Goal: Task Accomplishment & Management: Manage account settings

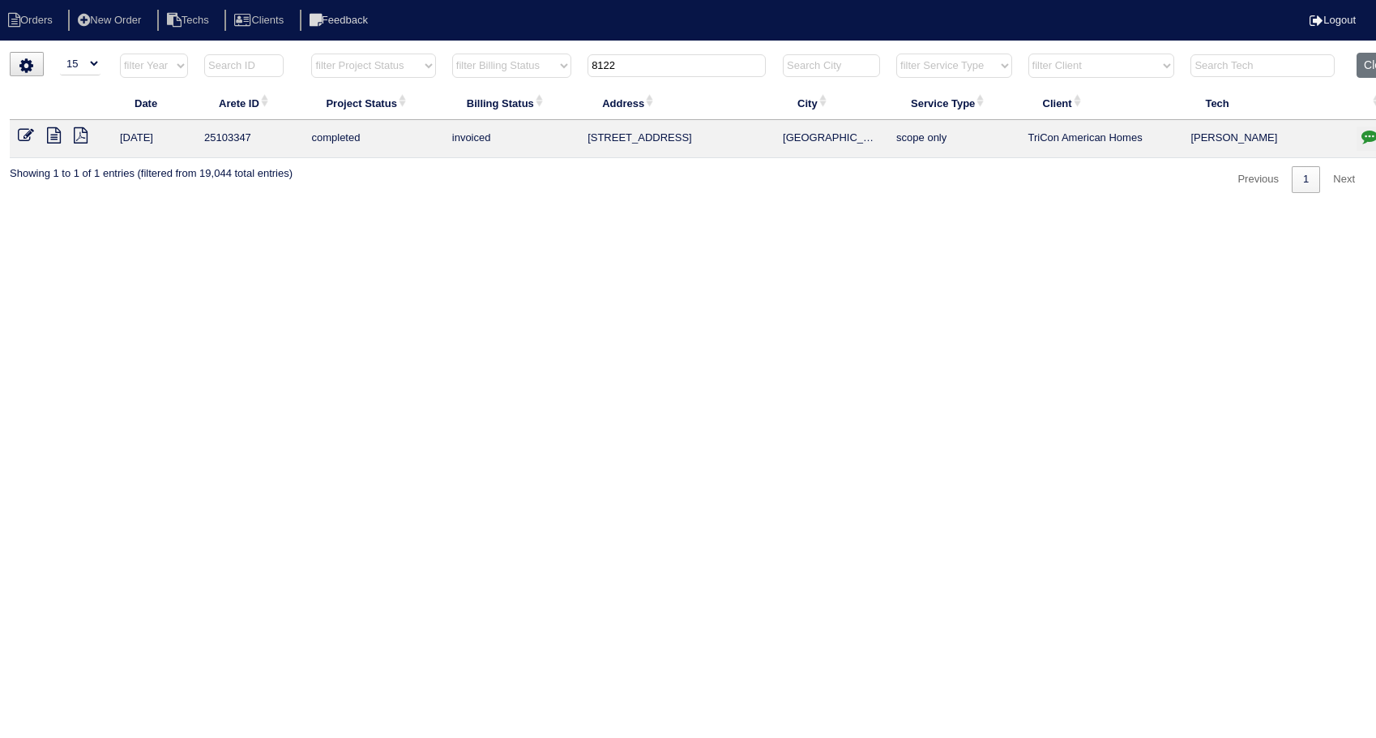
select select "15"
click at [0, 209] on html "Orders New Order Techs Clients Feedback Logout Orders New Order Users Clients M…" at bounding box center [688, 104] width 1376 height 209
click at [1361, 60] on button "Clear" at bounding box center [1377, 65] width 41 height 25
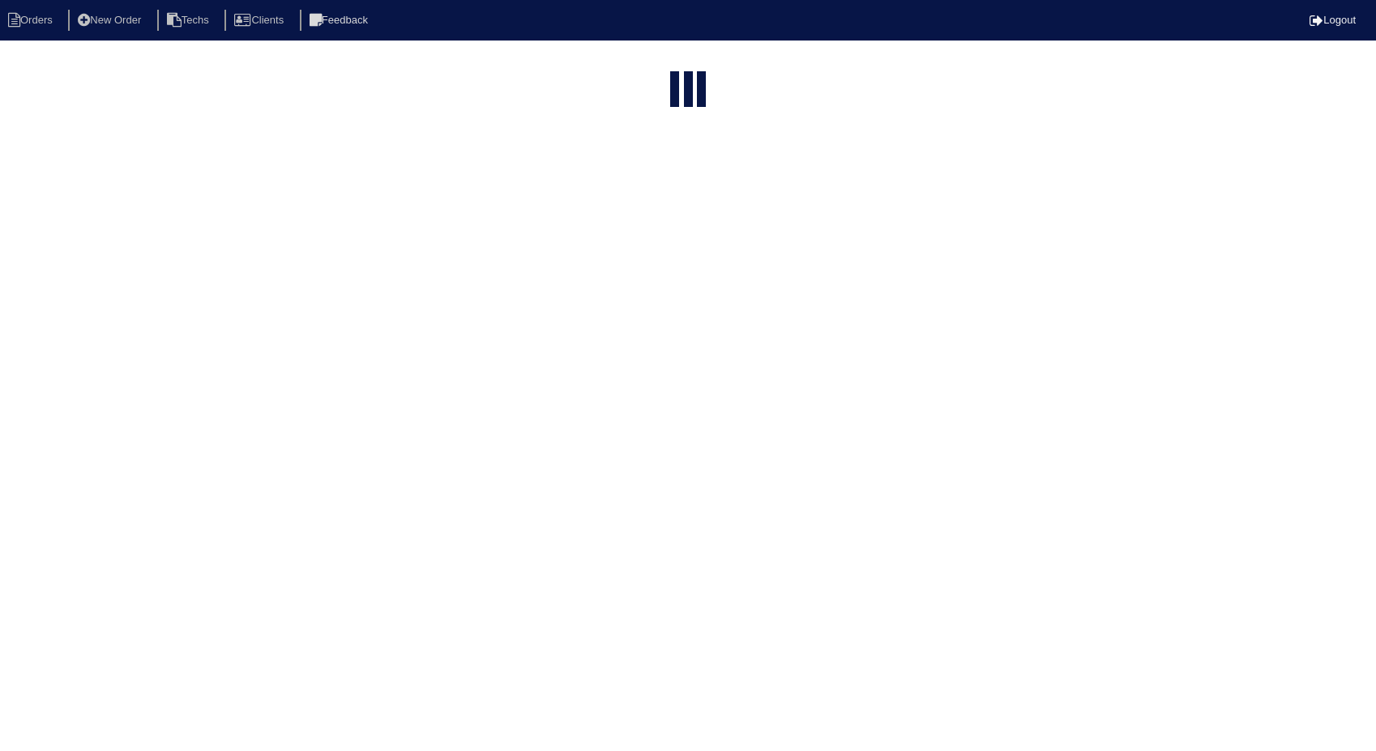
select select "15"
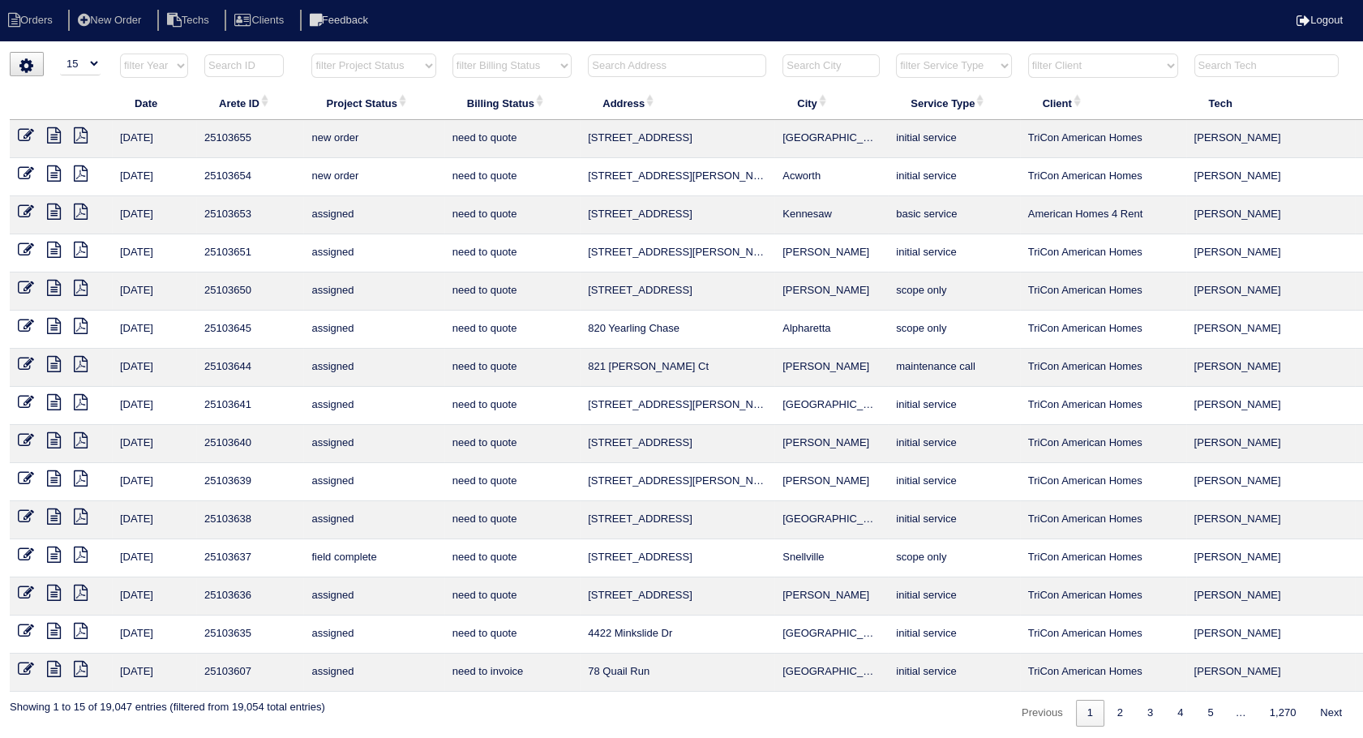
click at [657, 62] on input "text" at bounding box center [677, 65] width 178 height 23
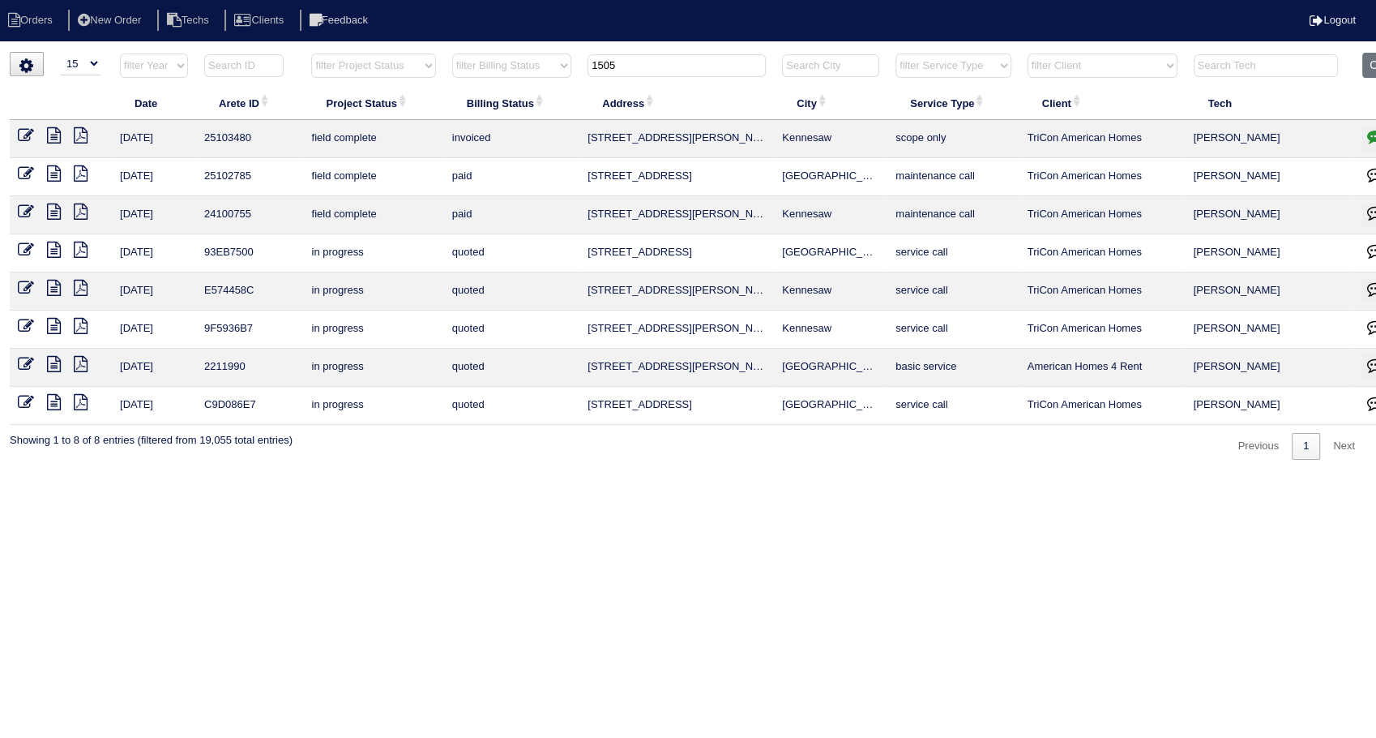
drag, startPoint x: 661, startPoint y: 62, endPoint x: 385, endPoint y: 124, distance: 283.2
click at [385, 124] on table "Date Arete ID Project Status Billing Status Address City Service Type Client Te…" at bounding box center [713, 239] width 1406 height 372
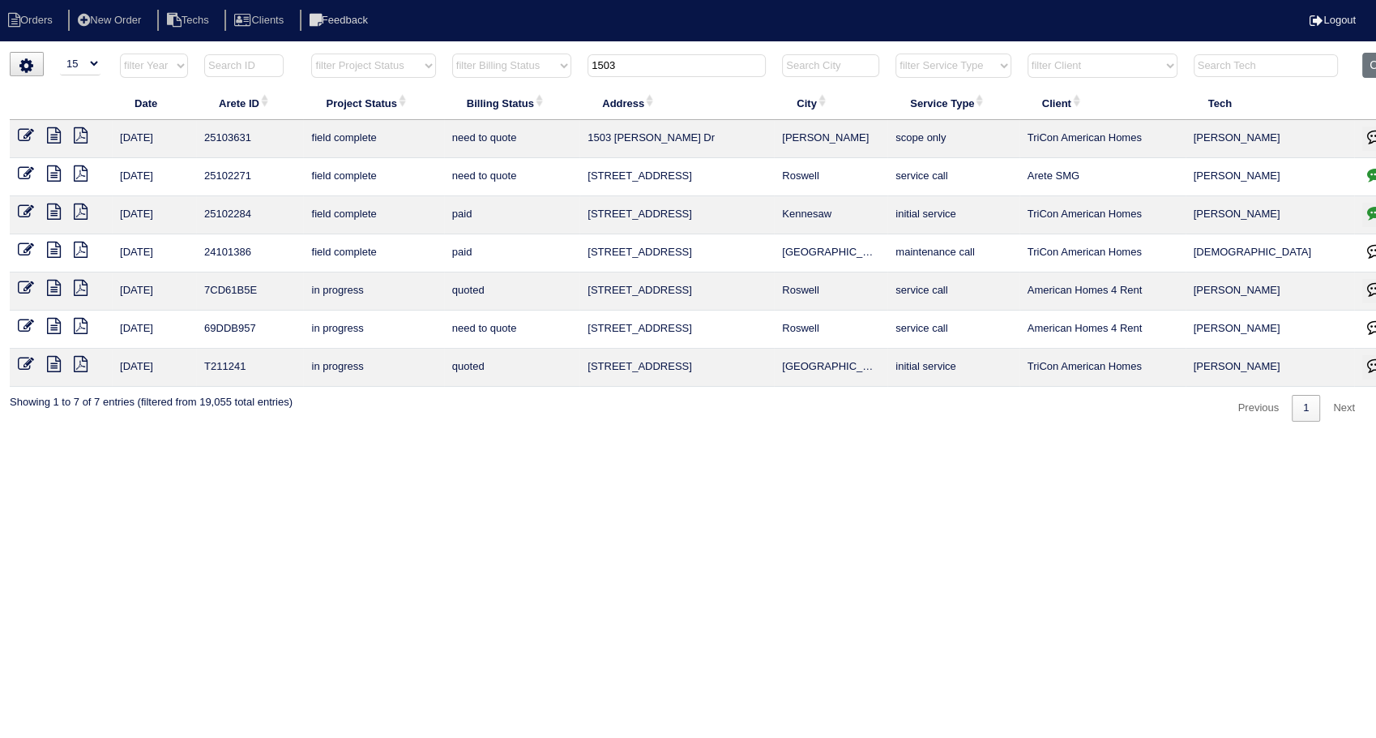
type input "1503"
click at [674, 438] on html "Orders New Order Techs Clients Feedback Logout Orders New Order Users Clients M…" at bounding box center [688, 219] width 1376 height 438
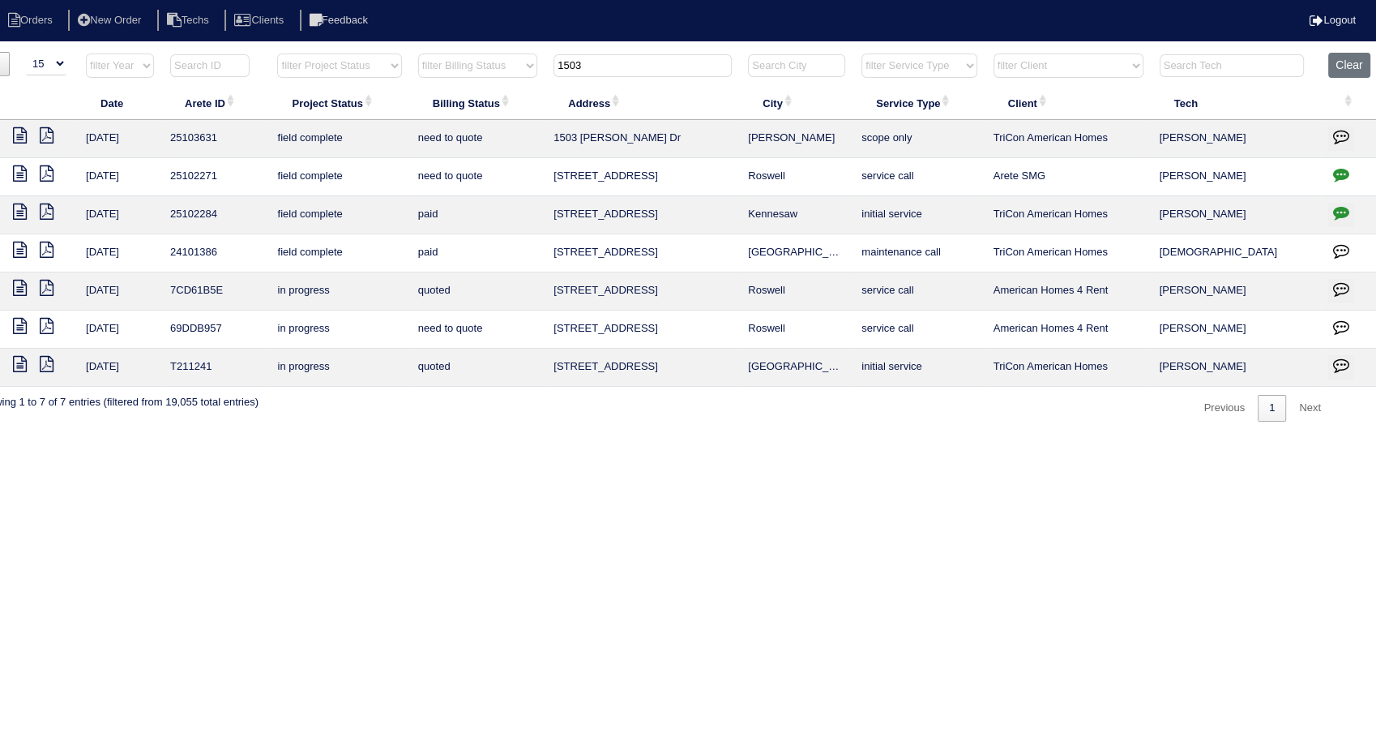
scroll to position [0, 39]
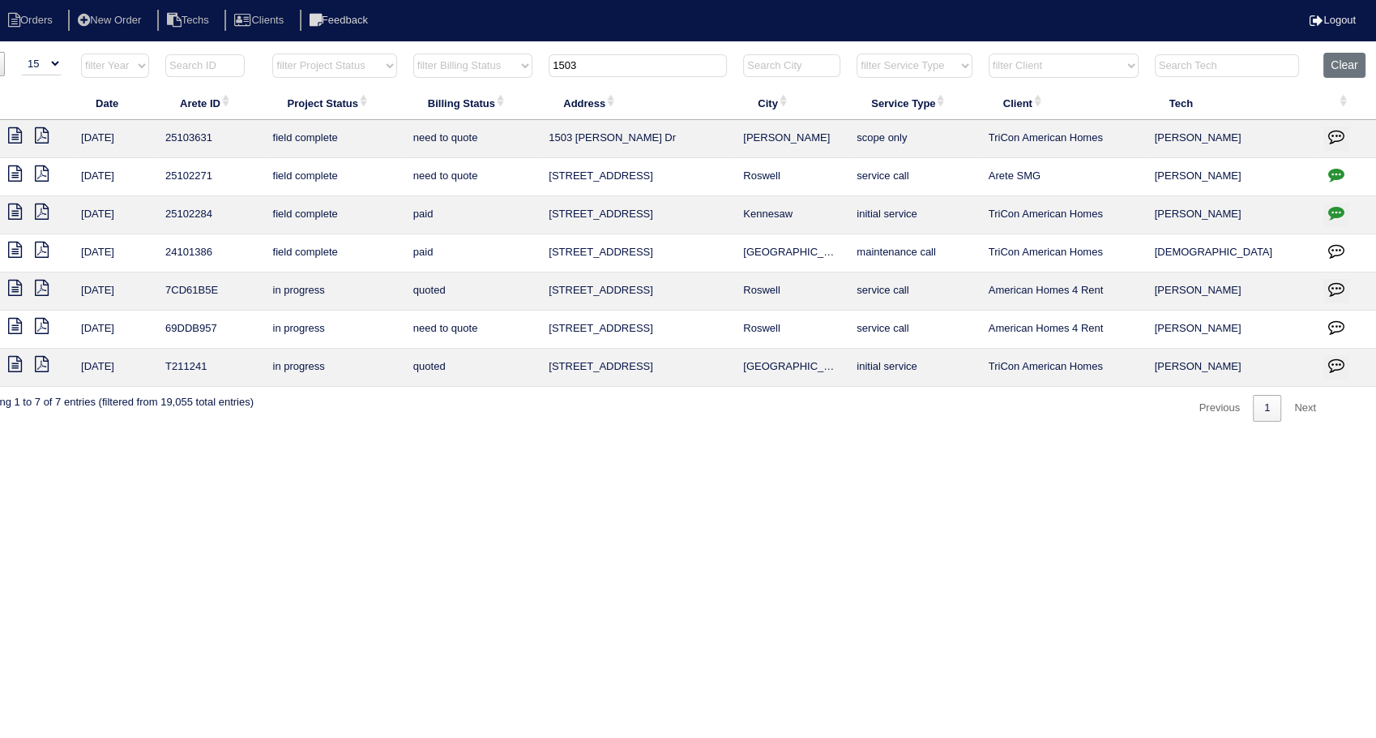
click at [1334, 133] on icon "button" at bounding box center [1337, 136] width 16 height 16
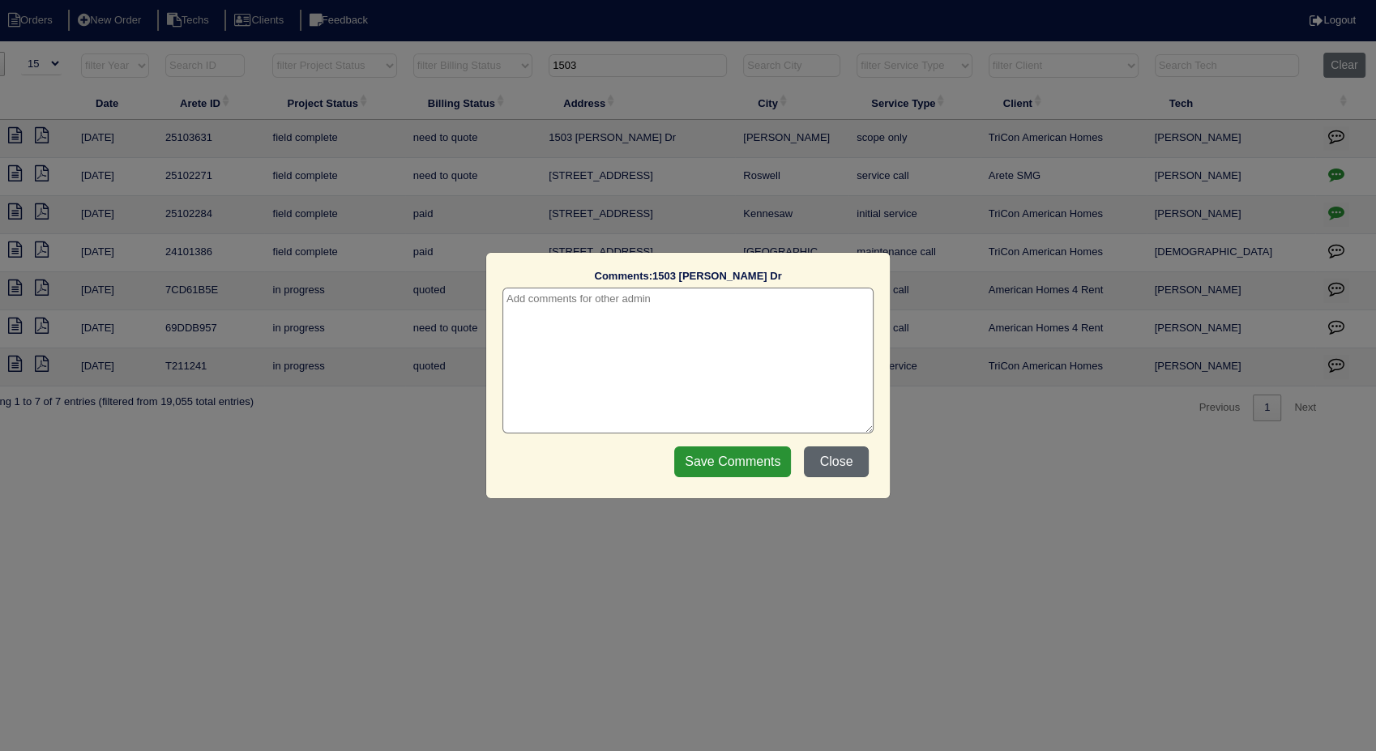
click at [824, 465] on button "Close" at bounding box center [836, 462] width 65 height 31
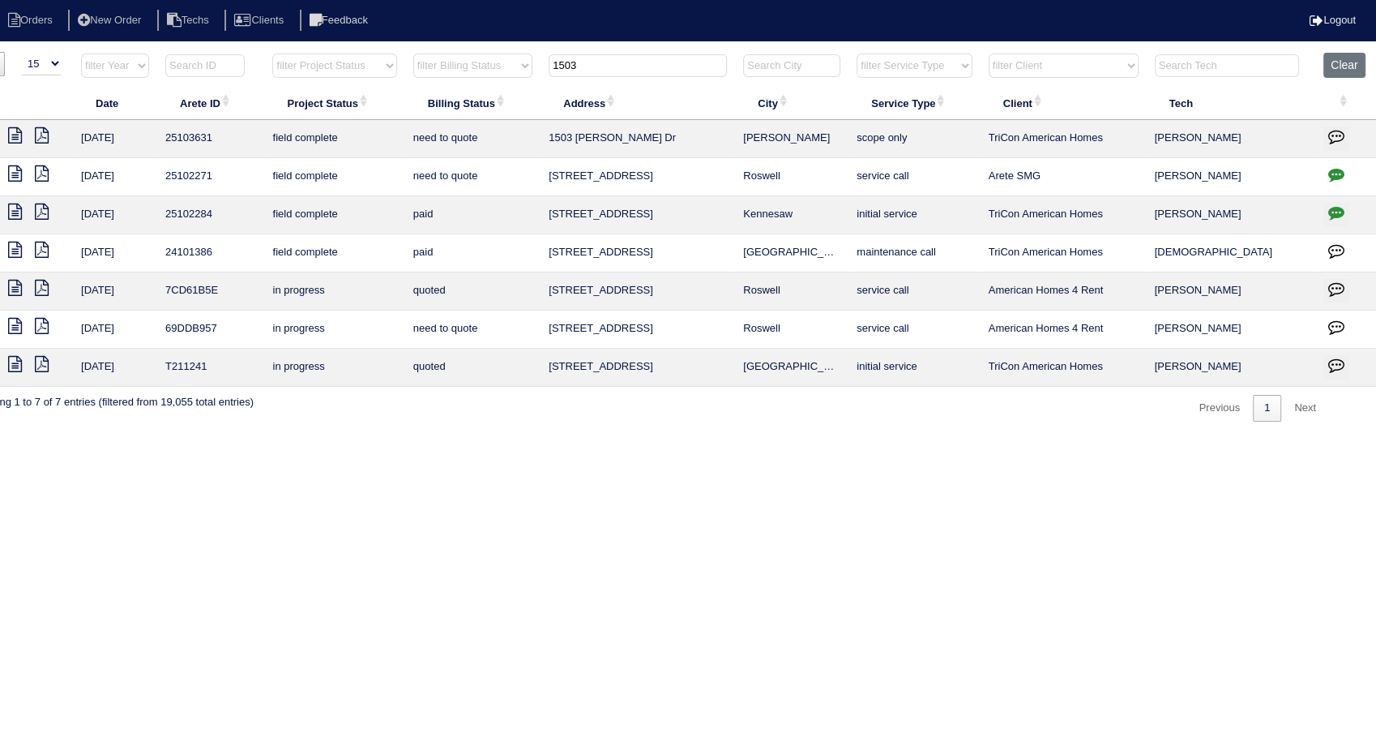
scroll to position [0, 0]
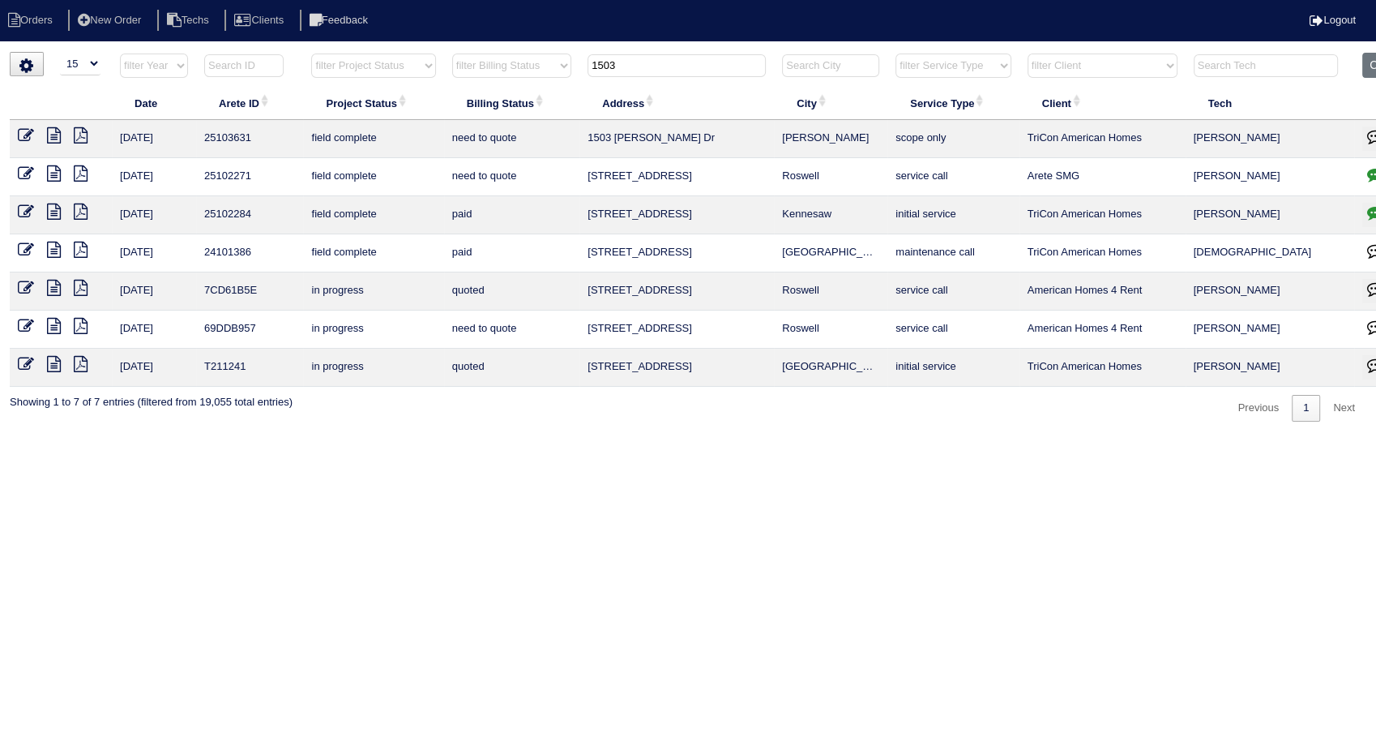
click at [58, 136] on icon at bounding box center [54, 135] width 14 height 16
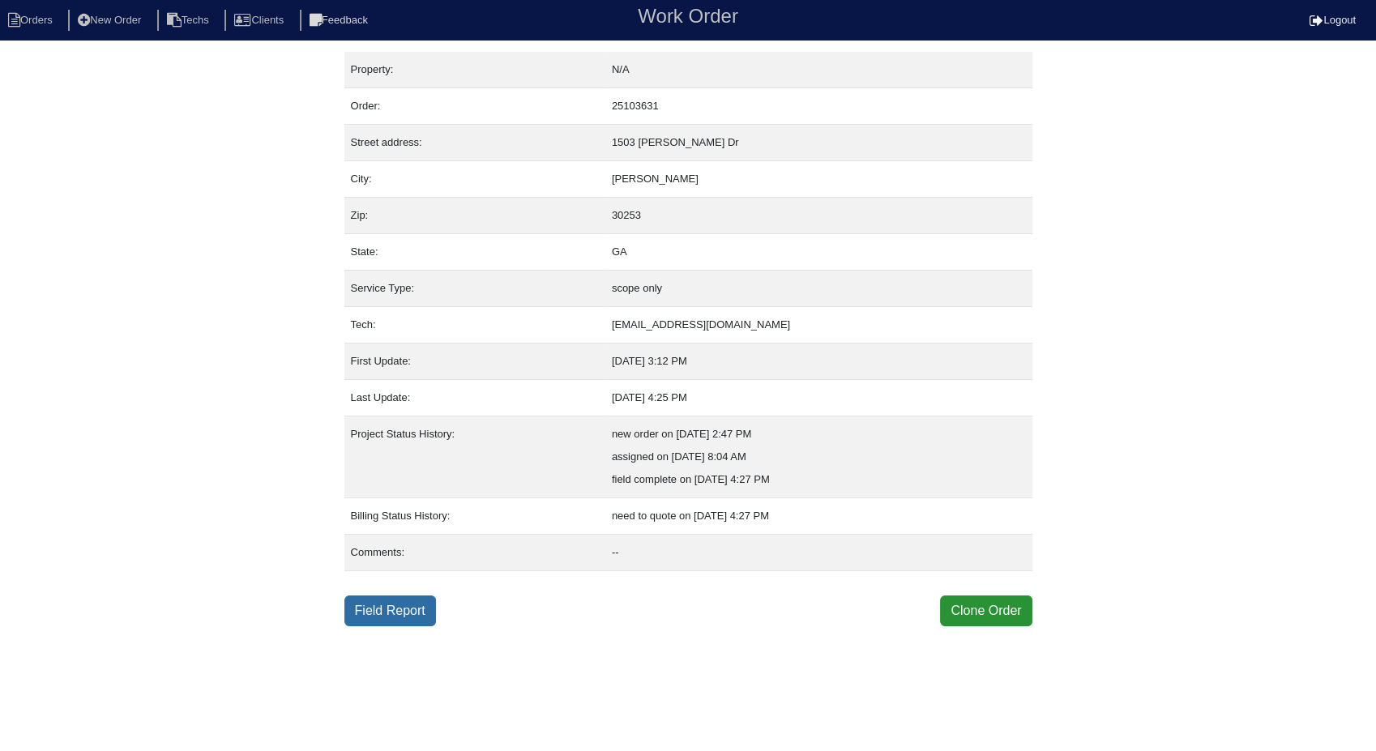
click at [388, 619] on link "Field Report" at bounding box center [391, 611] width 92 height 31
click at [389, 606] on link "Field Report" at bounding box center [391, 611] width 92 height 31
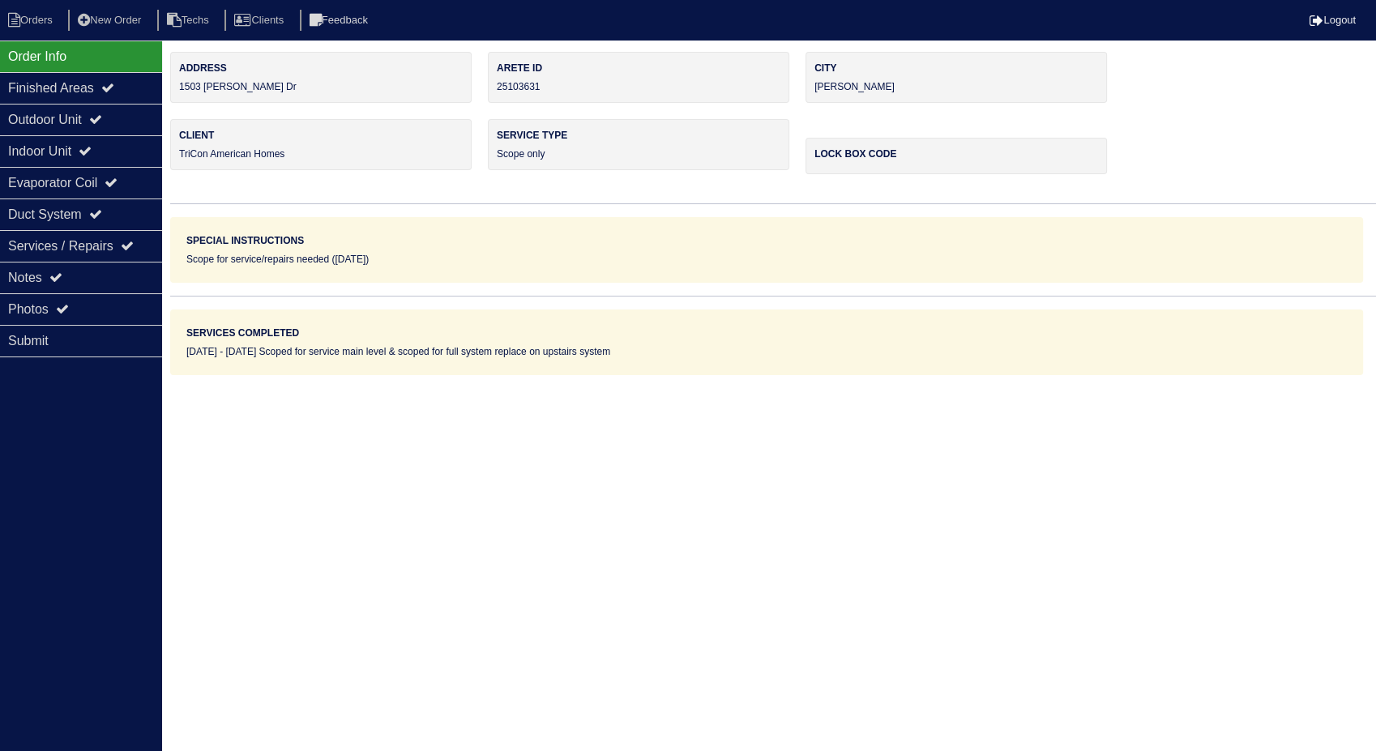
click at [25, 5] on nav "Orders New Order Techs Clients Feedback Logout" at bounding box center [688, 20] width 1376 height 41
click at [34, 16] on li "Orders" at bounding box center [33, 21] width 66 height 22
select select "15"
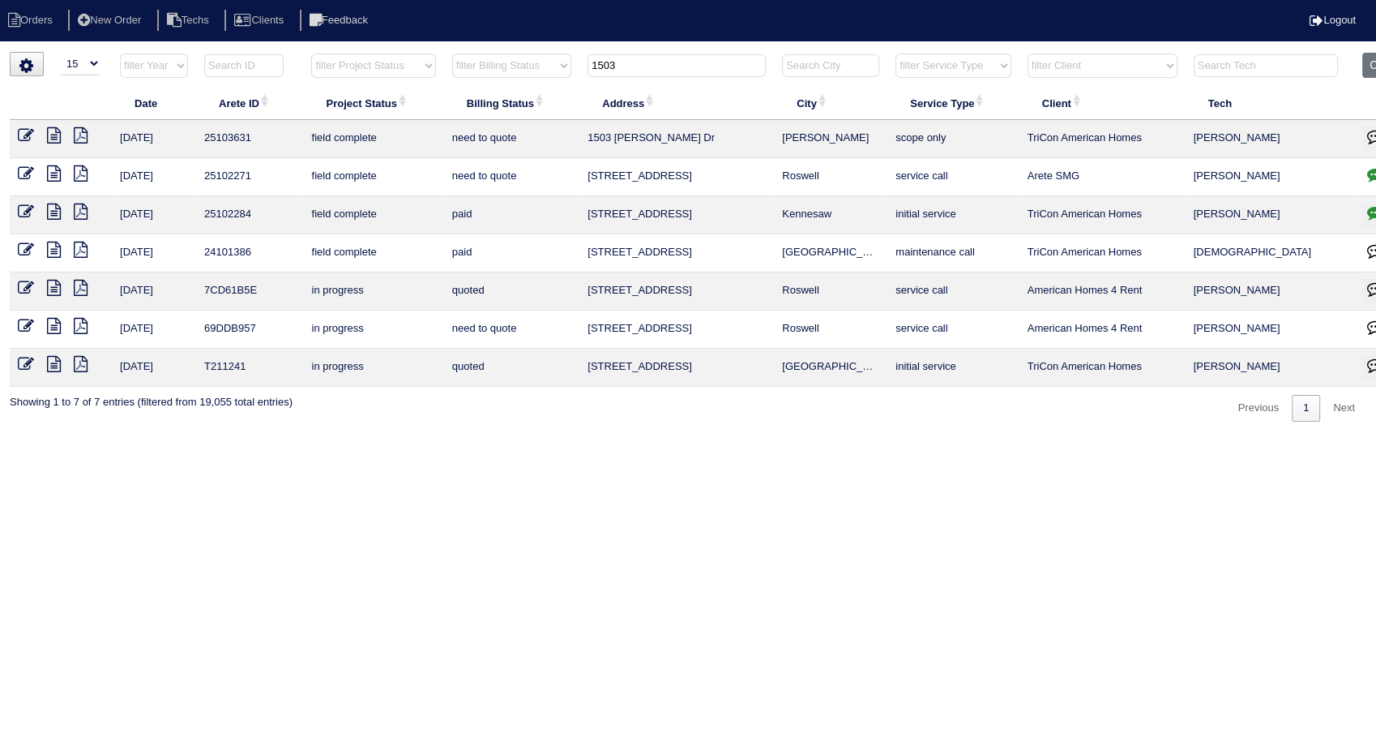
drag, startPoint x: 647, startPoint y: 67, endPoint x: 493, endPoint y: 88, distance: 155.5
click at [493, 88] on table "Date Arete ID Project Status Billing Status Address City Service Type Client Te…" at bounding box center [713, 220] width 1406 height 334
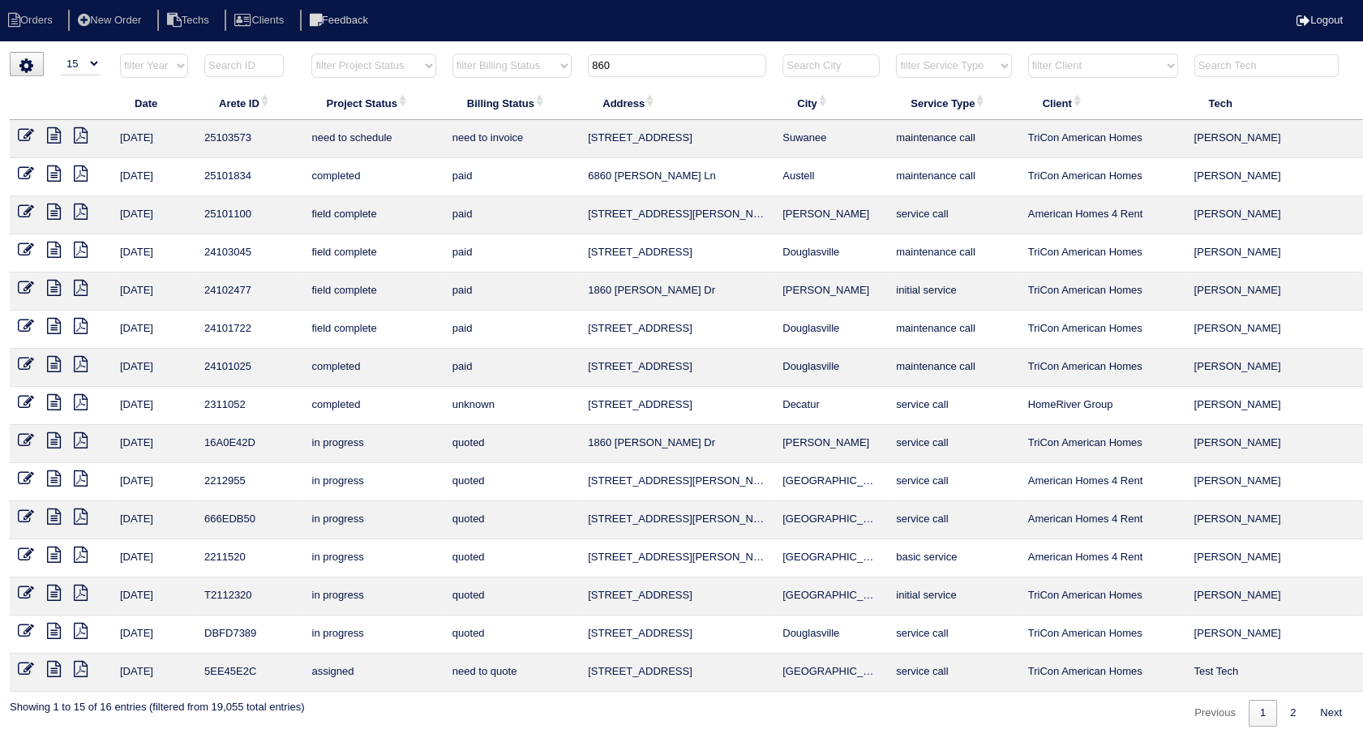
type input "860"
click at [26, 133] on icon at bounding box center [26, 135] width 16 height 16
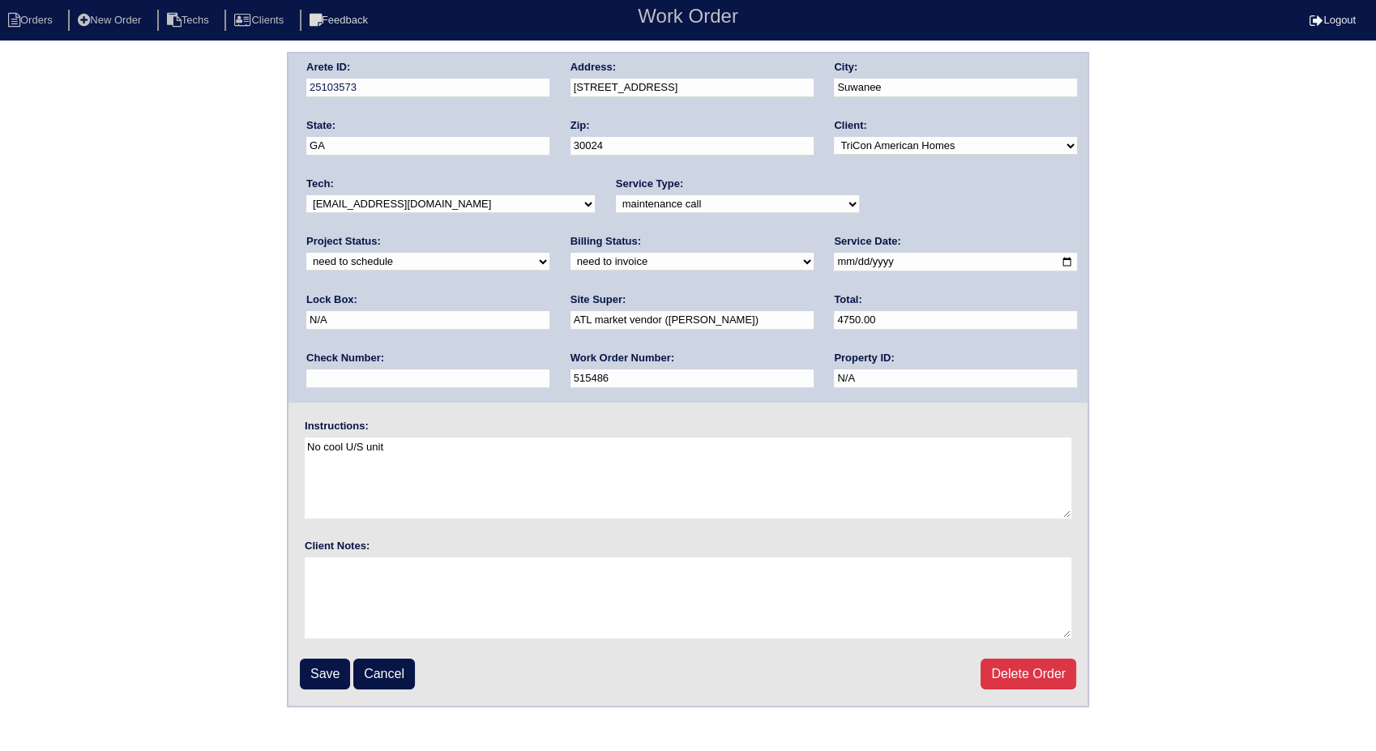
drag, startPoint x: 879, startPoint y: 203, endPoint x: 867, endPoint y: 214, distance: 16.1
click at [550, 253] on select "new order assigned in progress field complete need to schedule admin review arc…" at bounding box center [427, 262] width 243 height 18
select select "completed"
click at [550, 253] on select "new order assigned in progress field complete need to schedule admin review arc…" at bounding box center [427, 262] width 243 height 18
click at [571, 268] on select "need to quote quoted need to invoice invoiced paid warranty purchase order need…" at bounding box center [692, 262] width 243 height 18
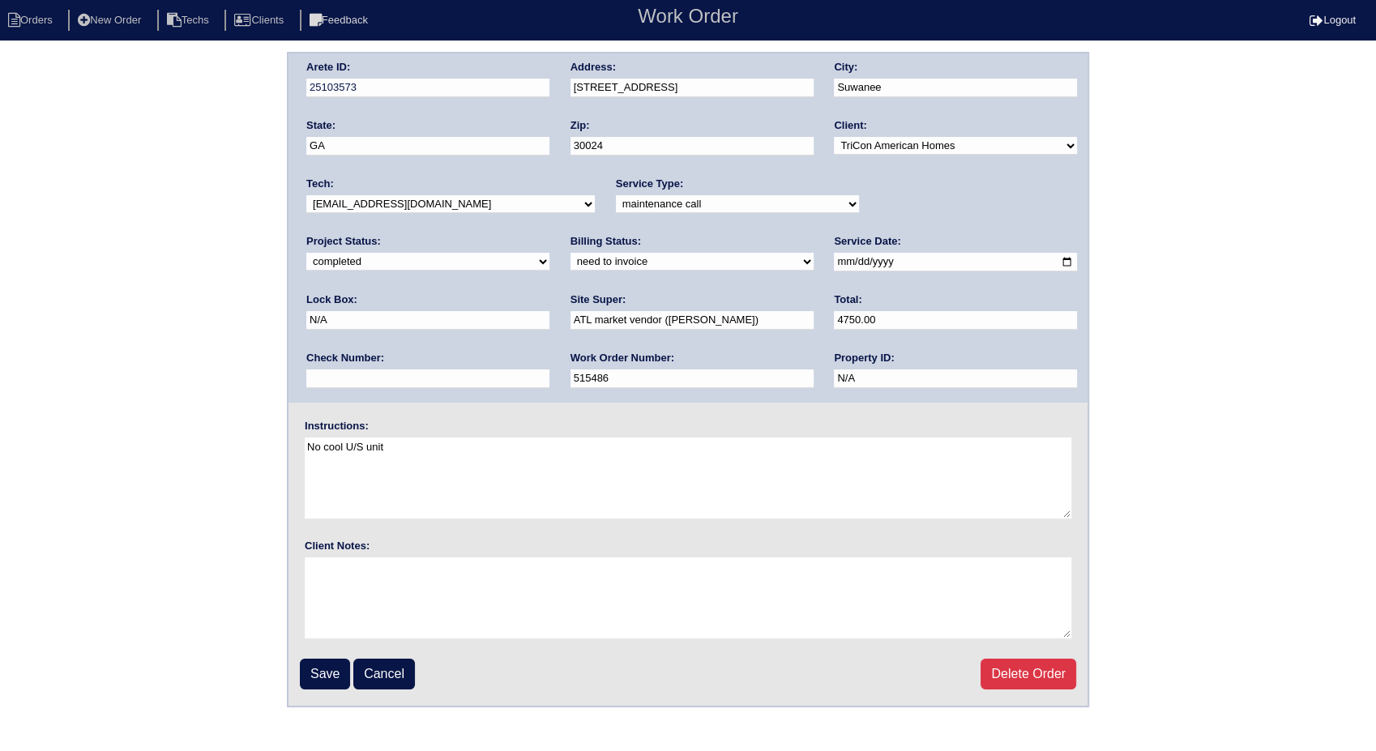
select select "invoiced"
click at [571, 253] on select "need to quote quoted need to invoice invoiced paid warranty purchase order need…" at bounding box center [692, 262] width 243 height 18
drag, startPoint x: 321, startPoint y: 668, endPoint x: 399, endPoint y: 340, distance: 336.6
click at [321, 663] on input "Save" at bounding box center [325, 674] width 50 height 31
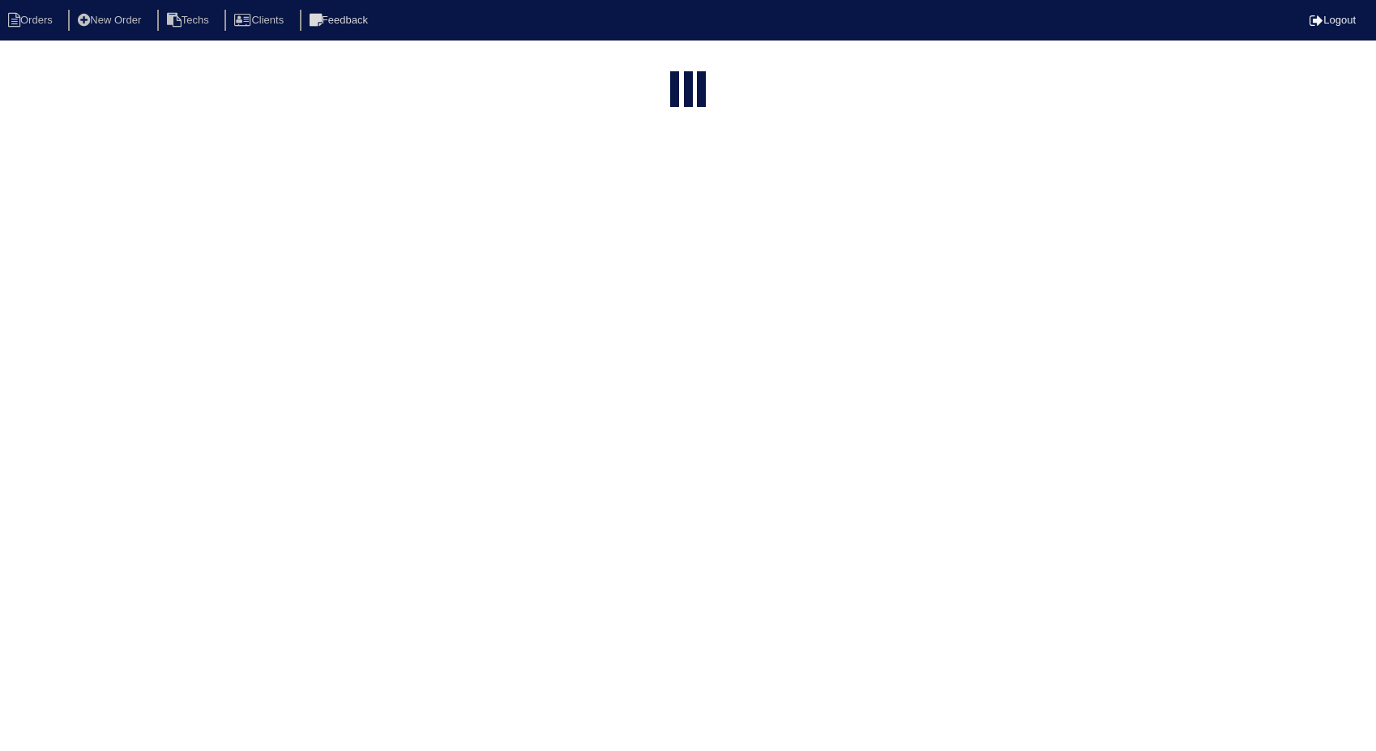
select select "15"
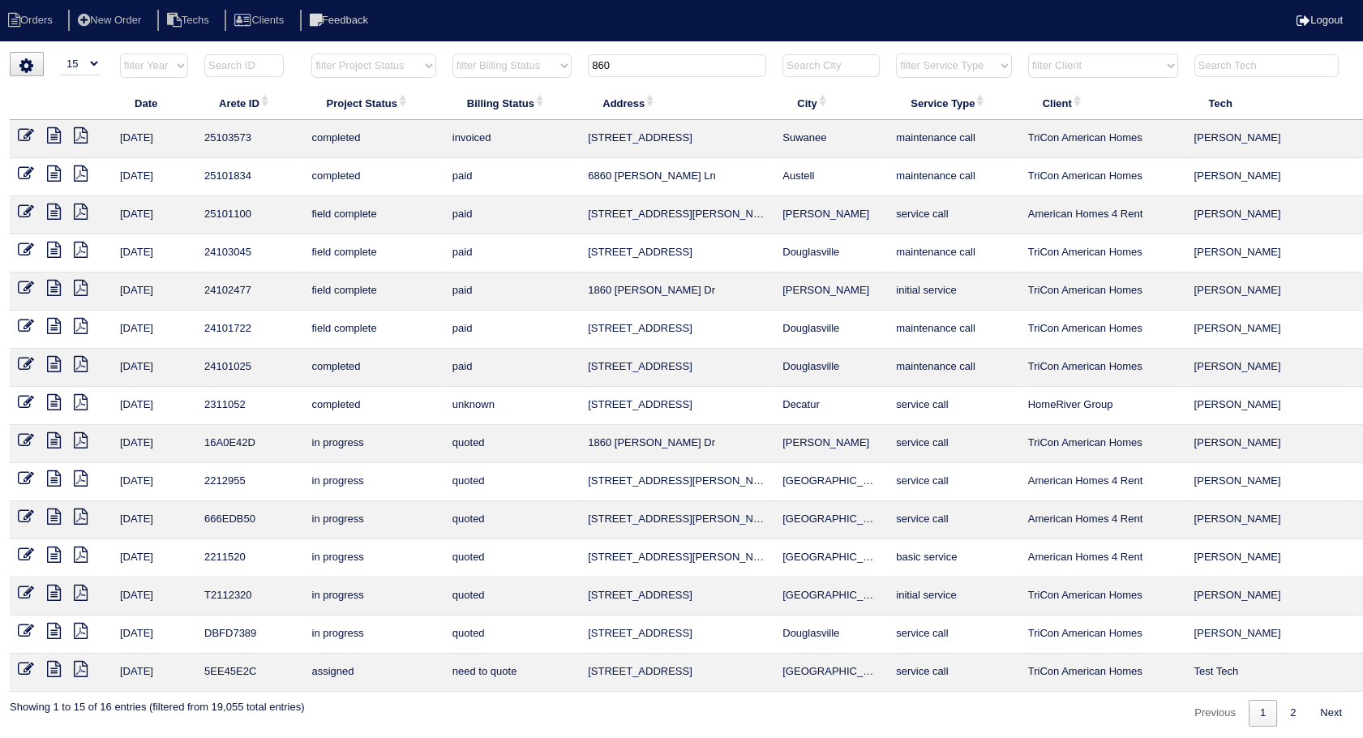
scroll to position [0, 52]
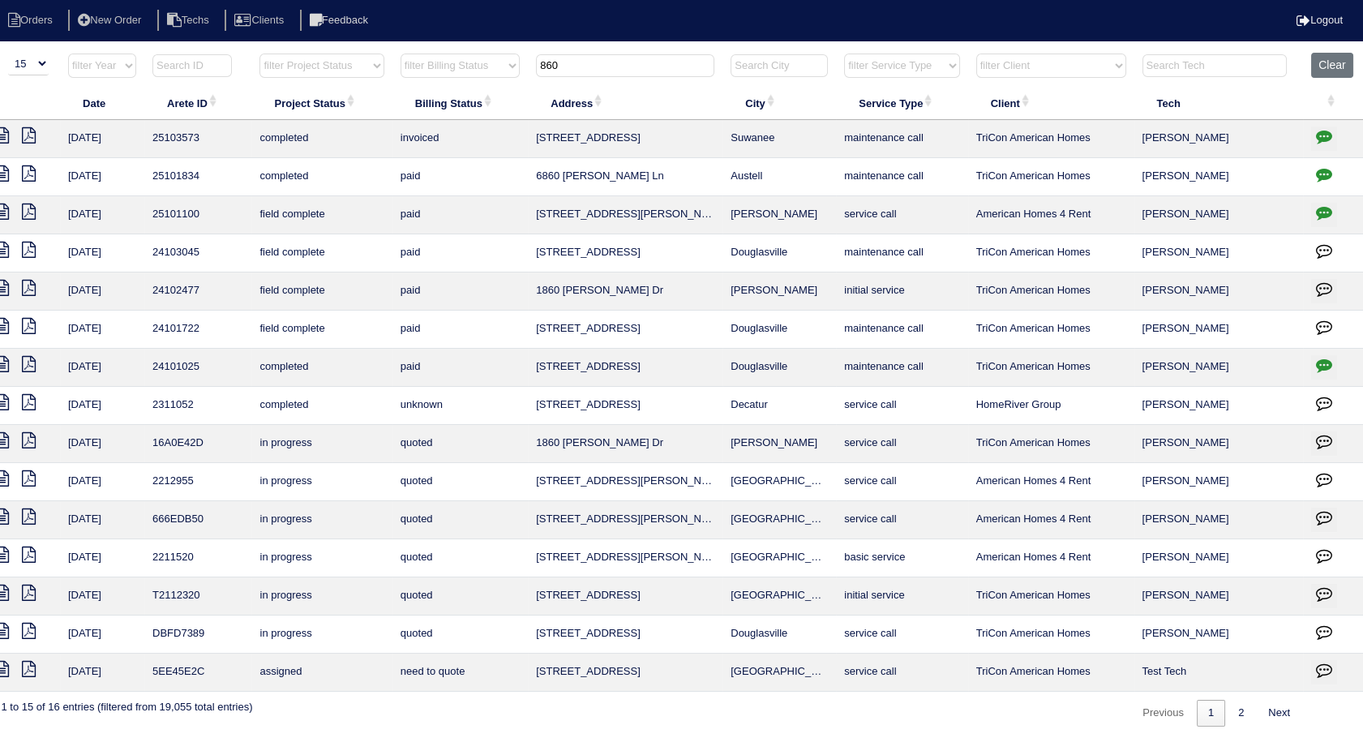
click at [1323, 139] on icon "button" at bounding box center [1324, 136] width 16 height 16
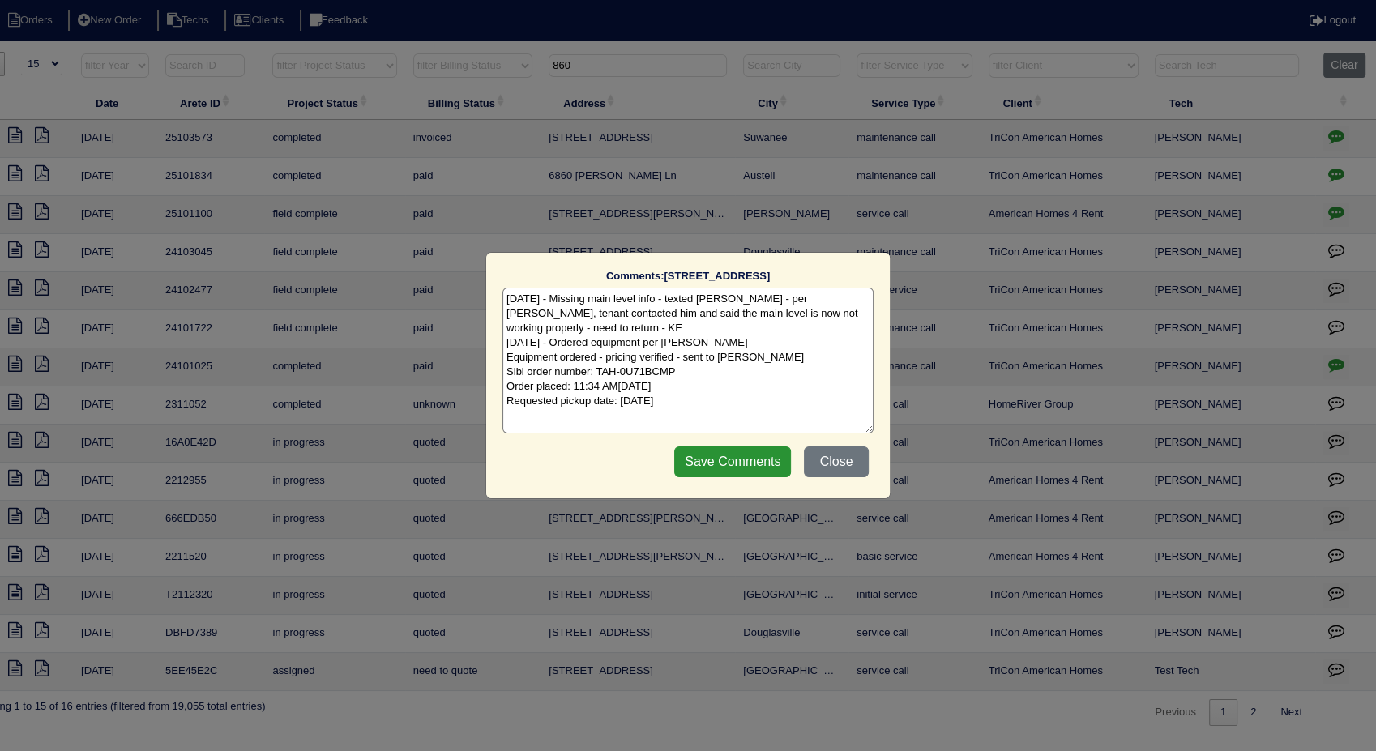
click at [718, 391] on textarea "[DATE] - Missing main level info - texted [PERSON_NAME] - per [PERSON_NAME], te…" at bounding box center [688, 361] width 371 height 146
type textarea "[DATE] - Missing main level info - texted [PERSON_NAME] - per [PERSON_NAME], te…"
click at [732, 456] on input "Save Comments" at bounding box center [732, 462] width 117 height 31
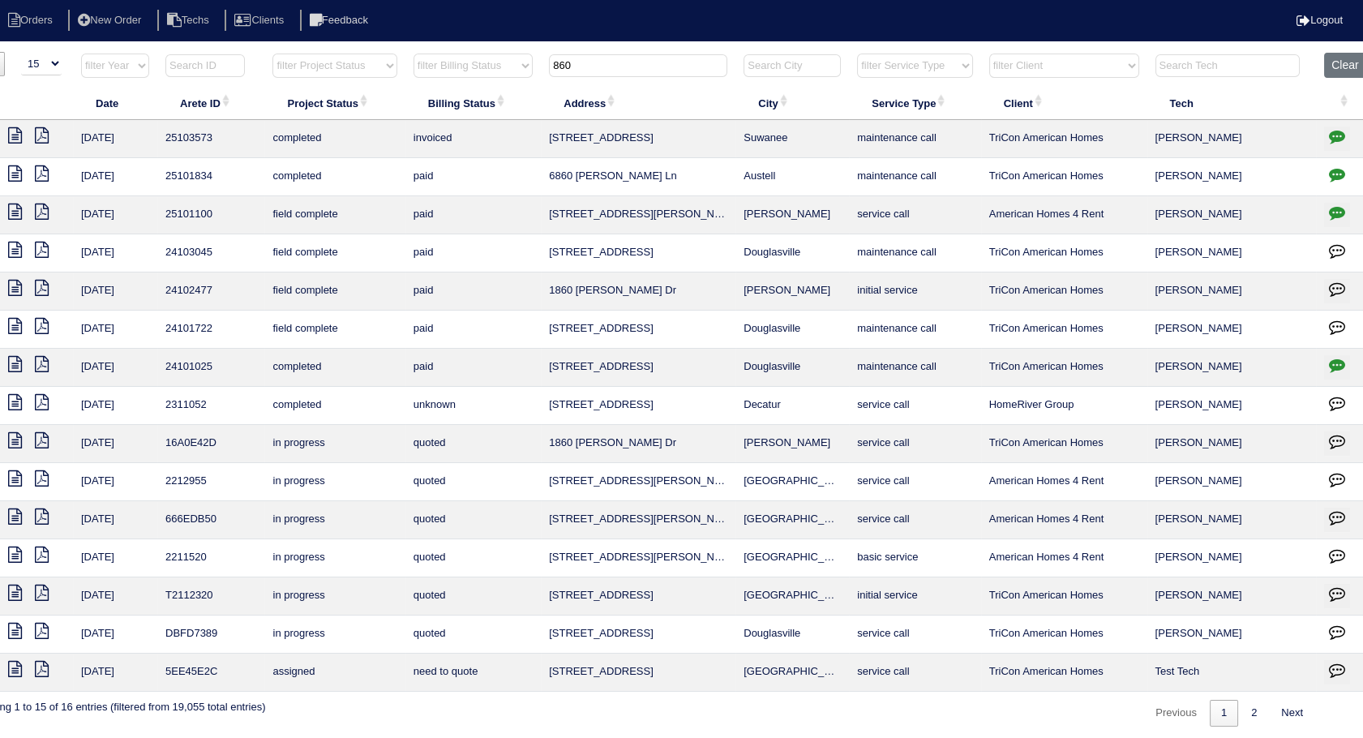
click at [683, 65] on input "860" at bounding box center [638, 65] width 178 height 23
drag, startPoint x: 666, startPoint y: 62, endPoint x: 454, endPoint y: 96, distance: 214.3
click at [454, 96] on table "Date Arete ID Project Status Billing Status Address City Service Type Client Te…" at bounding box center [674, 372] width 1406 height 639
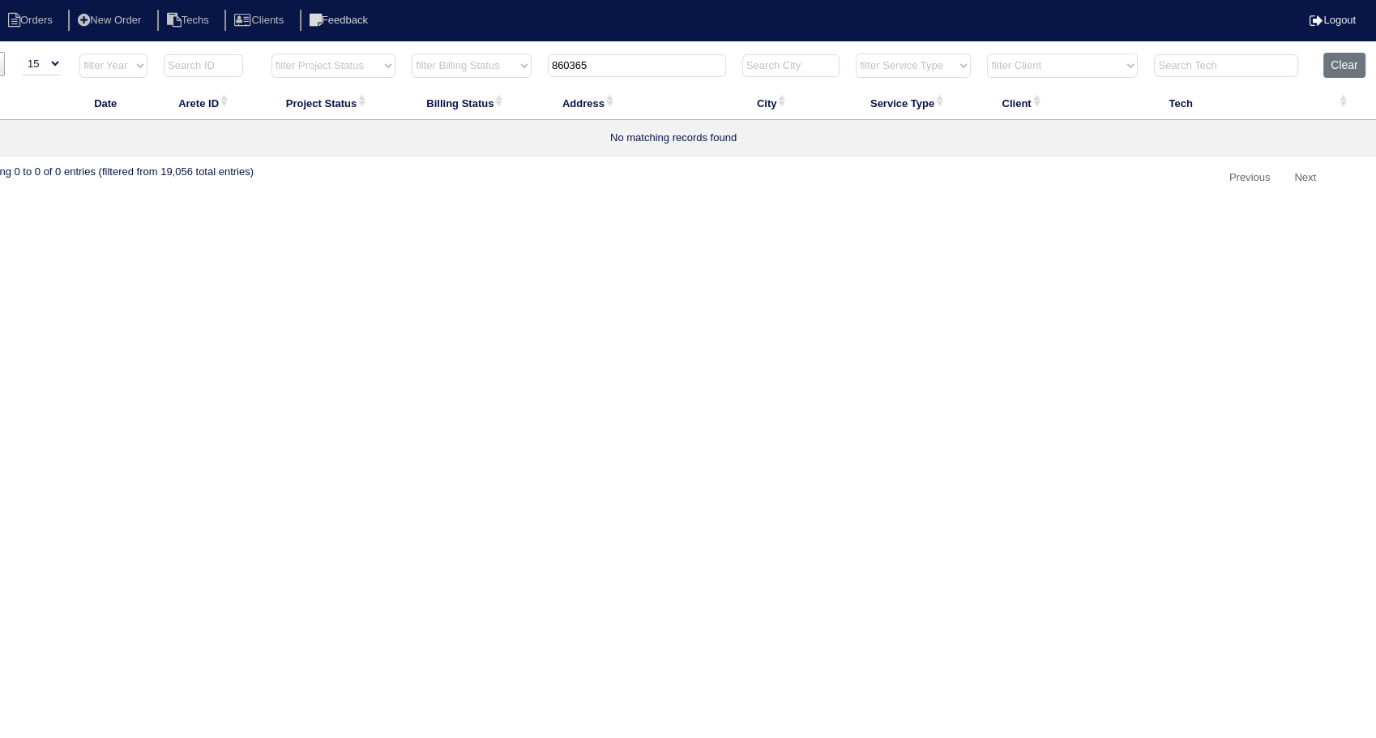
drag, startPoint x: 603, startPoint y: 62, endPoint x: 419, endPoint y: 113, distance: 191.2
click at [419, 113] on table "Date Arete ID Project Status Billing Status Address City Service Type Client Te…" at bounding box center [674, 105] width 1406 height 104
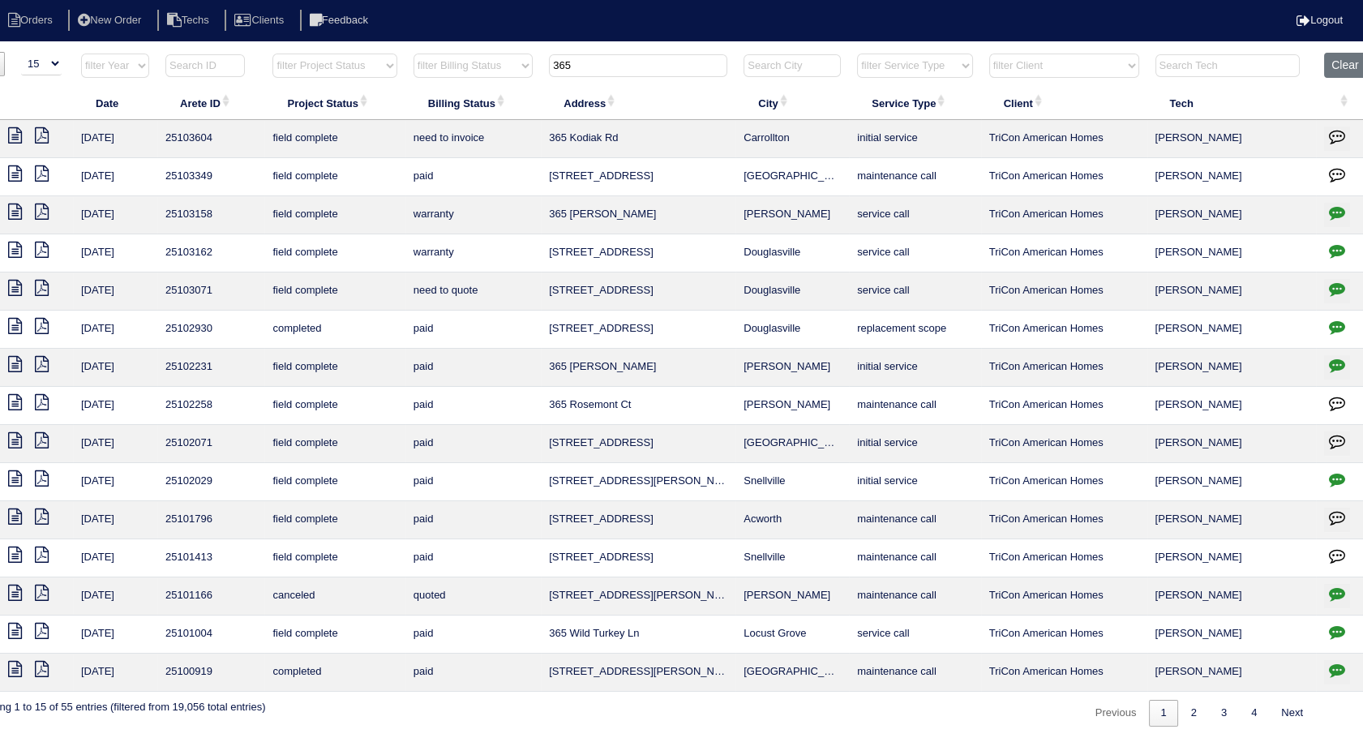
type input "365"
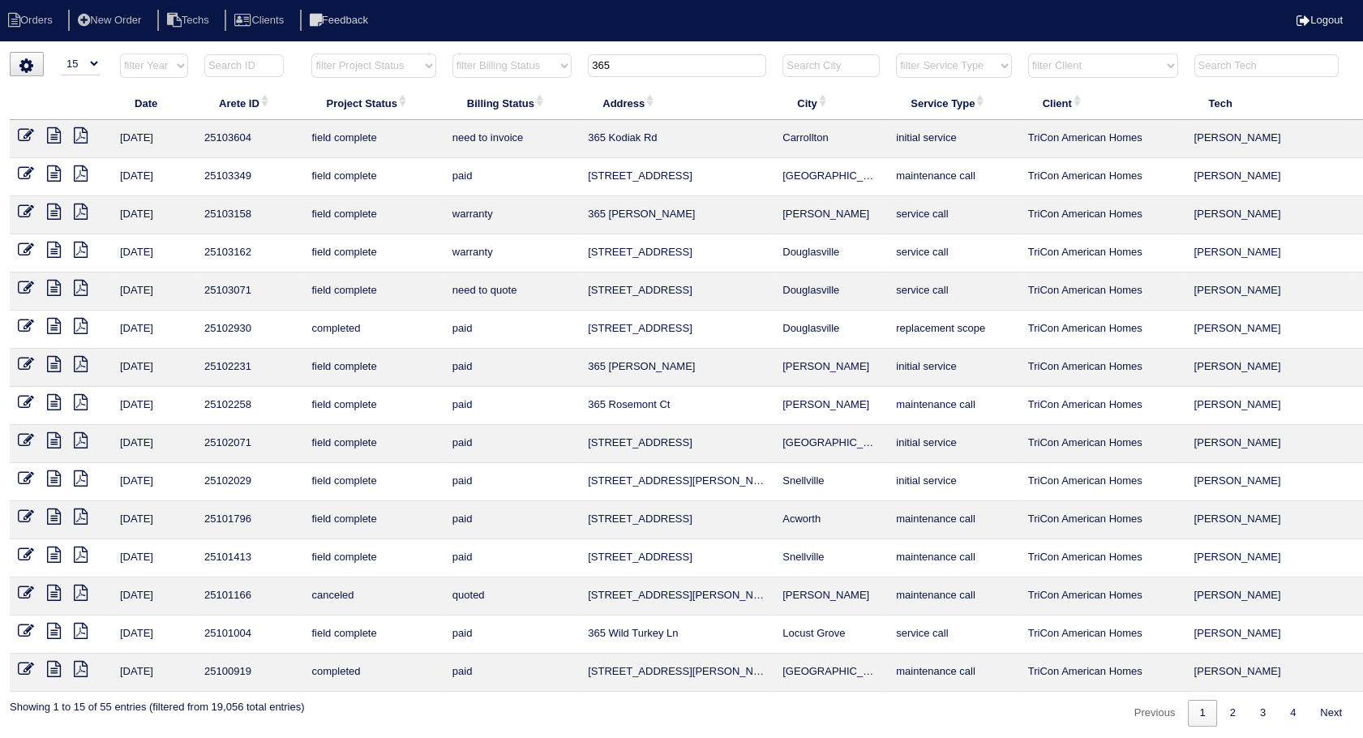
click at [28, 133] on icon at bounding box center [26, 135] width 16 height 16
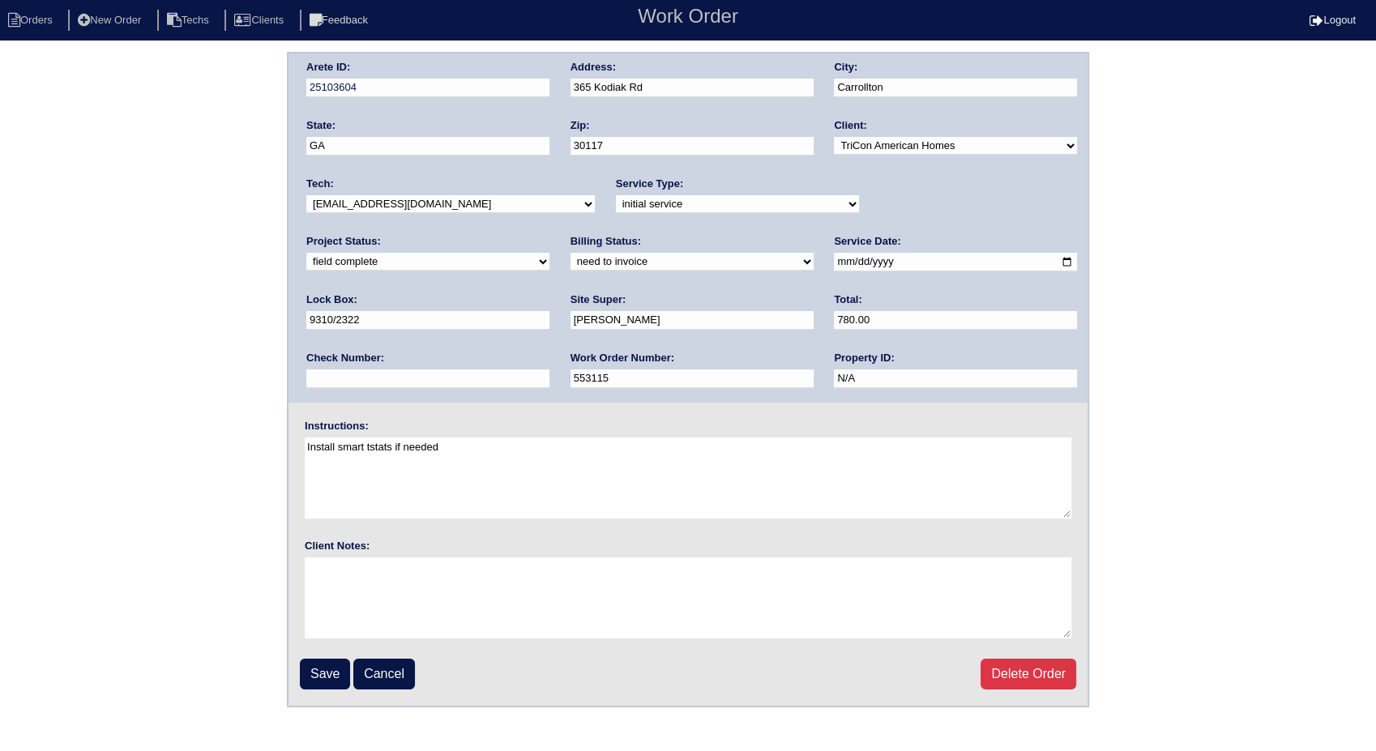
click at [571, 261] on select "need to quote quoted need to invoice invoiced paid warranty purchase order need…" at bounding box center [692, 262] width 243 height 18
select select "invoiced"
click at [571, 253] on select "need to quote quoted need to invoice invoiced paid warranty purchase order need…" at bounding box center [692, 262] width 243 height 18
click at [324, 670] on input "Save" at bounding box center [325, 674] width 50 height 31
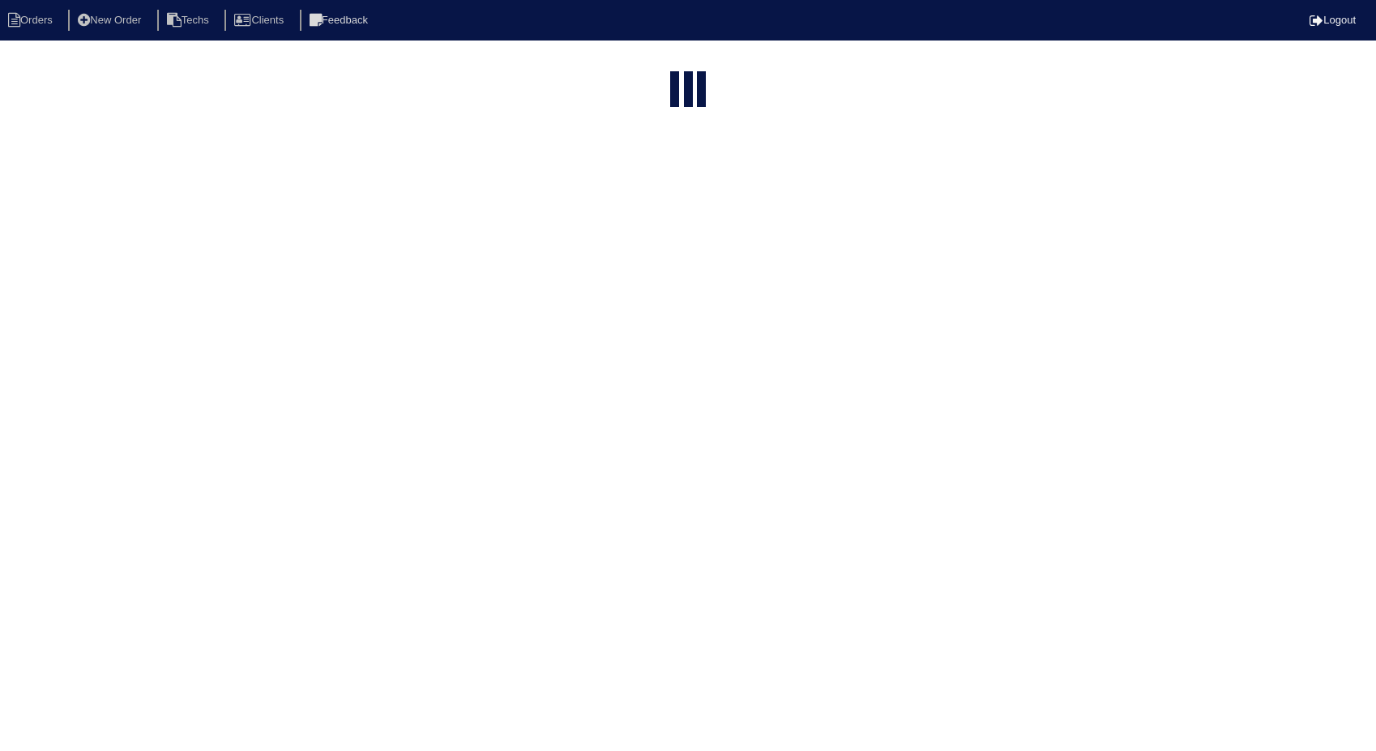
select select "15"
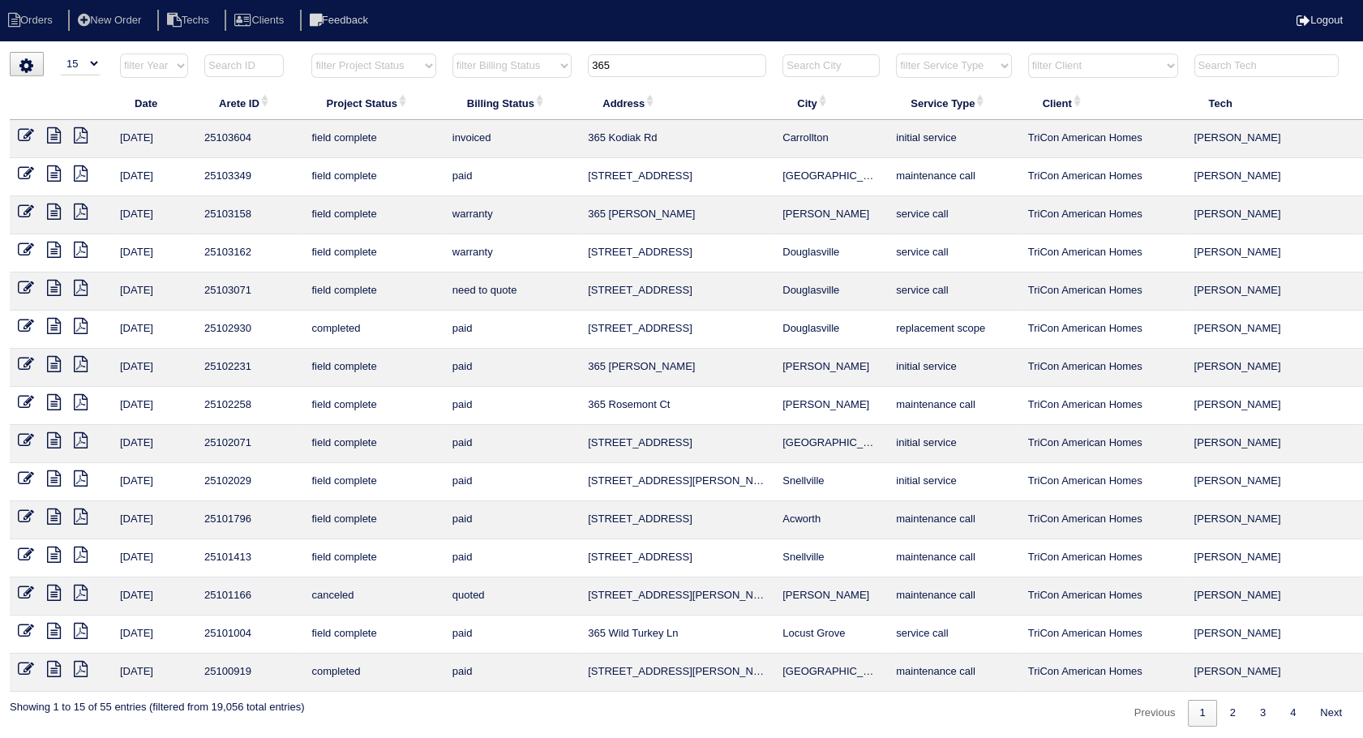
drag, startPoint x: 639, startPoint y: 62, endPoint x: 485, endPoint y: 89, distance: 156.3
click at [485, 89] on table "Date Arete ID Project Status Billing Status Address City Service Type Client Te…" at bounding box center [713, 372] width 1406 height 639
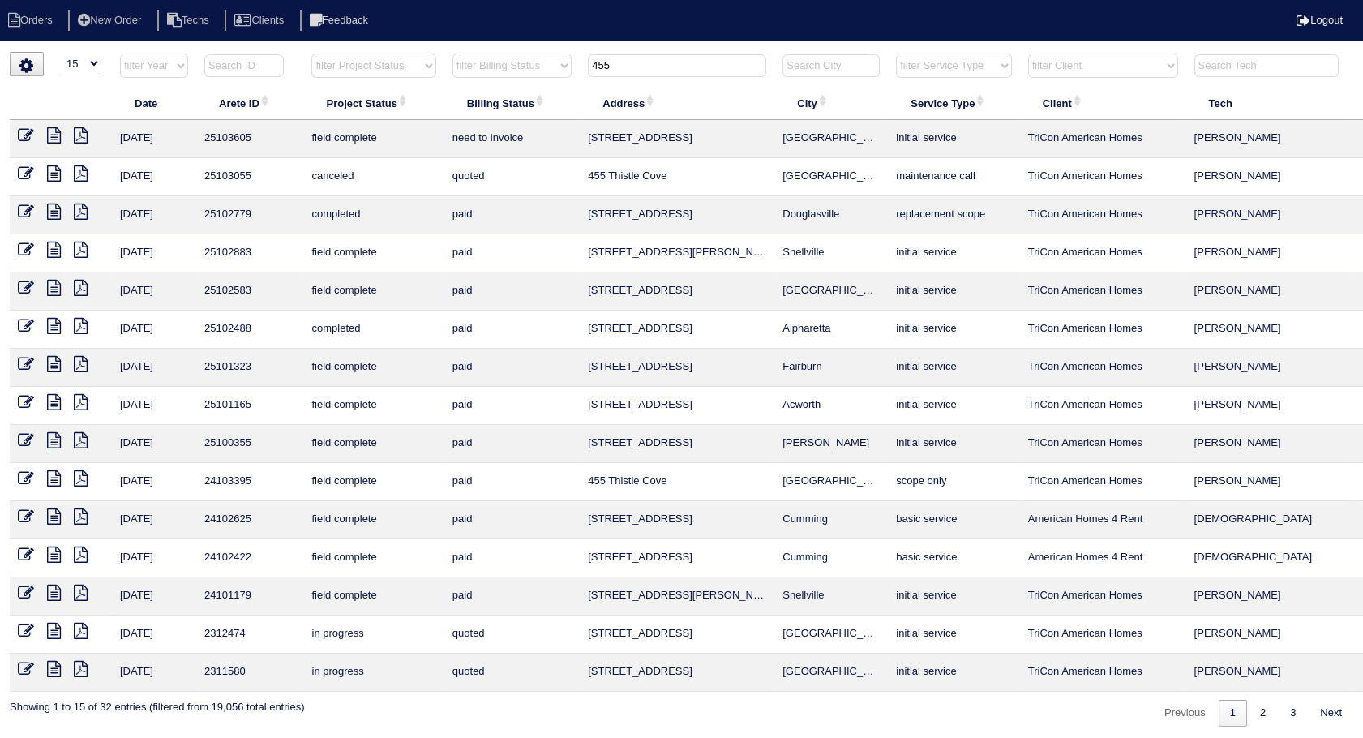
type input "455"
click at [19, 132] on icon at bounding box center [26, 135] width 16 height 16
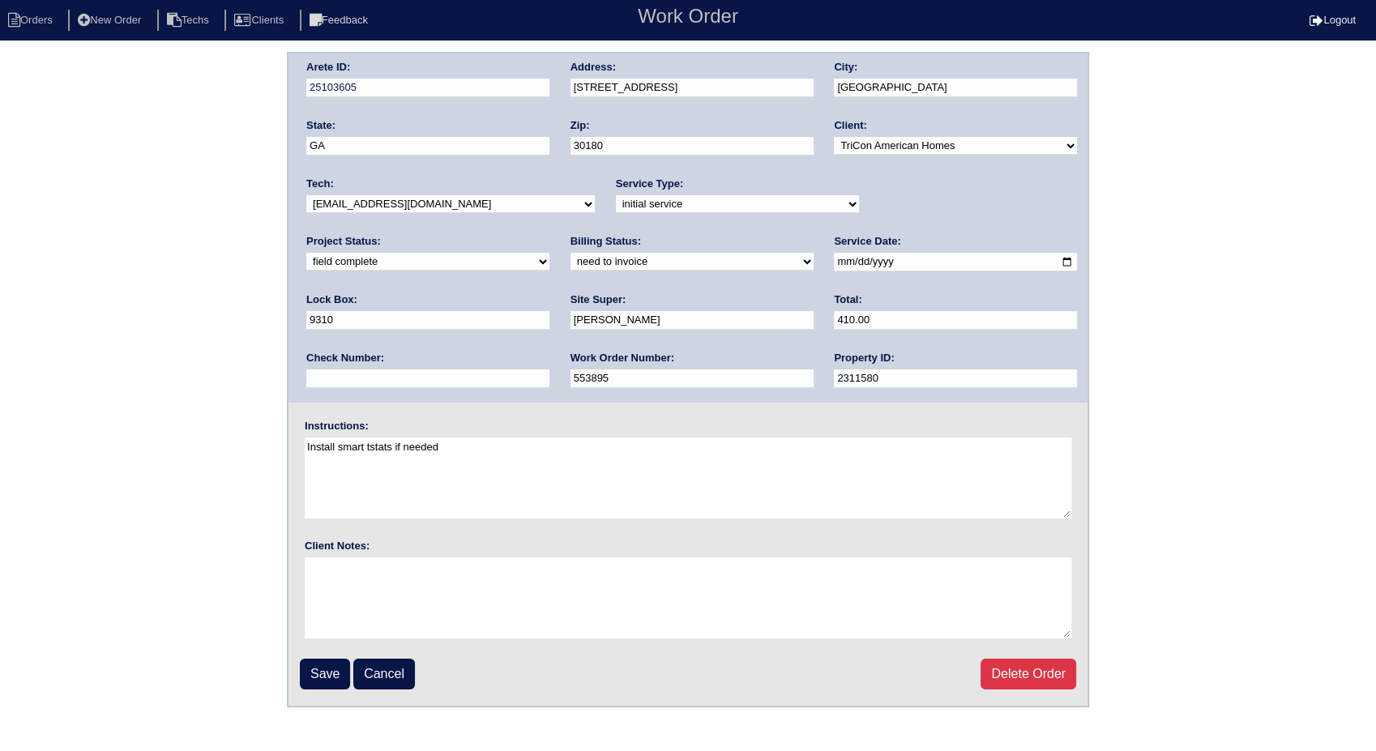
click at [571, 263] on select "need to quote quoted need to invoice invoiced paid warranty purchase order need…" at bounding box center [692, 262] width 243 height 18
select select "invoiced"
click at [571, 253] on select "need to quote quoted need to invoice invoiced paid warranty purchase order need…" at bounding box center [692, 262] width 243 height 18
click at [324, 669] on input "Save" at bounding box center [325, 674] width 50 height 31
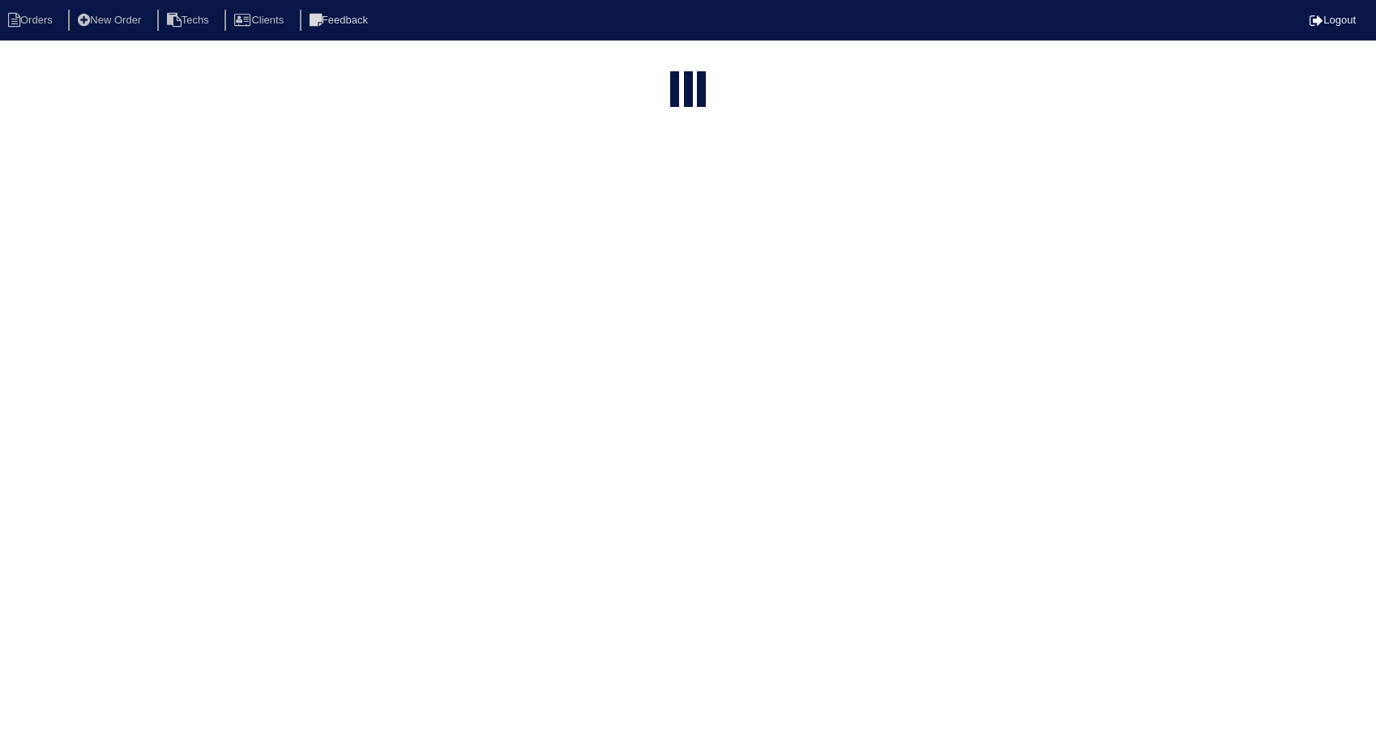
select select "15"
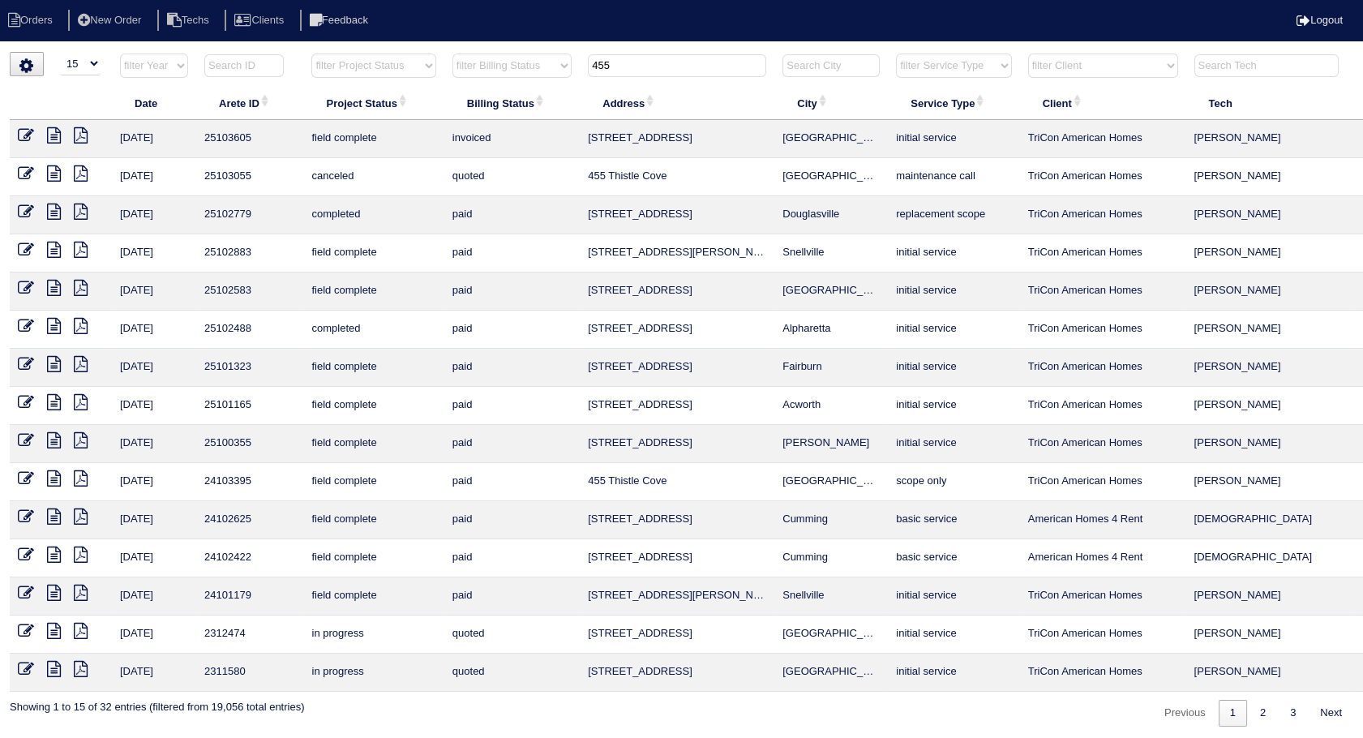
drag, startPoint x: 630, startPoint y: 62, endPoint x: 451, endPoint y: 114, distance: 186.5
click at [451, 114] on table "Date Arete ID Project Status Billing Status Address City Service Type Client Te…" at bounding box center [713, 372] width 1406 height 639
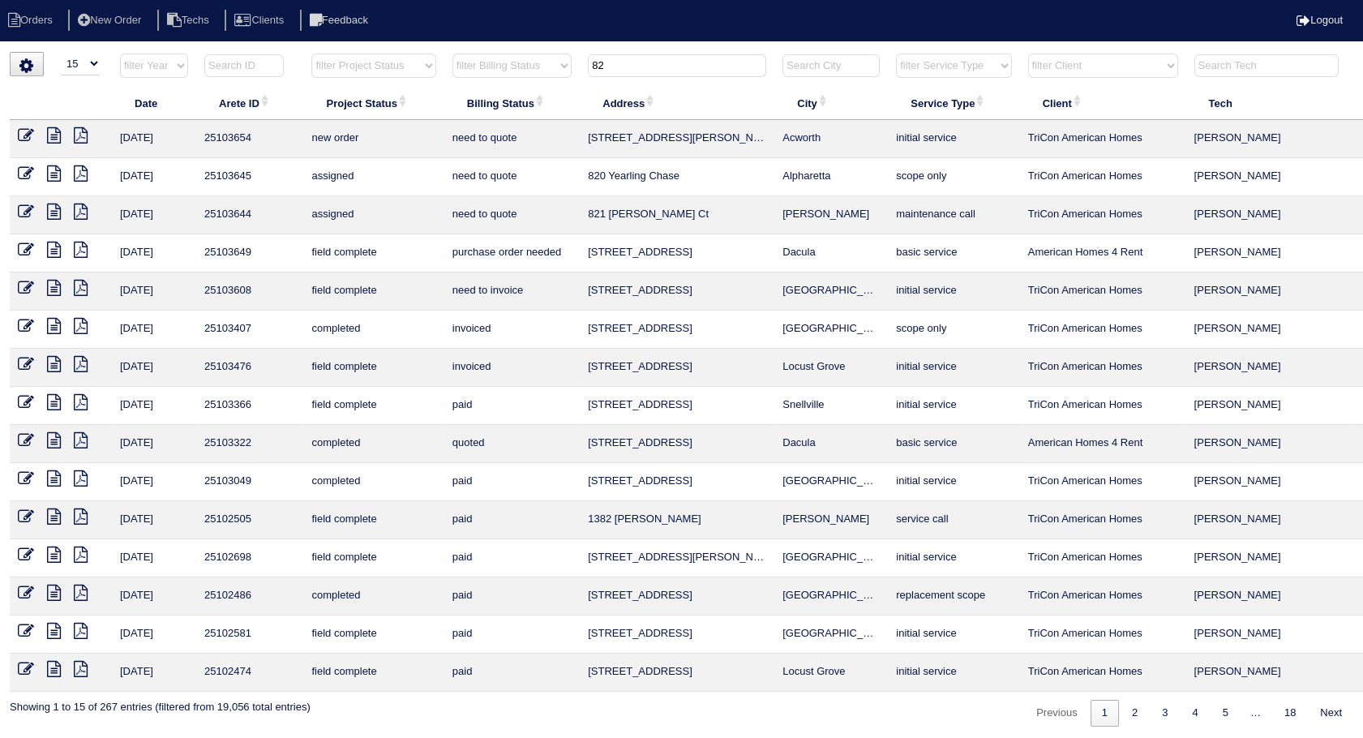
type input "82"
click at [28, 289] on icon at bounding box center [26, 288] width 16 height 16
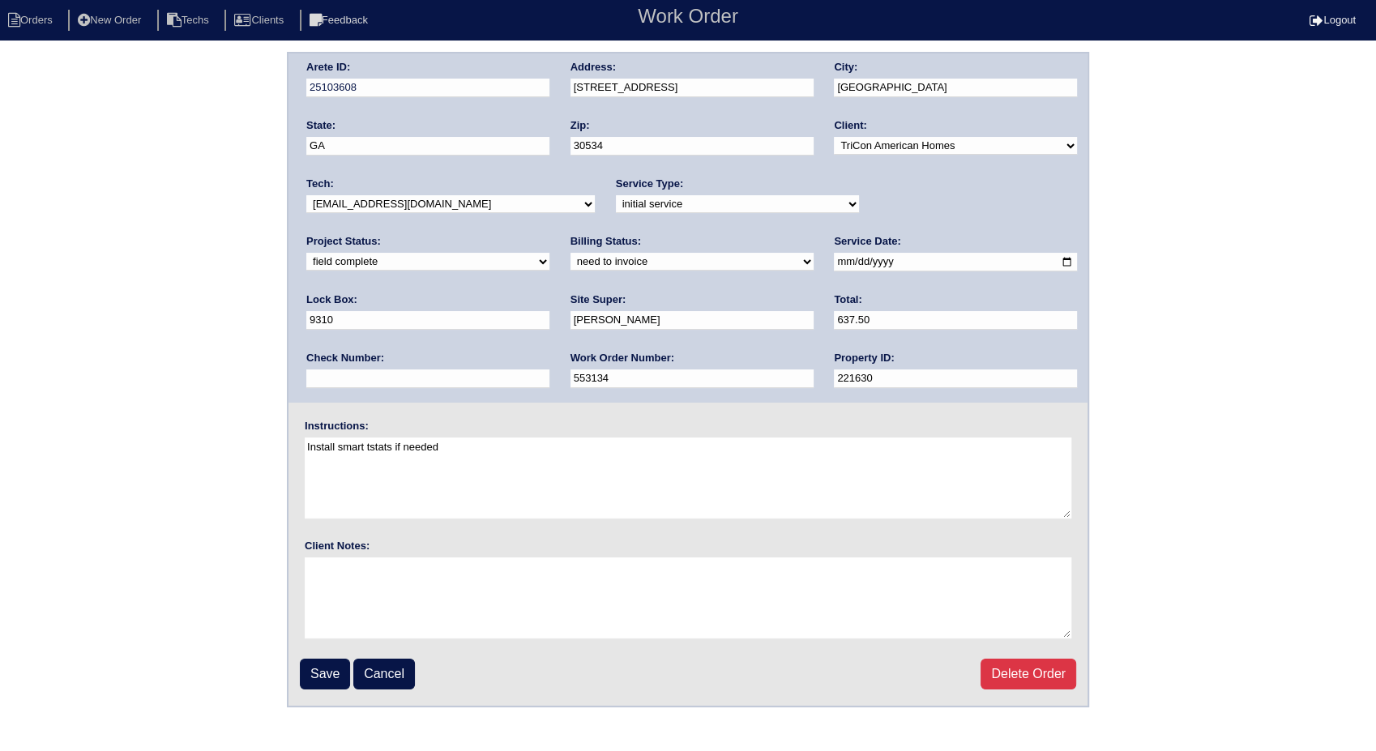
click at [571, 266] on select "need to quote quoted need to invoice invoiced paid warranty purchase order need…" at bounding box center [692, 262] width 243 height 18
select select "invoiced"
click at [571, 253] on select "need to quote quoted need to invoice invoiced paid warranty purchase order need…" at bounding box center [692, 262] width 243 height 18
click at [331, 666] on input "Save" at bounding box center [325, 674] width 50 height 31
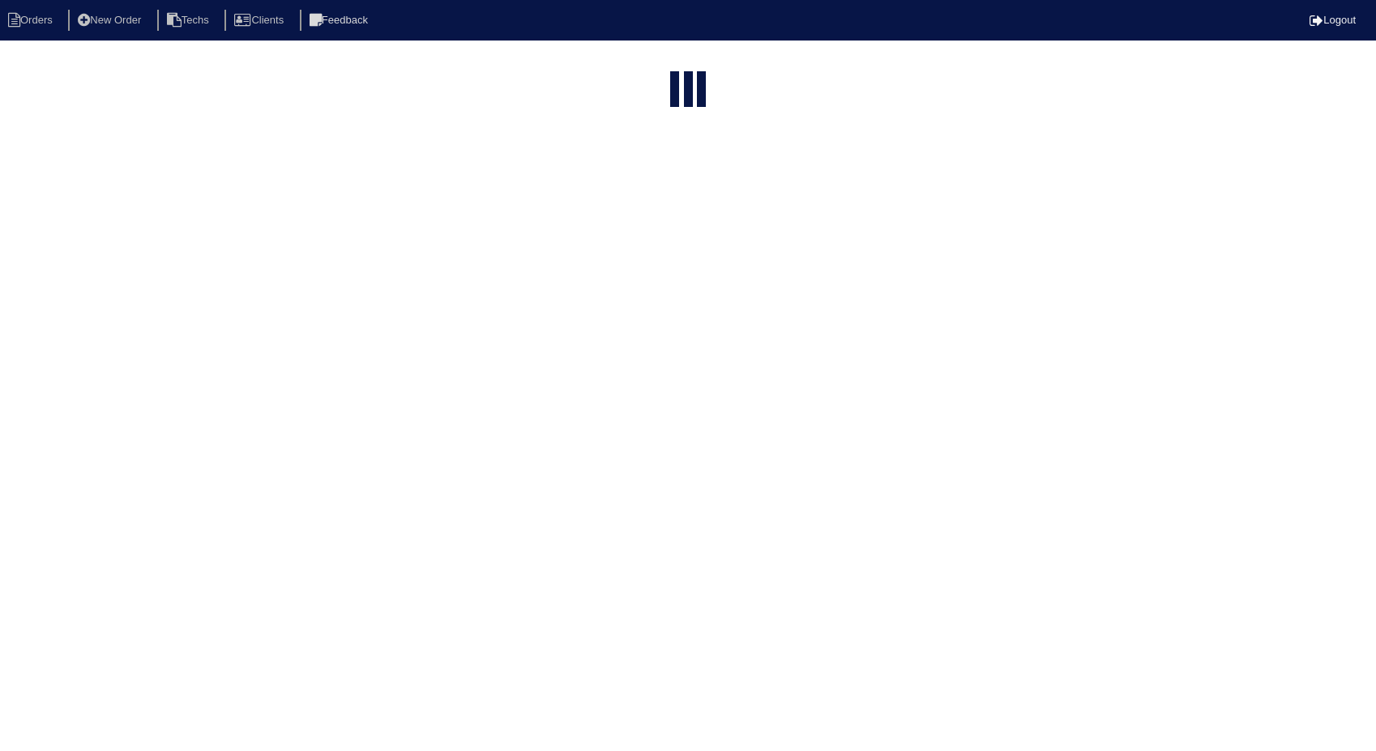
select select "15"
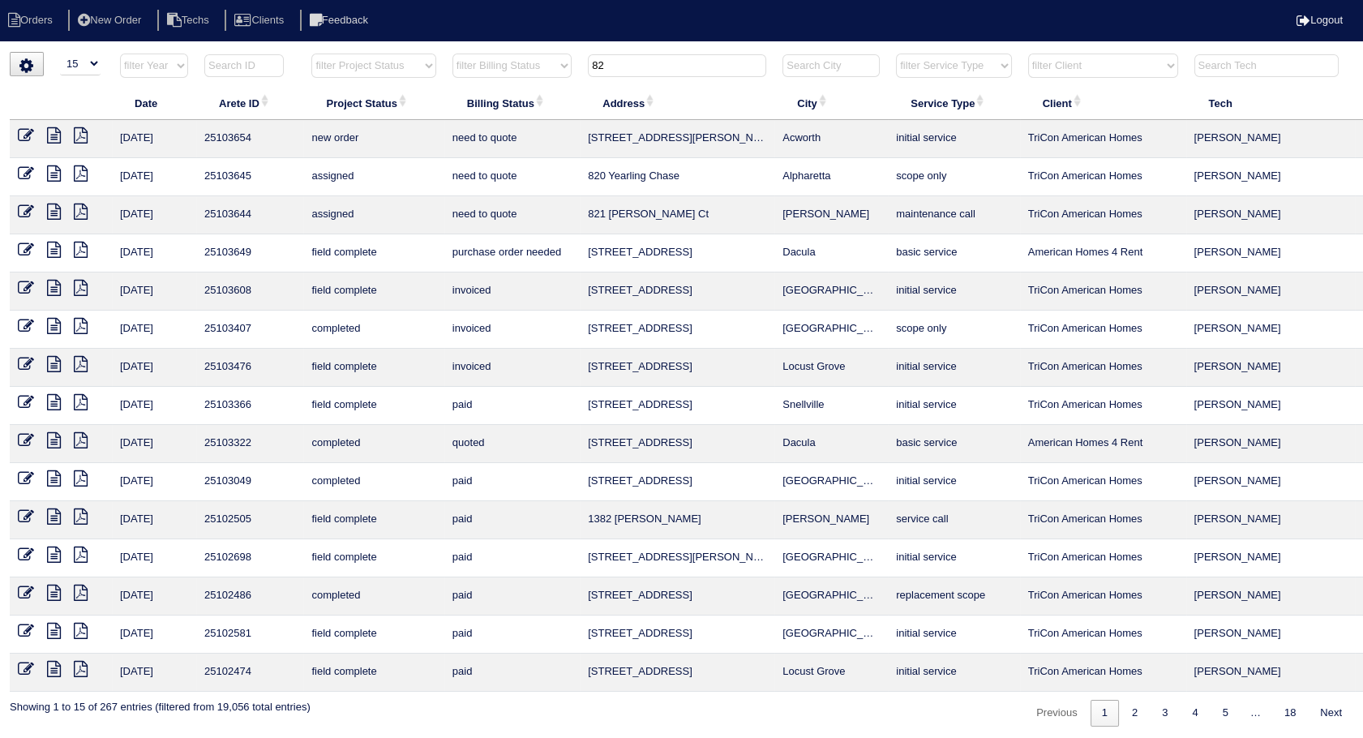
drag, startPoint x: 641, startPoint y: 73, endPoint x: 459, endPoint y: 83, distance: 182.7
click at [459, 83] on tr "filter Year -- Any Year -- 2025 2024 2023 2022 2021 2020 2019 filter Project St…" at bounding box center [713, 69] width 1406 height 33
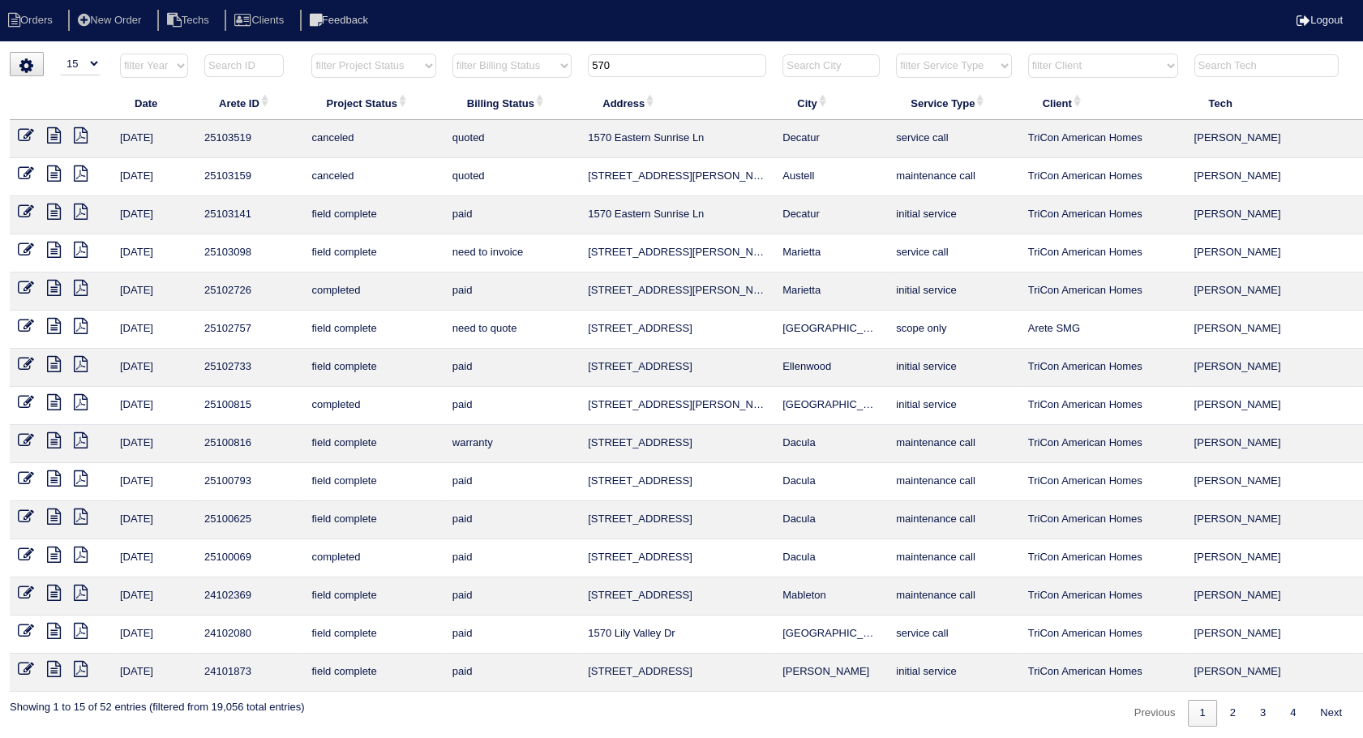
type input "570"
click at [26, 246] on icon at bounding box center [26, 250] width 16 height 16
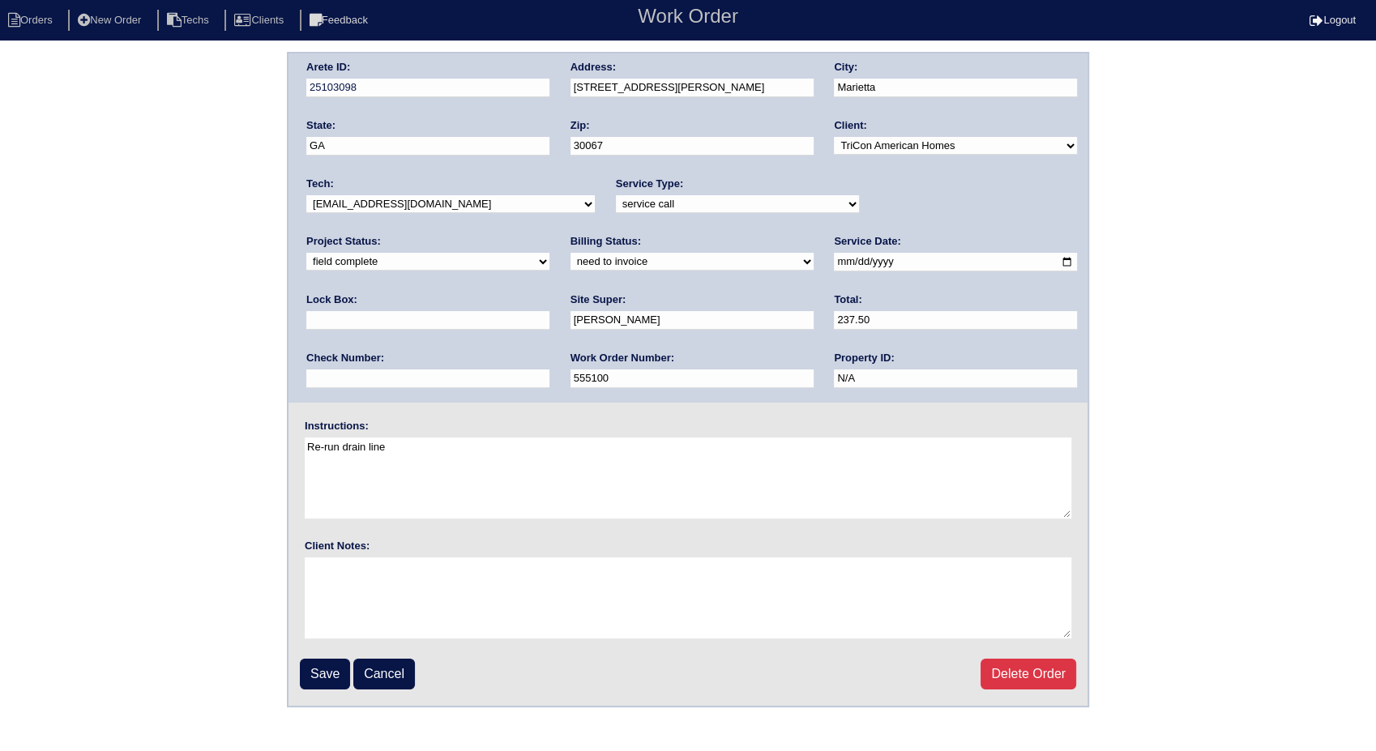
click at [571, 261] on select "need to quote quoted need to invoice invoiced paid warranty purchase order need…" at bounding box center [692, 262] width 243 height 18
select select "invoiced"
click at [571, 253] on select "need to quote quoted need to invoice invoiced paid warranty purchase order need…" at bounding box center [692, 262] width 243 height 18
click at [324, 670] on input "Save" at bounding box center [325, 674] width 50 height 31
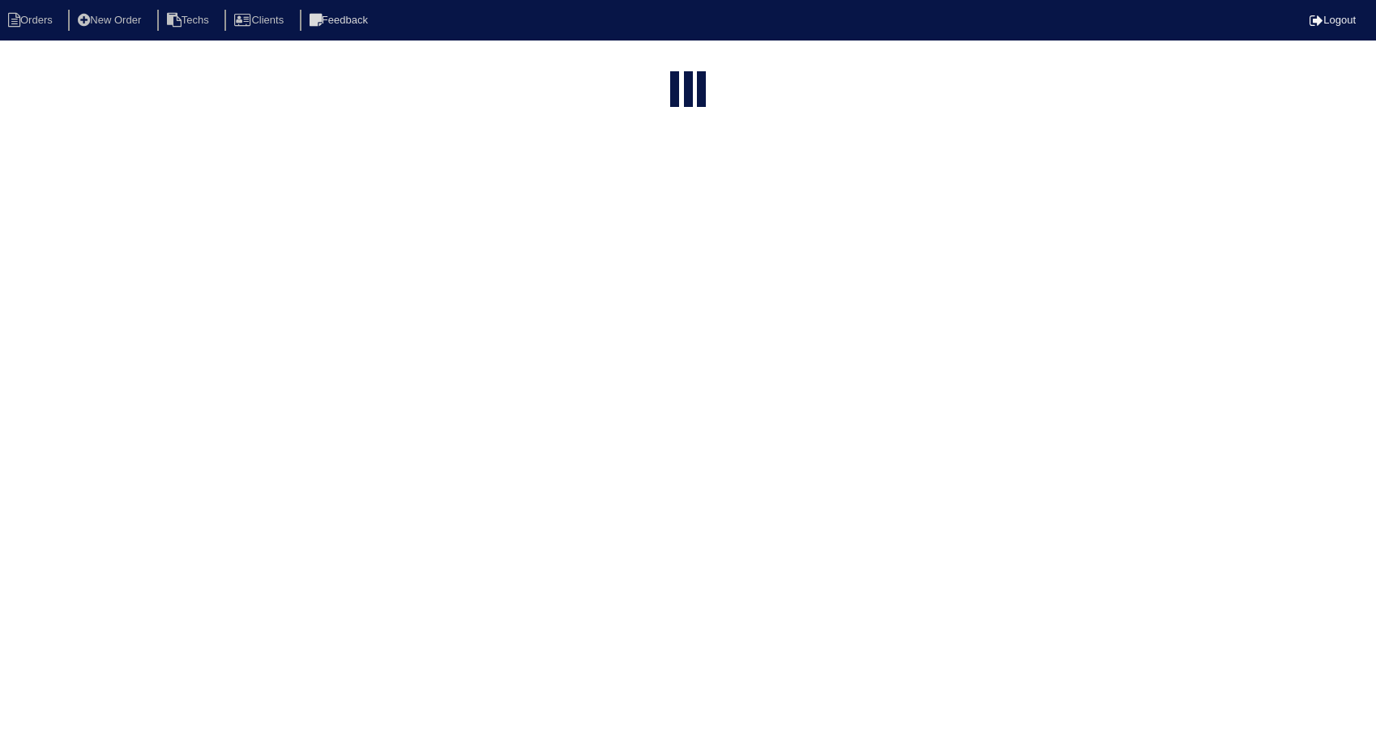
select select "15"
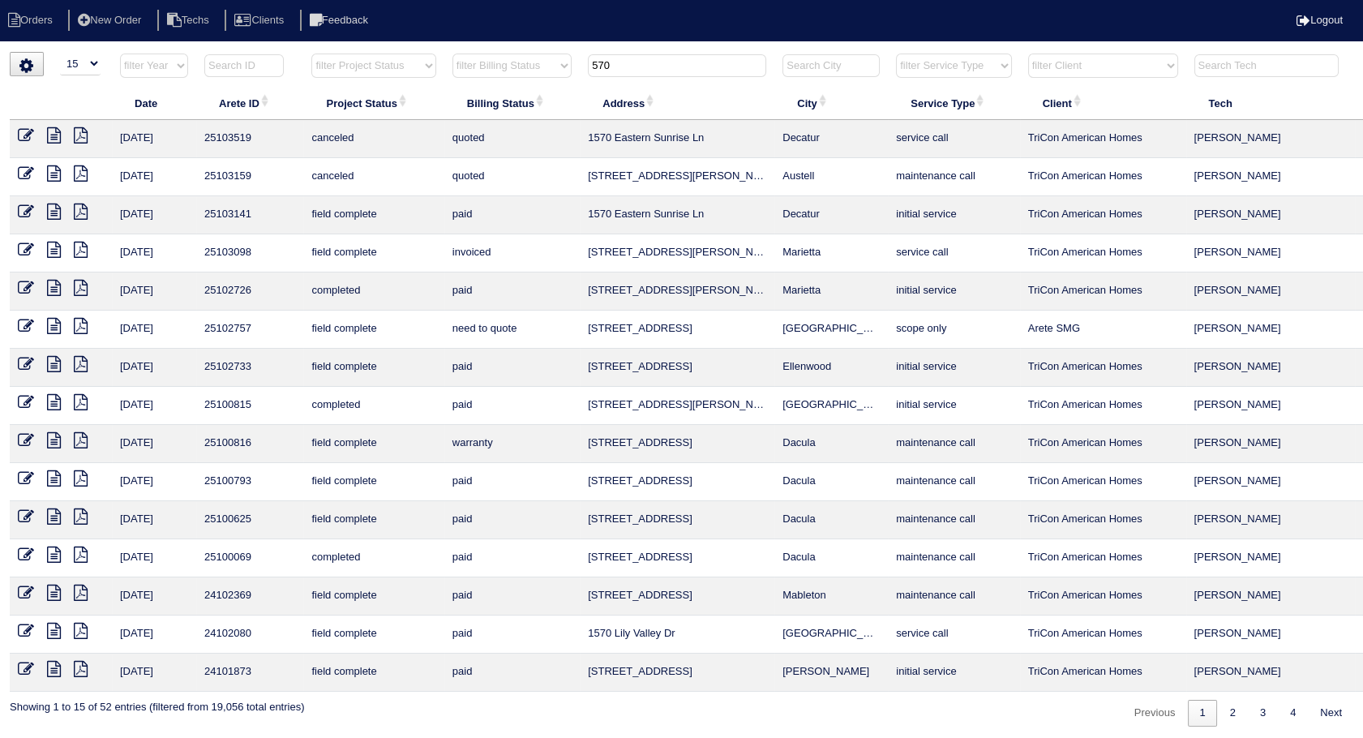
drag, startPoint x: 599, startPoint y: 66, endPoint x: 543, endPoint y: 75, distance: 56.6
click at [543, 75] on tr "filter Year -- Any Year -- 2025 2024 2023 2022 2021 2020 2019 filter Project St…" at bounding box center [713, 69] width 1406 height 33
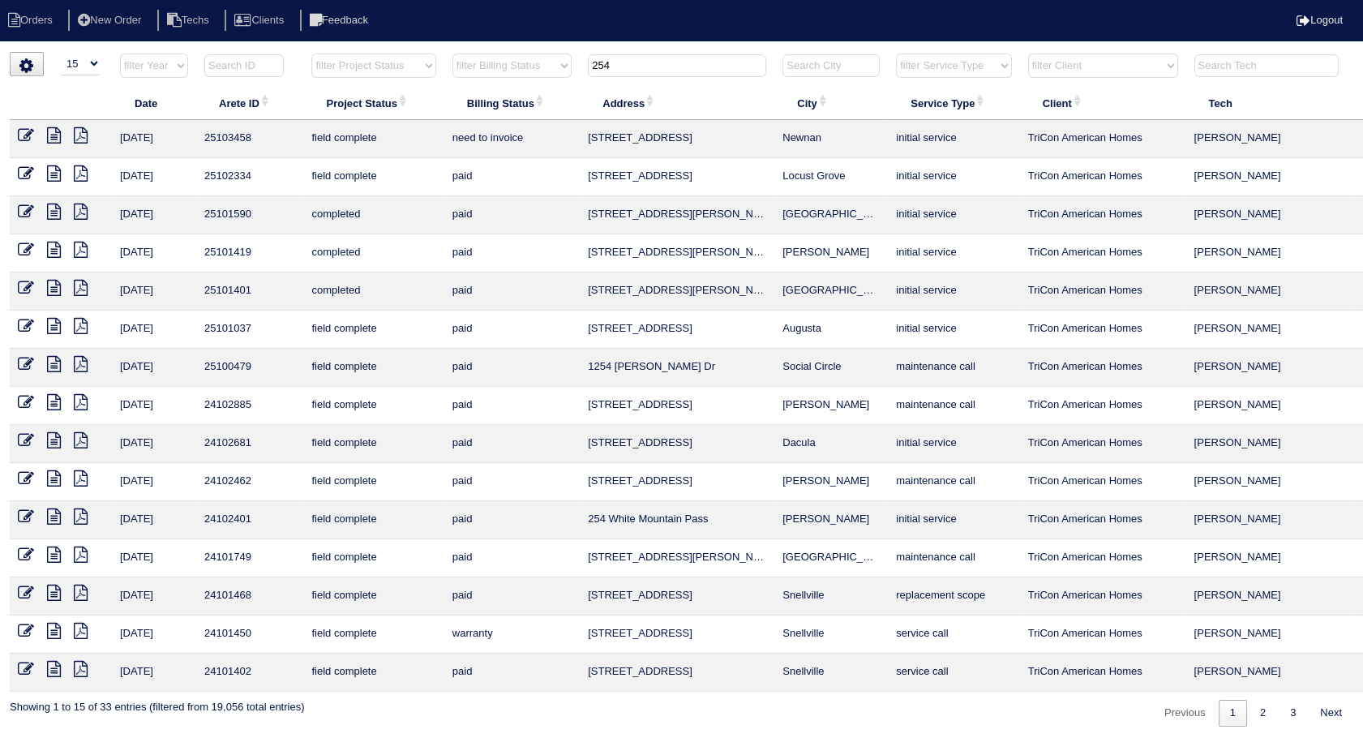
type input "254"
click at [26, 130] on icon at bounding box center [26, 135] width 16 height 16
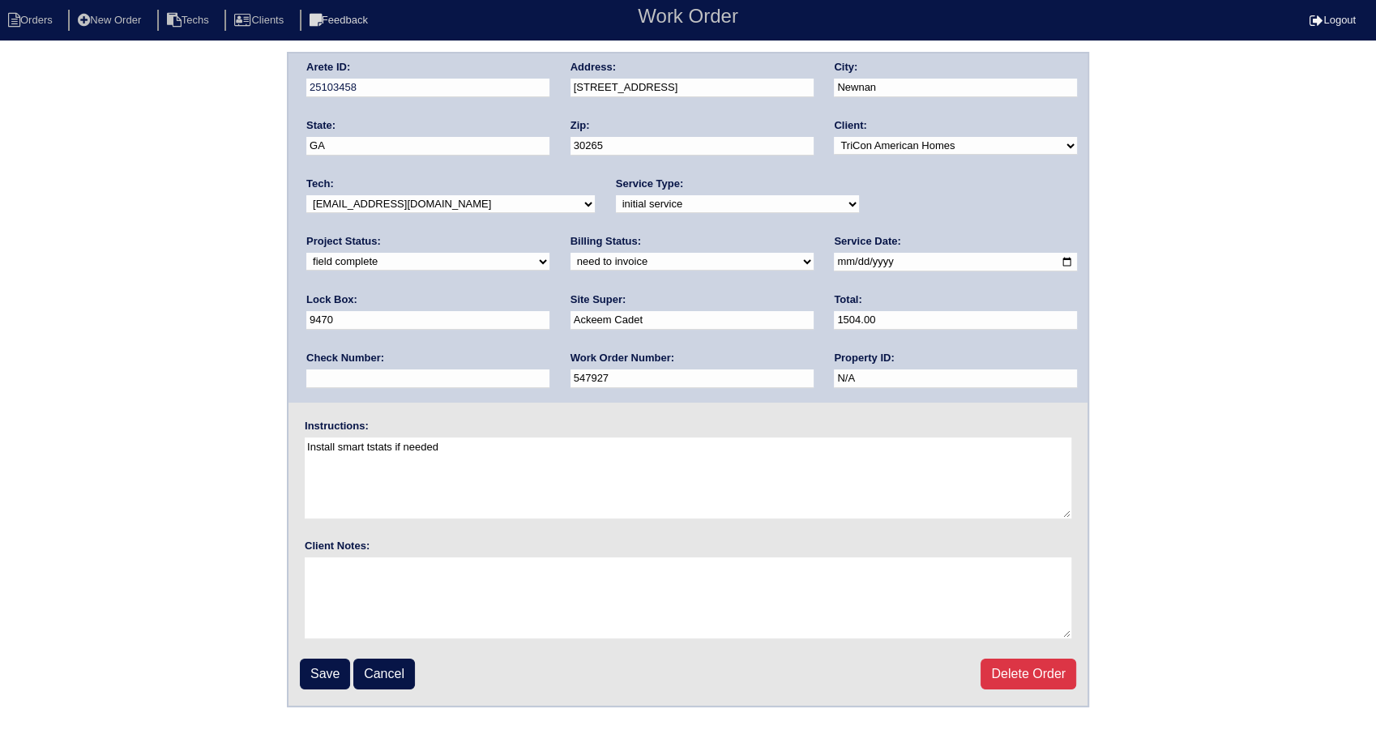
drag, startPoint x: 370, startPoint y: 259, endPoint x: 370, endPoint y: 269, distance: 9.8
click at [571, 259] on select "need to quote quoted need to invoice invoiced paid warranty purchase order need…" at bounding box center [692, 262] width 243 height 18
select select "invoiced"
click at [571, 253] on select "need to quote quoted need to invoice invoiced paid warranty purchase order need…" at bounding box center [692, 262] width 243 height 18
click at [323, 675] on input "Save" at bounding box center [325, 674] width 50 height 31
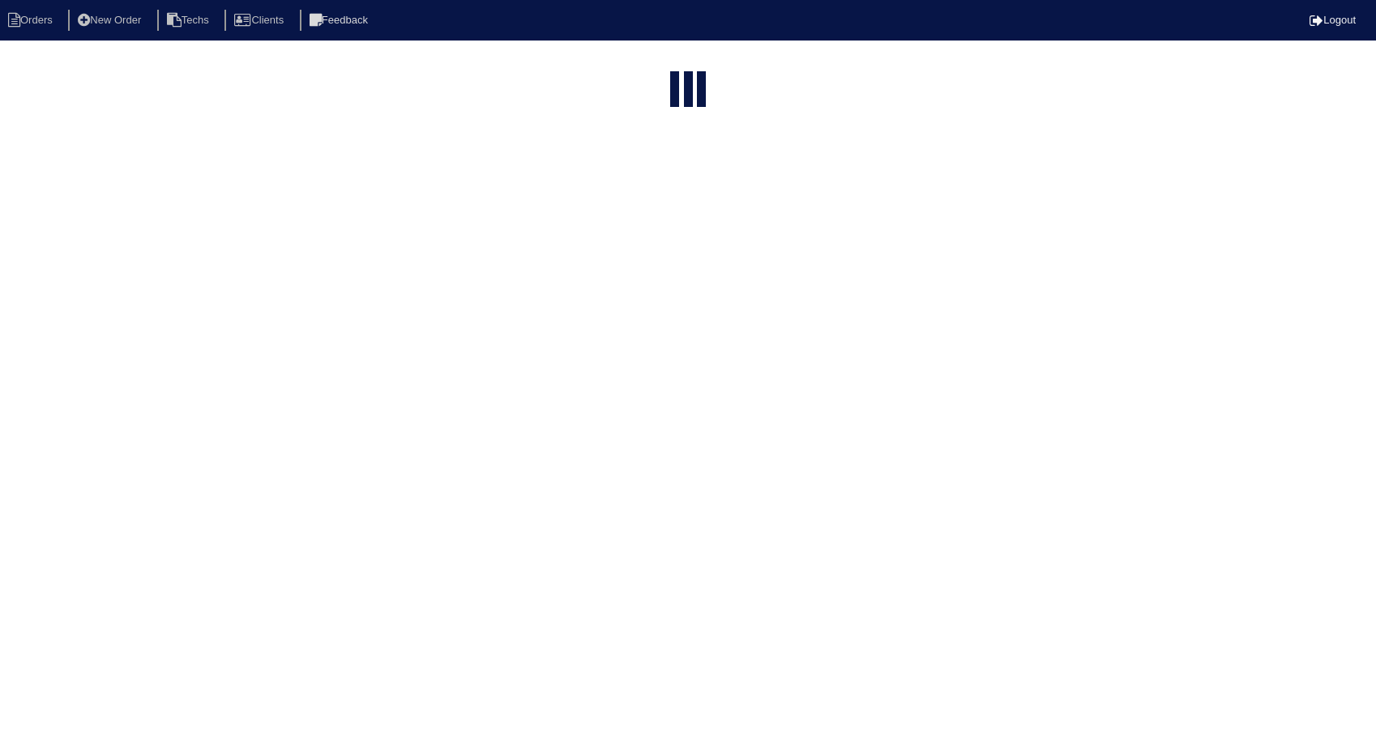
select select "15"
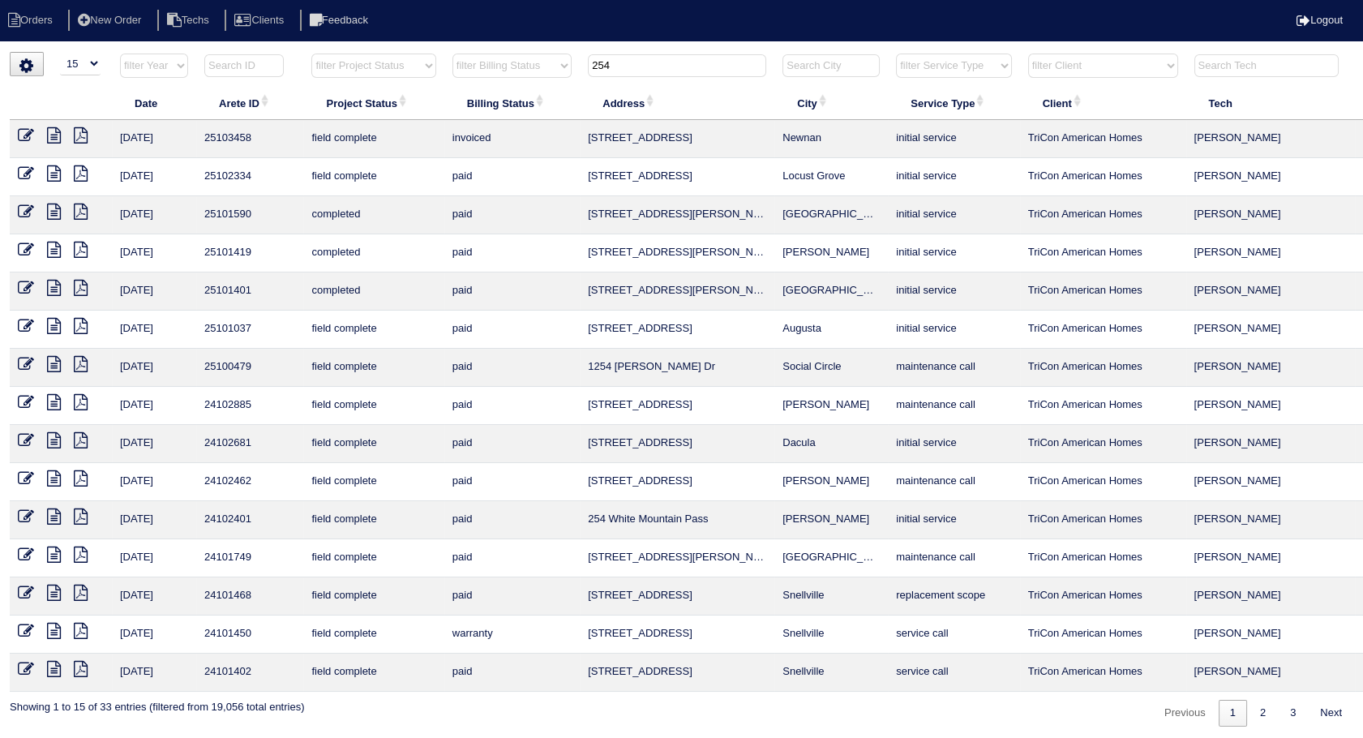
drag, startPoint x: 631, startPoint y: 62, endPoint x: 357, endPoint y: 119, distance: 280.8
click at [346, 123] on table "Date Arete ID Project Status Billing Status Address City Service Type Client Te…" at bounding box center [713, 372] width 1406 height 639
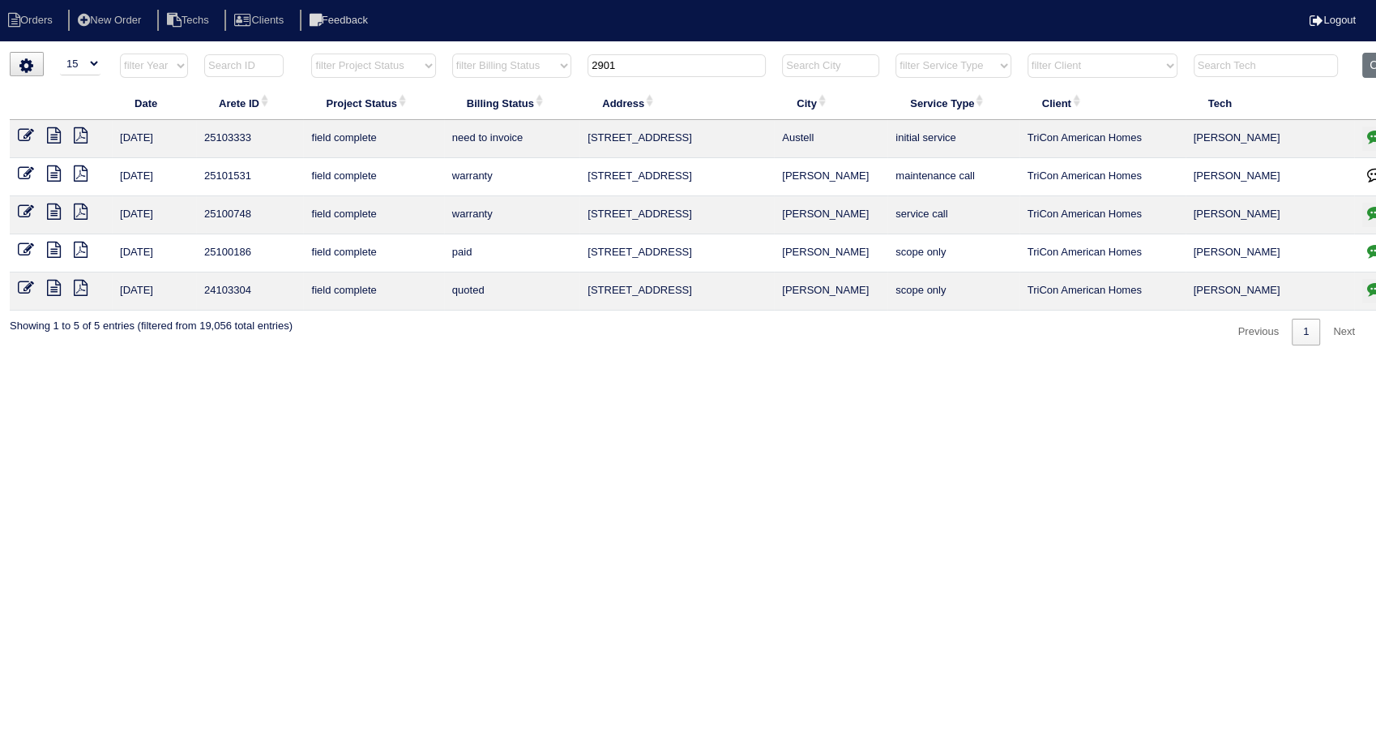
type input "2901"
click at [54, 142] on icon at bounding box center [54, 135] width 14 height 16
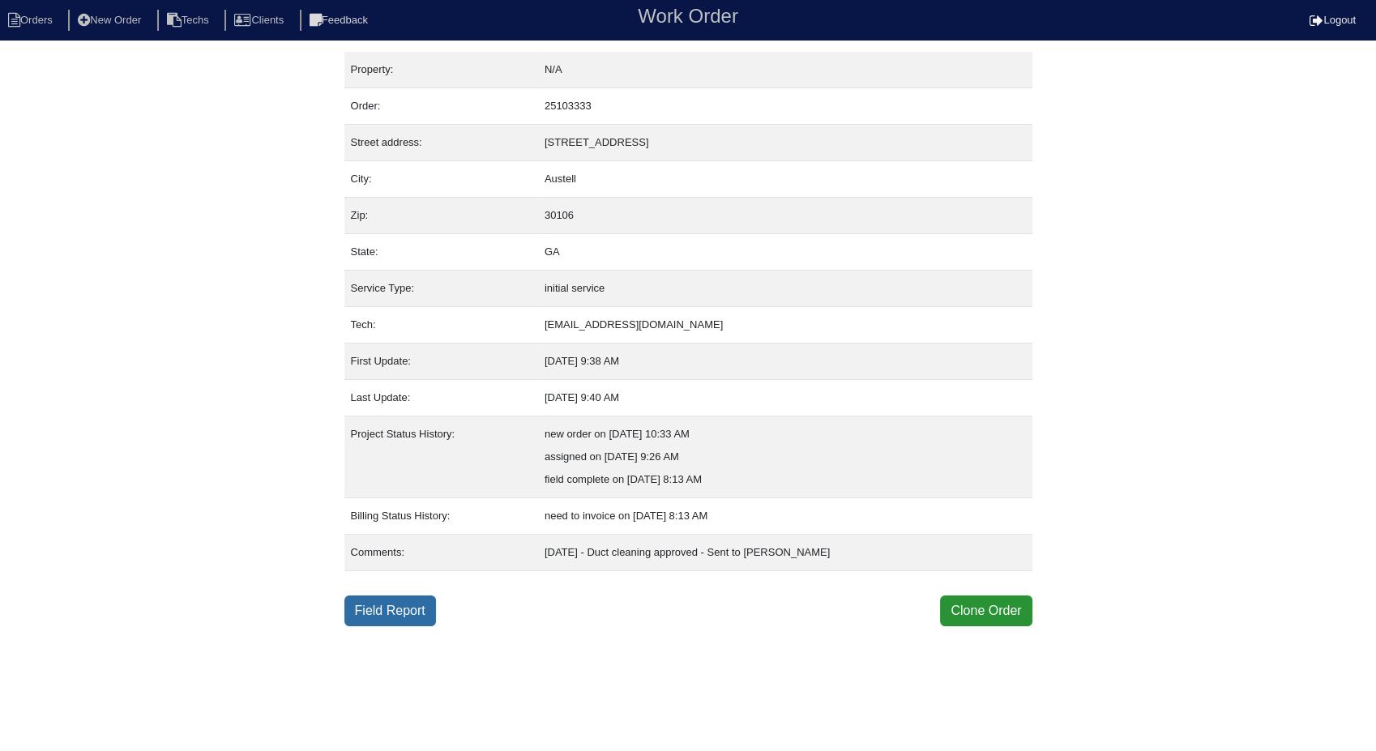
click at [401, 610] on link "Field Report" at bounding box center [391, 611] width 92 height 31
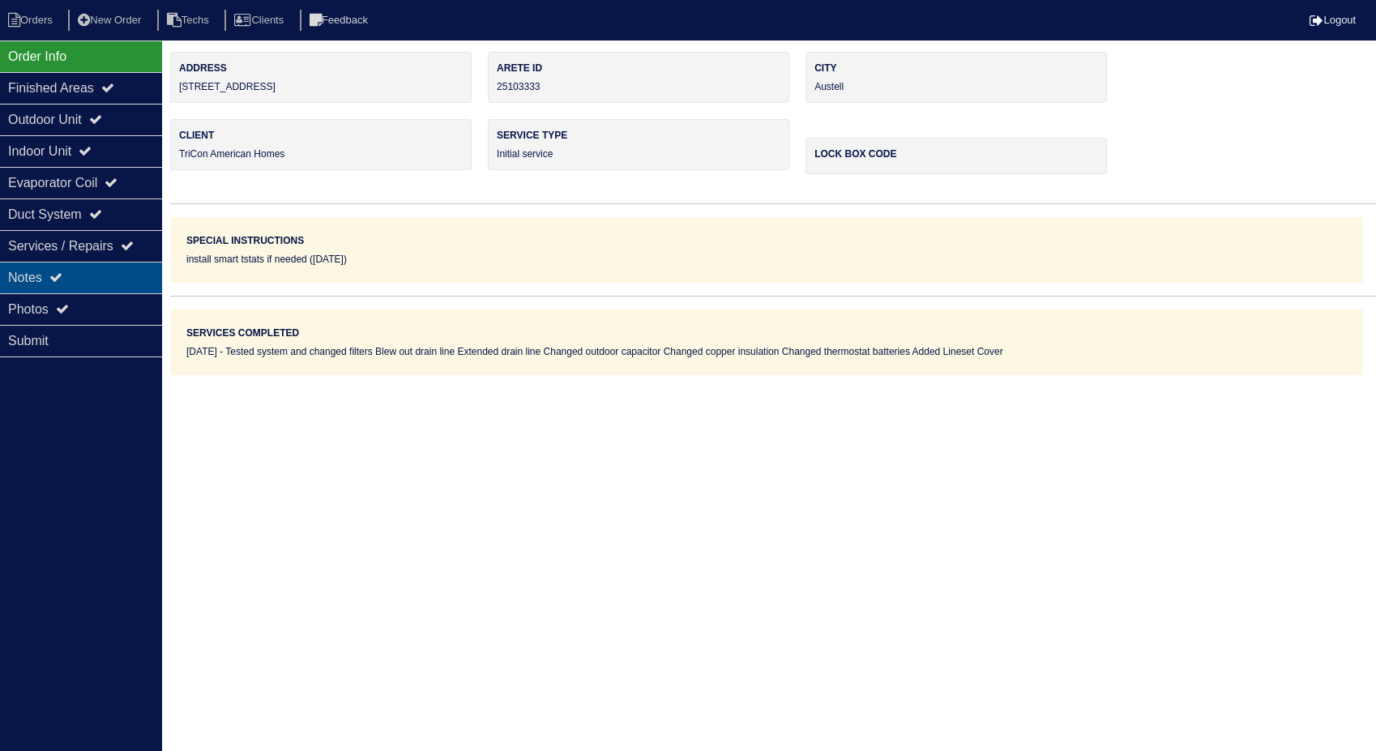
click at [32, 269] on div "Notes" at bounding box center [81, 278] width 162 height 32
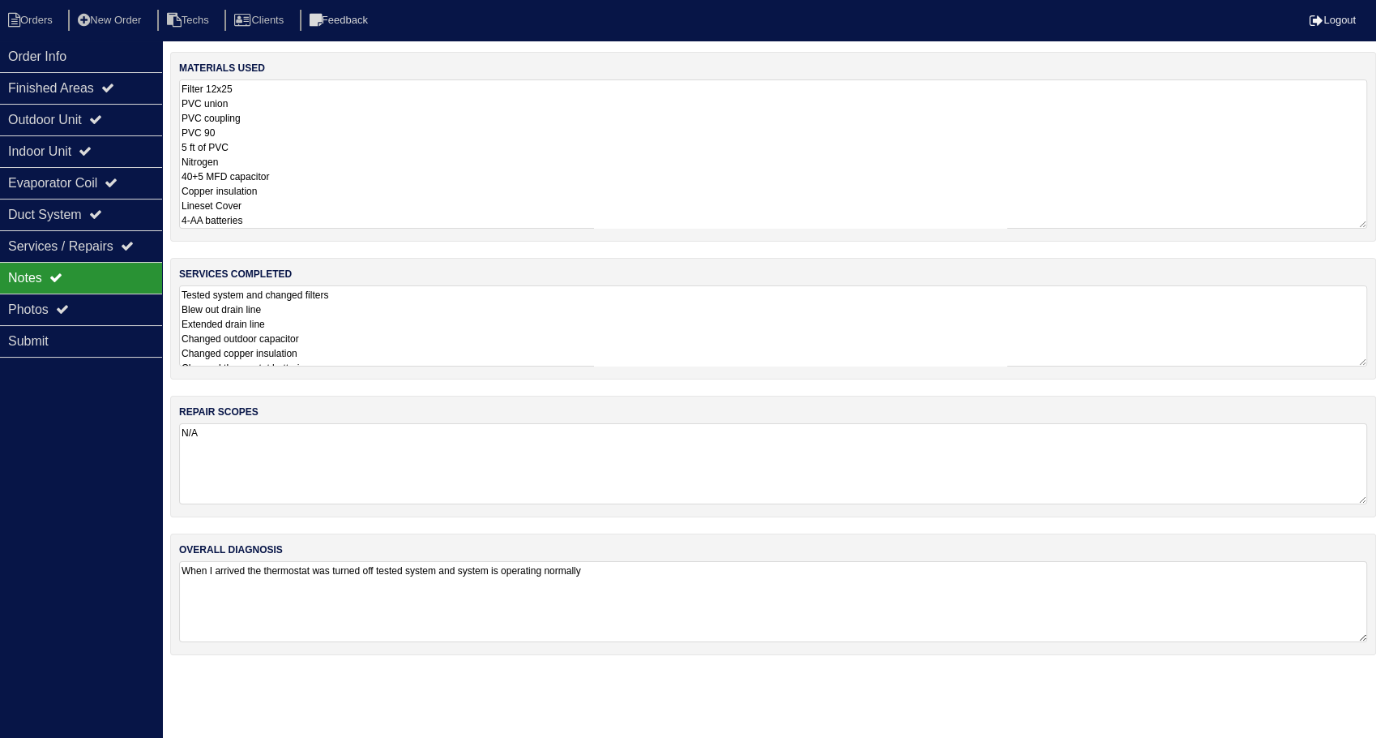
click at [380, 118] on textarea "Filter 12x25 PVC union PVC coupling PVC 90 5 ft of PVC Nitrogen 40+5 MFD capaci…" at bounding box center [773, 153] width 1188 height 149
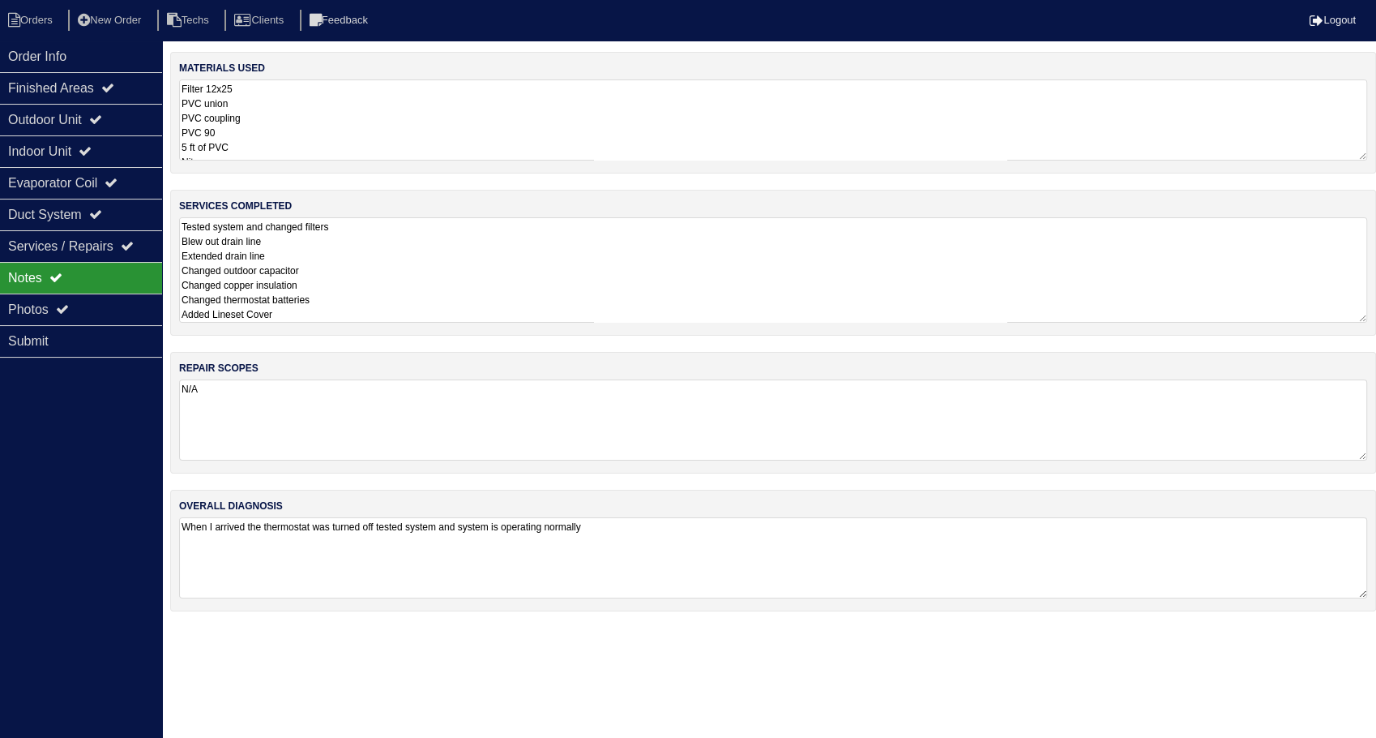
click at [403, 315] on textarea "Tested system and changed filters Blew out drain line Extended drain line Chang…" at bounding box center [773, 269] width 1188 height 105
click at [53, 25] on li "Orders" at bounding box center [33, 21] width 66 height 22
select select "15"
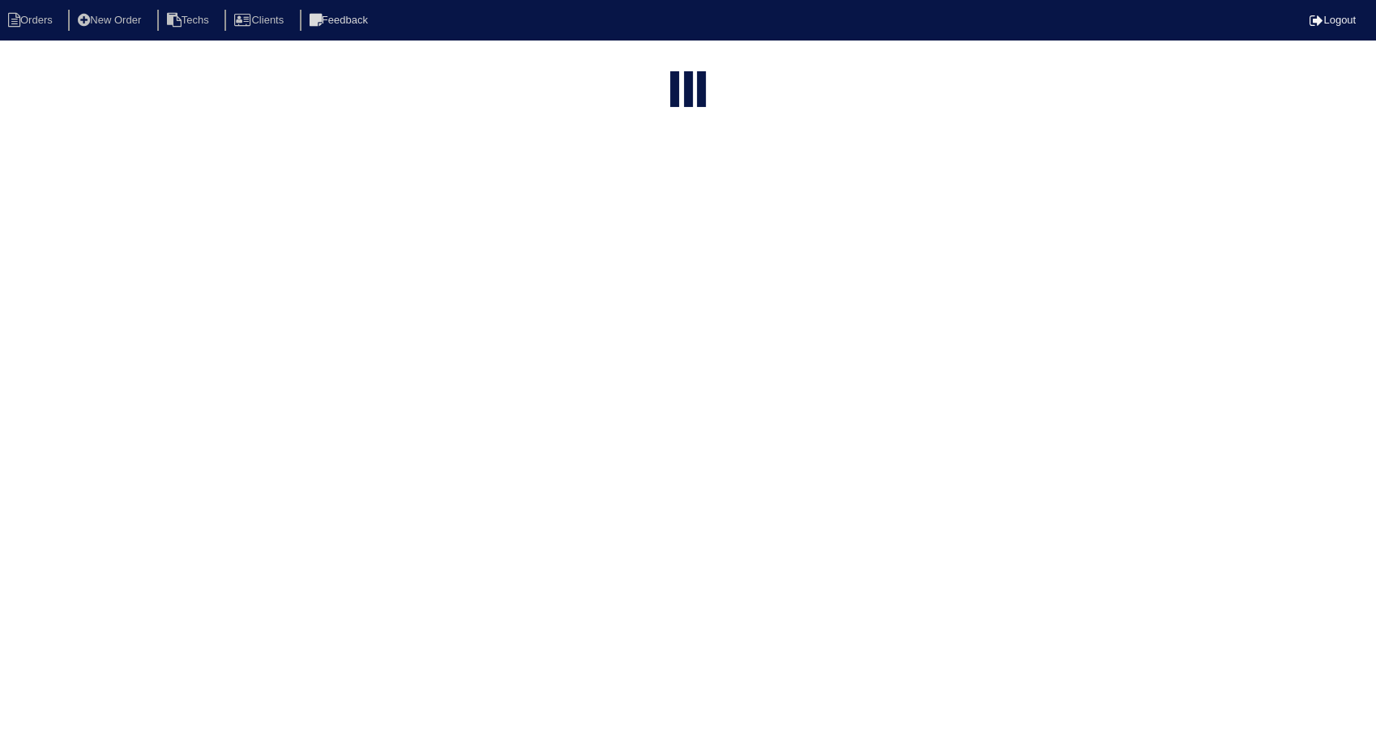
type input "2901"
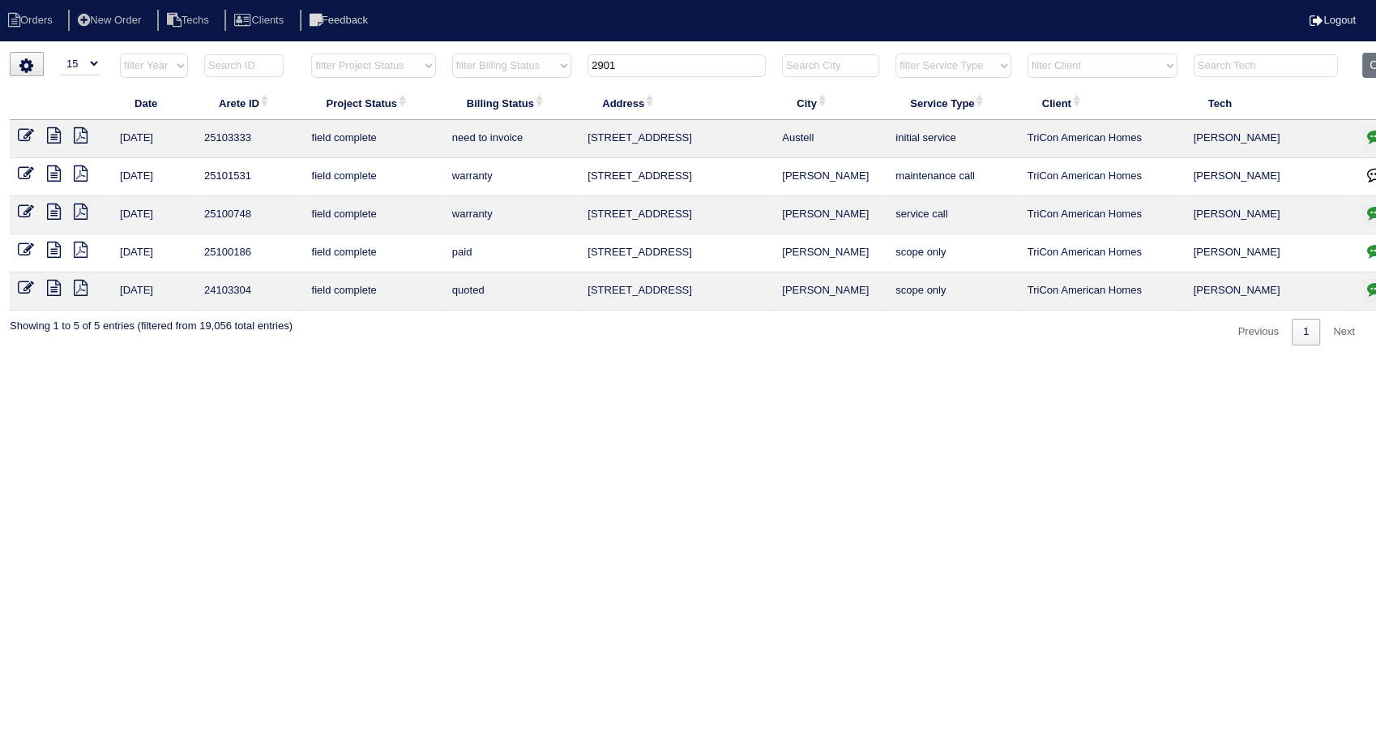
drag, startPoint x: 22, startPoint y: 133, endPoint x: 32, endPoint y: 139, distance: 11.3
click at [21, 133] on icon at bounding box center [26, 135] width 16 height 16
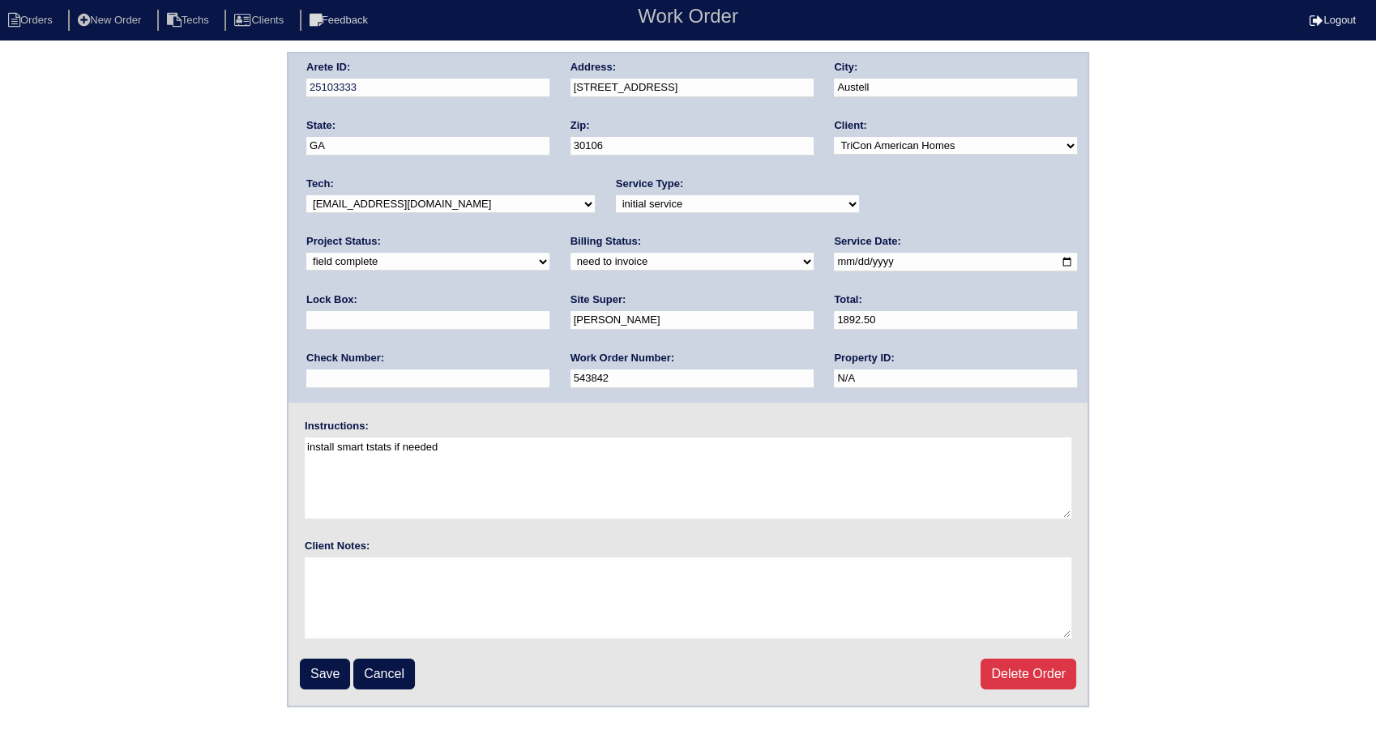
click at [571, 269] on select "need to quote quoted need to invoice invoiced paid warranty purchase order need…" at bounding box center [692, 262] width 243 height 18
select select "invoiced"
click at [571, 253] on select "need to quote quoted need to invoice invoiced paid warranty purchase order need…" at bounding box center [692, 262] width 243 height 18
click at [334, 681] on input "Save" at bounding box center [325, 674] width 50 height 31
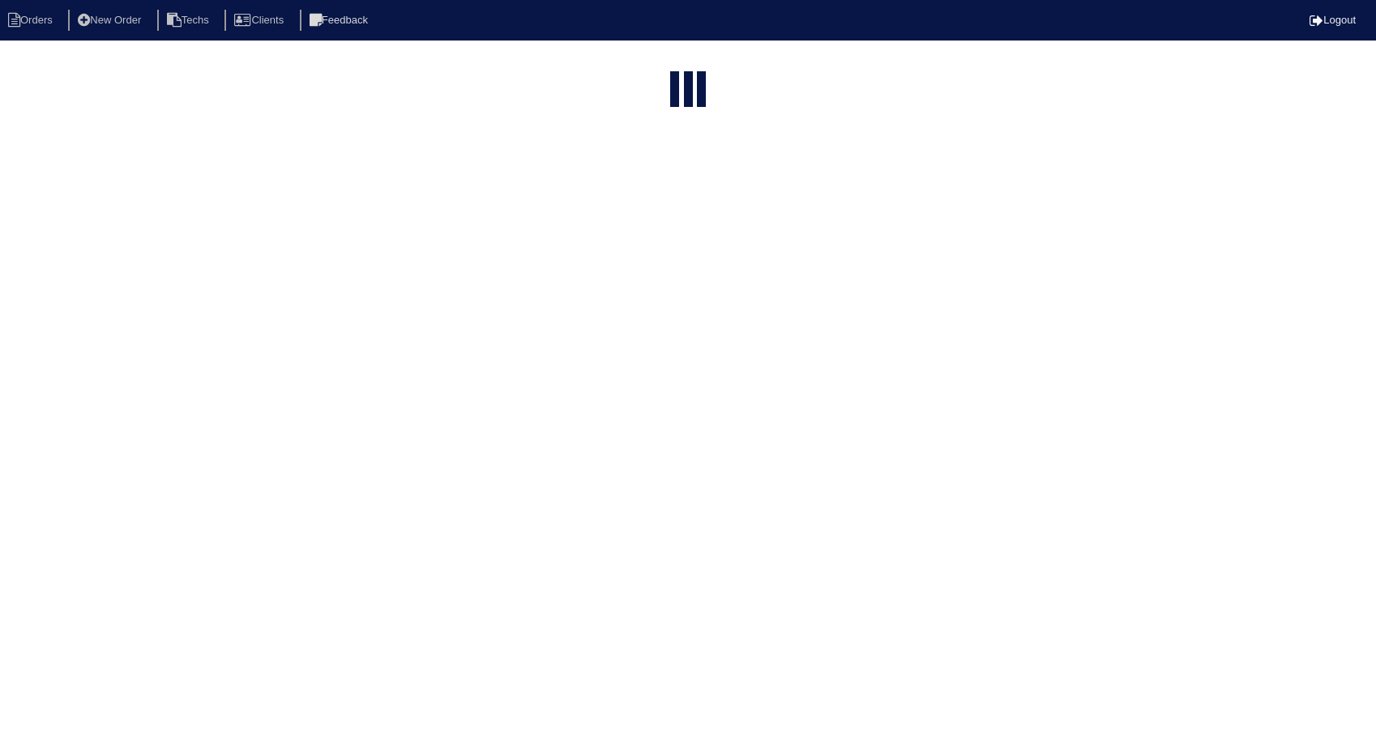
select select "15"
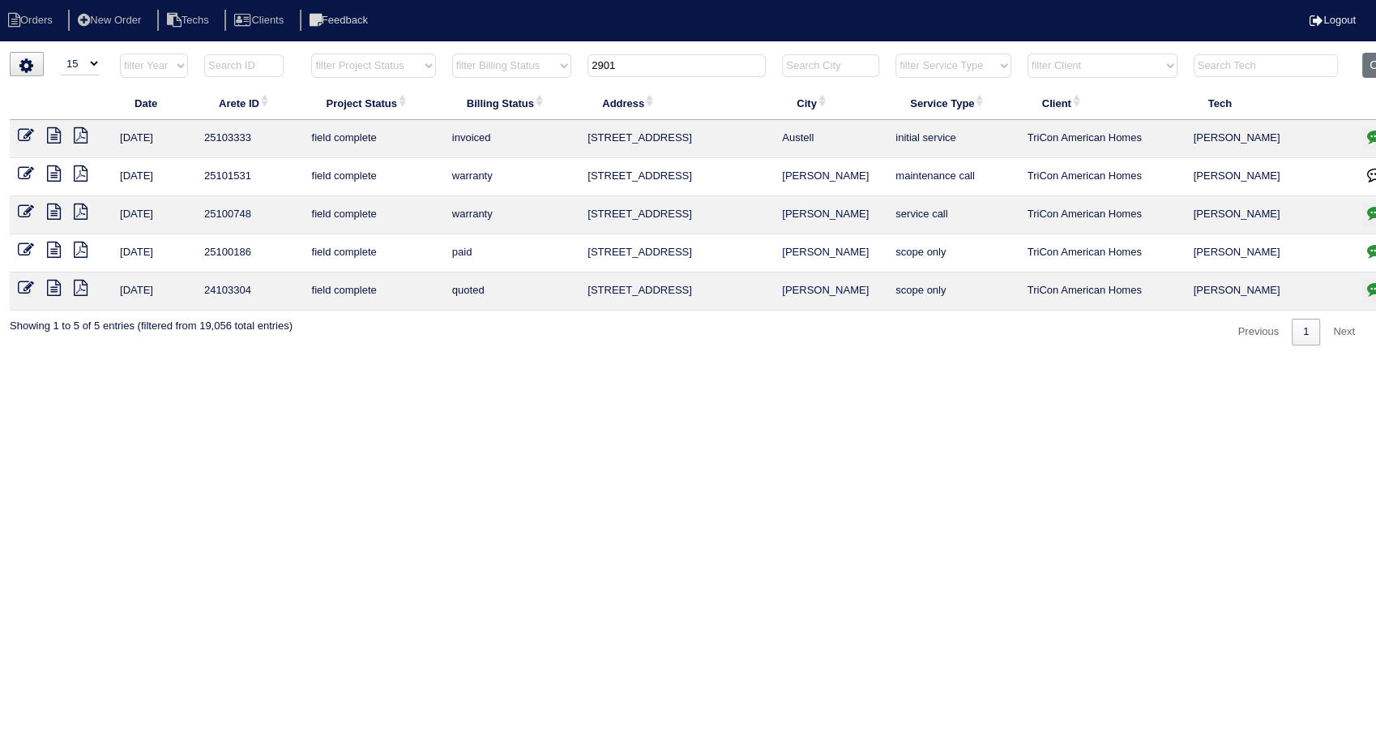
drag, startPoint x: 650, startPoint y: 62, endPoint x: 490, endPoint y: 86, distance: 162.3
click at [490, 86] on table "Date Arete ID Project Status Billing Status Address City Service Type Client Te…" at bounding box center [713, 182] width 1406 height 258
type input "1938"
click at [26, 130] on icon at bounding box center [26, 135] width 16 height 16
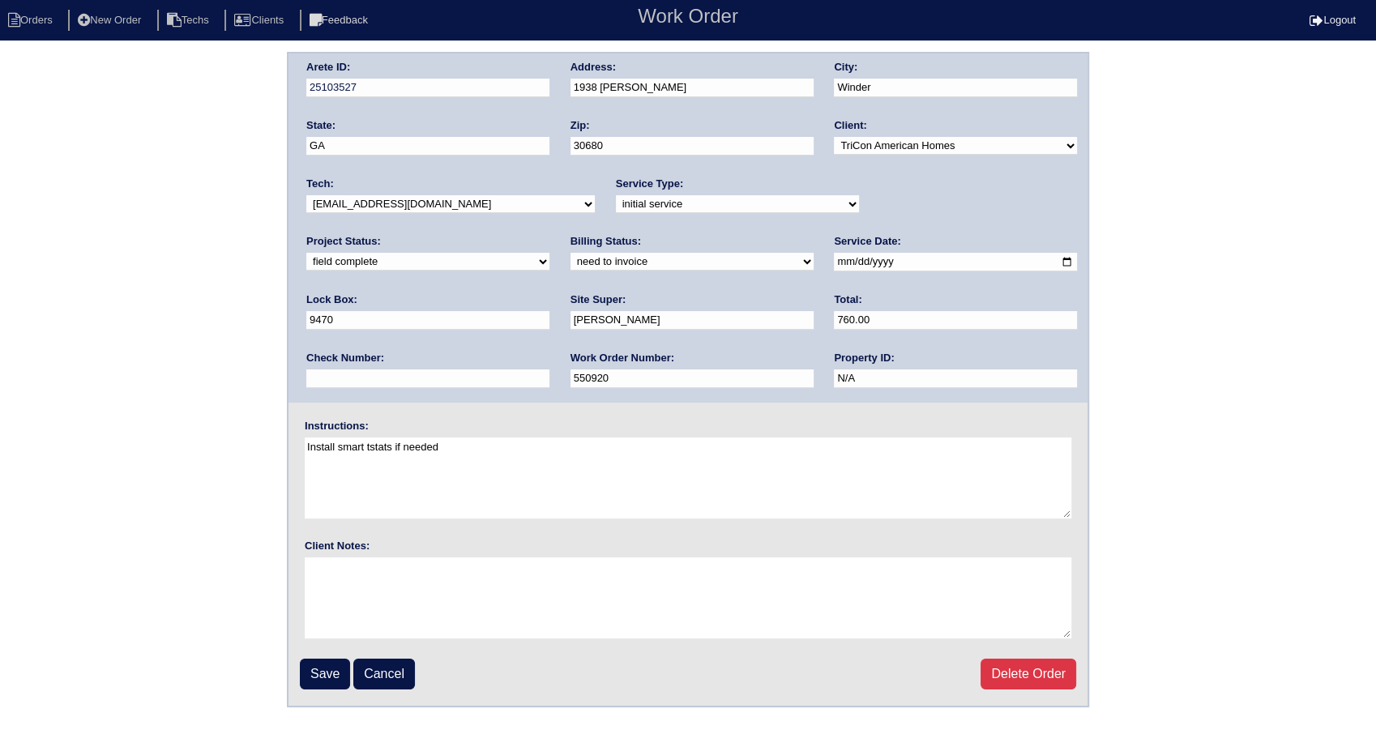
click at [571, 261] on select "need to quote quoted need to invoice invoiced paid warranty purchase order need…" at bounding box center [692, 262] width 243 height 18
click at [571, 253] on select "need to quote quoted need to invoice invoiced paid warranty purchase order need…" at bounding box center [692, 262] width 243 height 18
click at [571, 263] on select "need to quote quoted need to invoice invoiced paid warranty purchase order need…" at bounding box center [692, 262] width 243 height 18
select select "invoiced"
click at [571, 253] on select "need to quote quoted need to invoice invoiced paid warranty purchase order need…" at bounding box center [692, 262] width 243 height 18
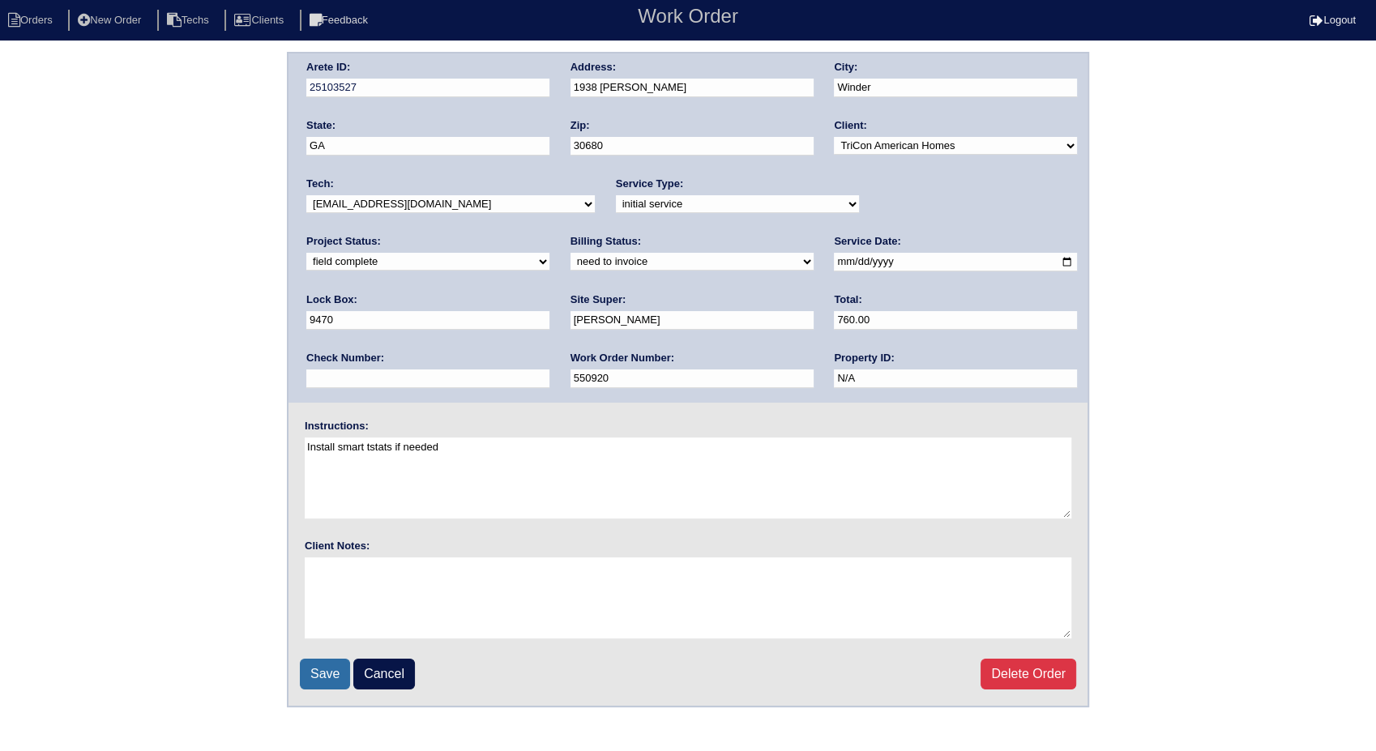
click at [332, 668] on input "Save" at bounding box center [325, 674] width 50 height 31
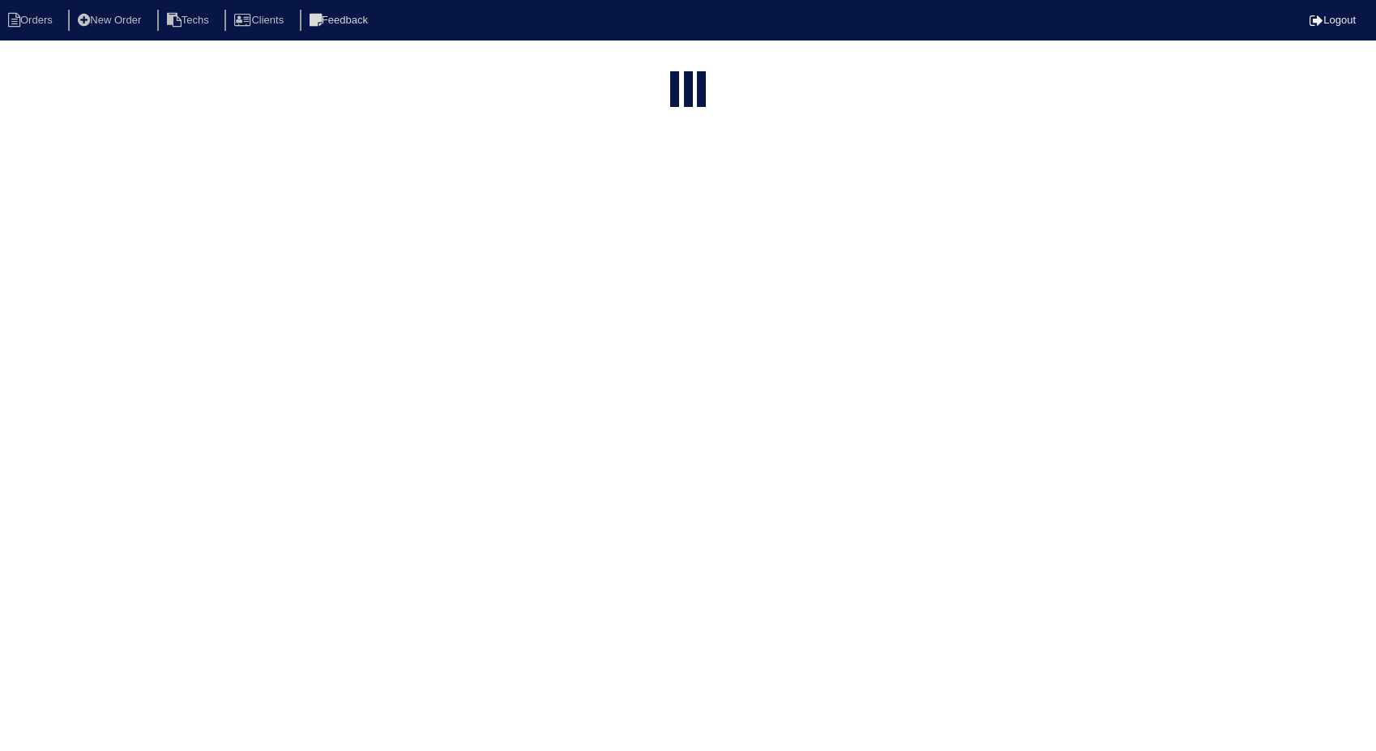
select select "15"
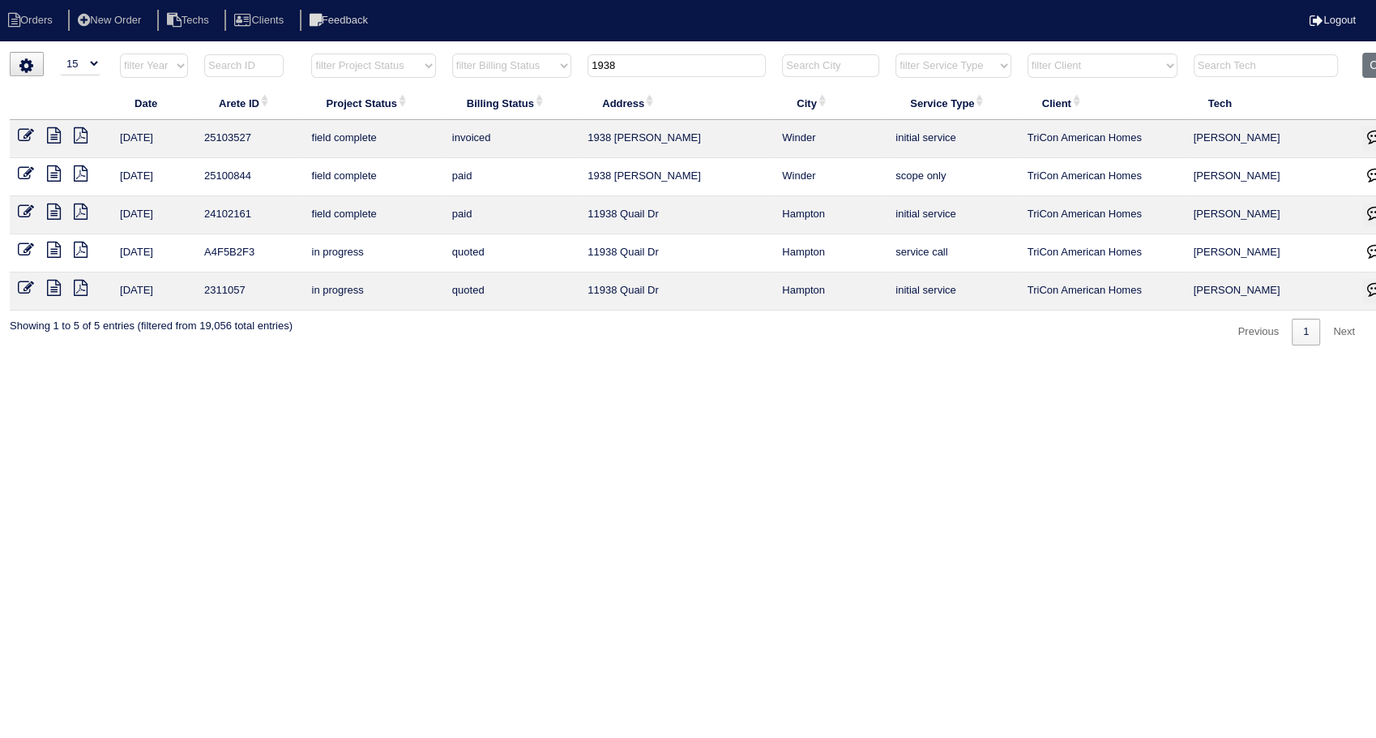
drag, startPoint x: 622, startPoint y: 70, endPoint x: 524, endPoint y: 91, distance: 99.5
click at [518, 83] on tr "filter Year -- Any Year -- 2025 2024 2023 2022 2021 2020 2019 filter Project St…" at bounding box center [713, 69] width 1406 height 33
type input "6655"
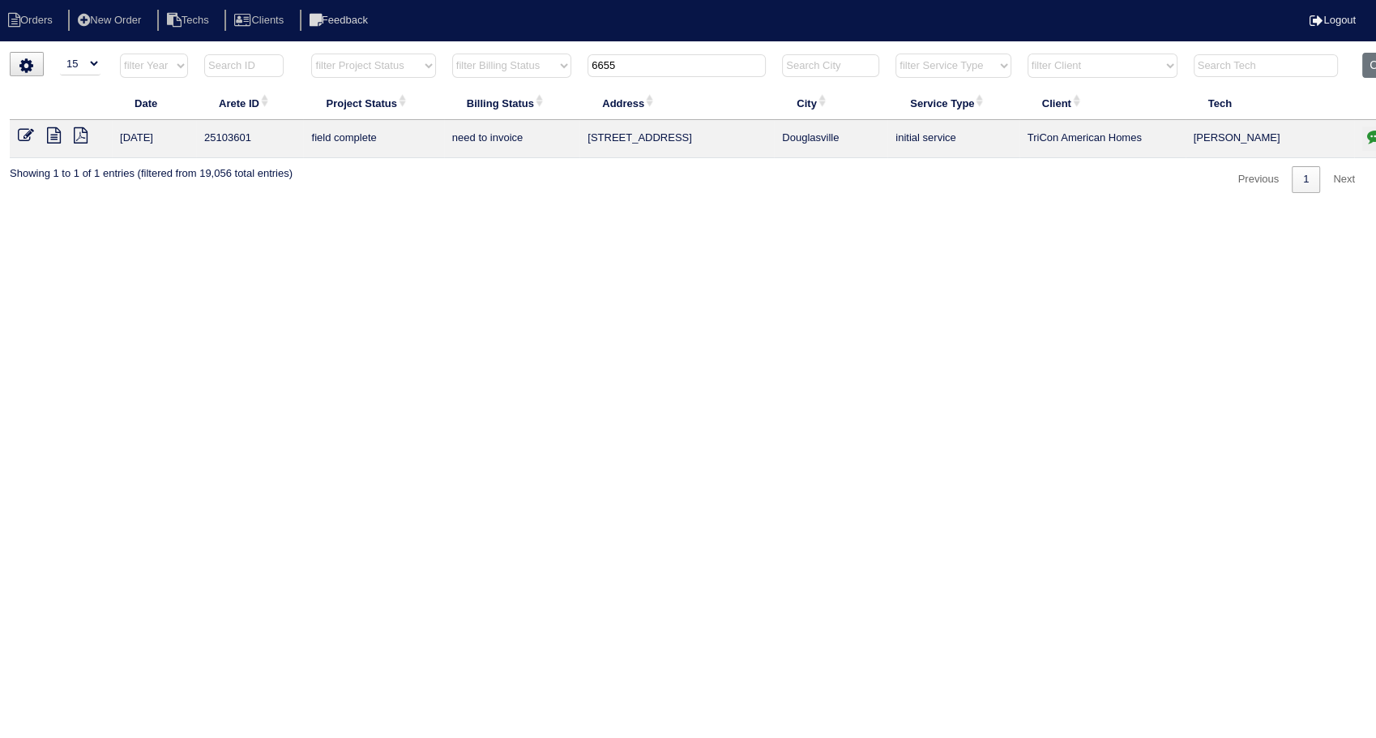
click at [54, 134] on icon at bounding box center [54, 135] width 14 height 16
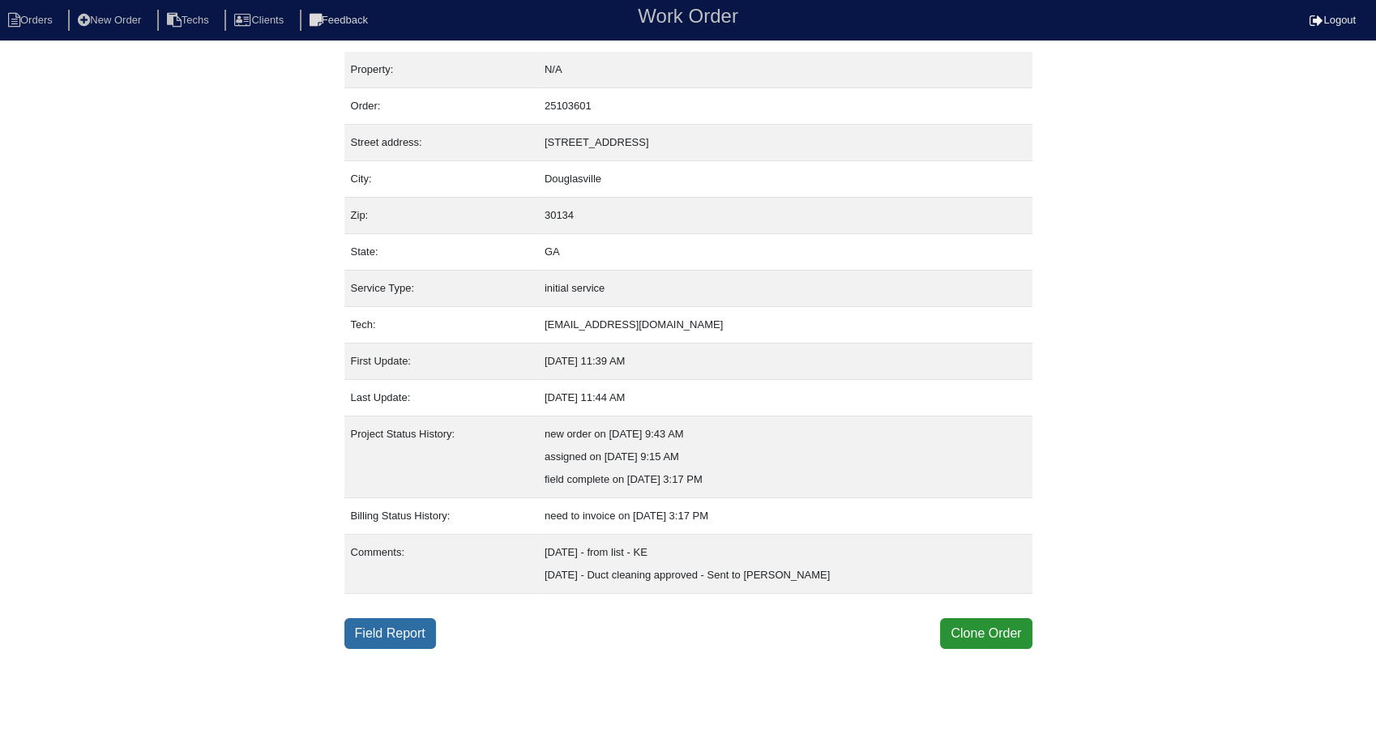
click at [403, 636] on link "Field Report" at bounding box center [391, 634] width 92 height 31
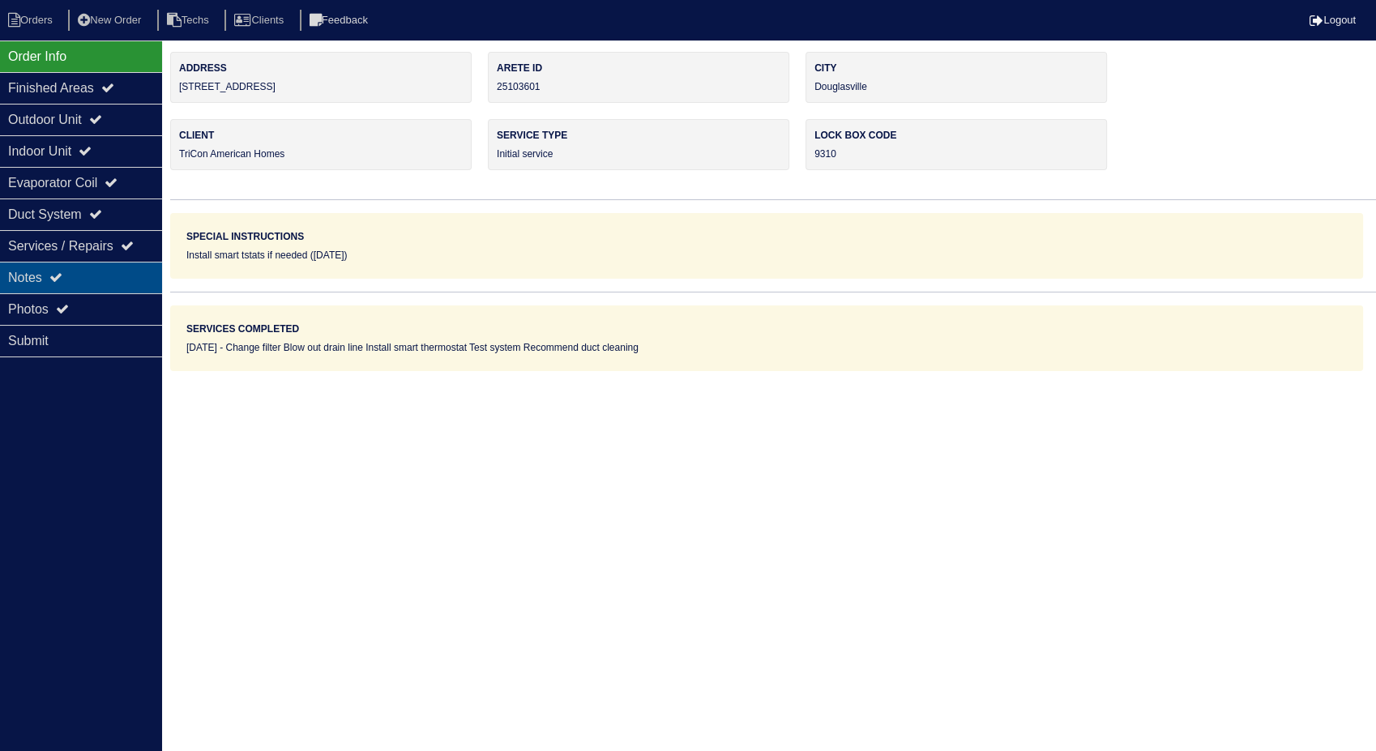
click at [35, 279] on div "Notes" at bounding box center [81, 278] width 162 height 32
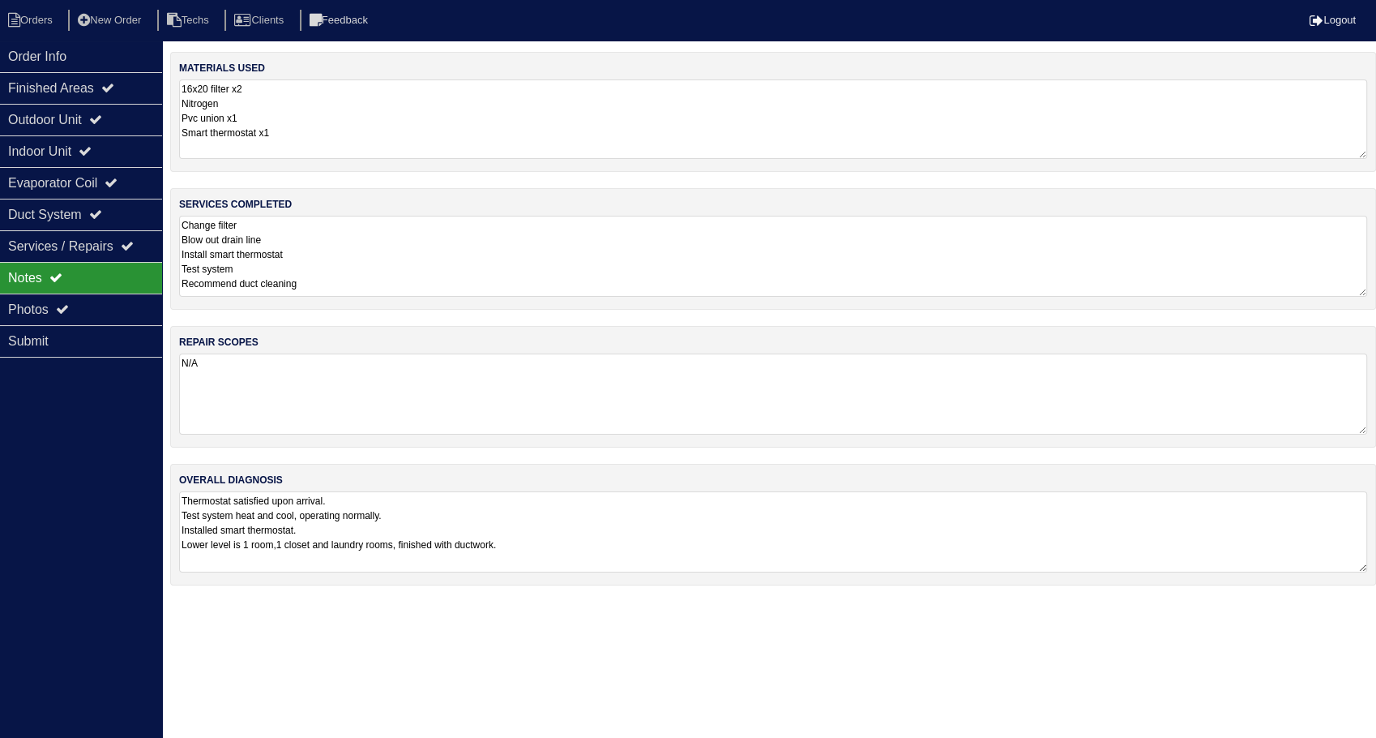
click at [287, 118] on textarea "16x20 filter x2 Nitrogen Pvc union x1 Smart thermostat x1" at bounding box center [773, 118] width 1188 height 79
click at [345, 254] on textarea "Change filter Blow out drain line Install smart thermostat Test system Recommen…" at bounding box center [773, 256] width 1188 height 79
click at [351, 400] on textarea "N/A" at bounding box center [773, 393] width 1188 height 81
click at [36, 26] on li "Orders" at bounding box center [33, 21] width 66 height 22
select select "15"
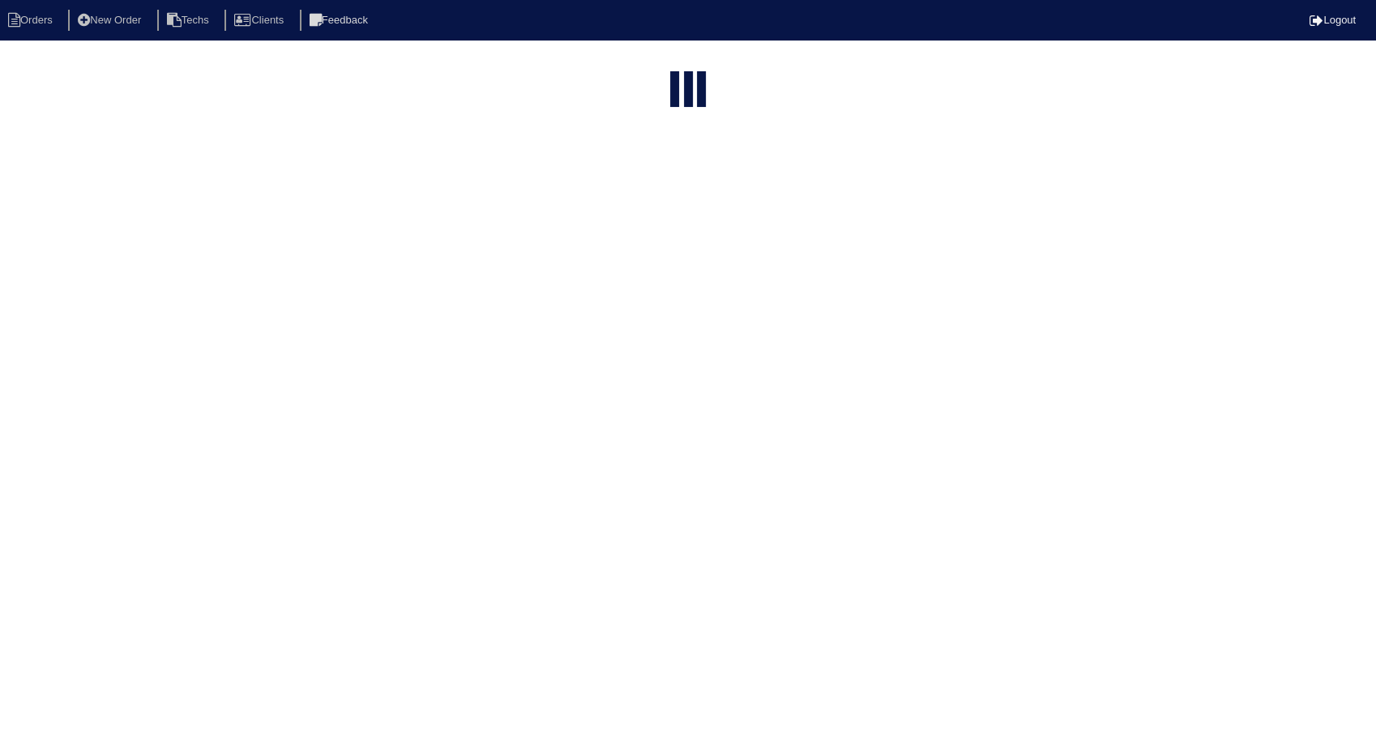
type input "6655"
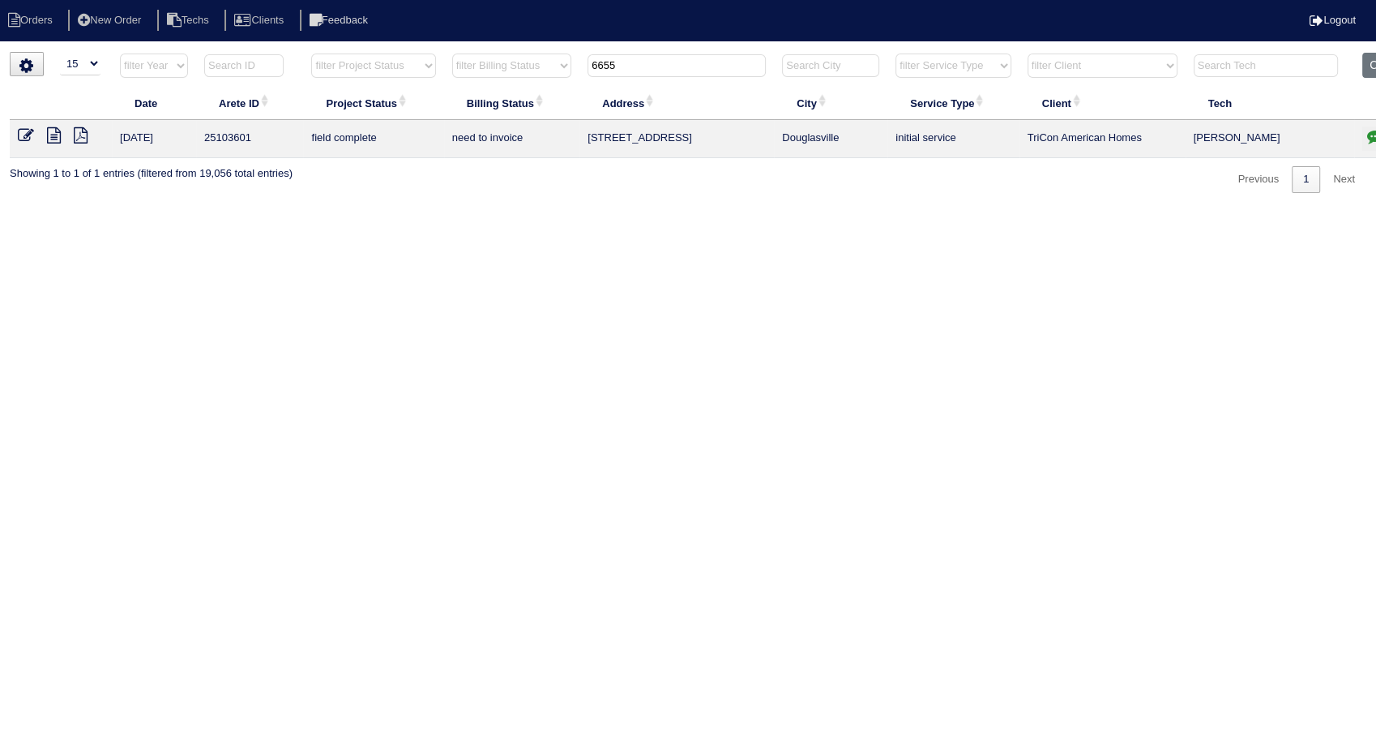
drag, startPoint x: 25, startPoint y: 133, endPoint x: 61, endPoint y: 159, distance: 44.1
click at [25, 133] on icon at bounding box center [26, 135] width 16 height 16
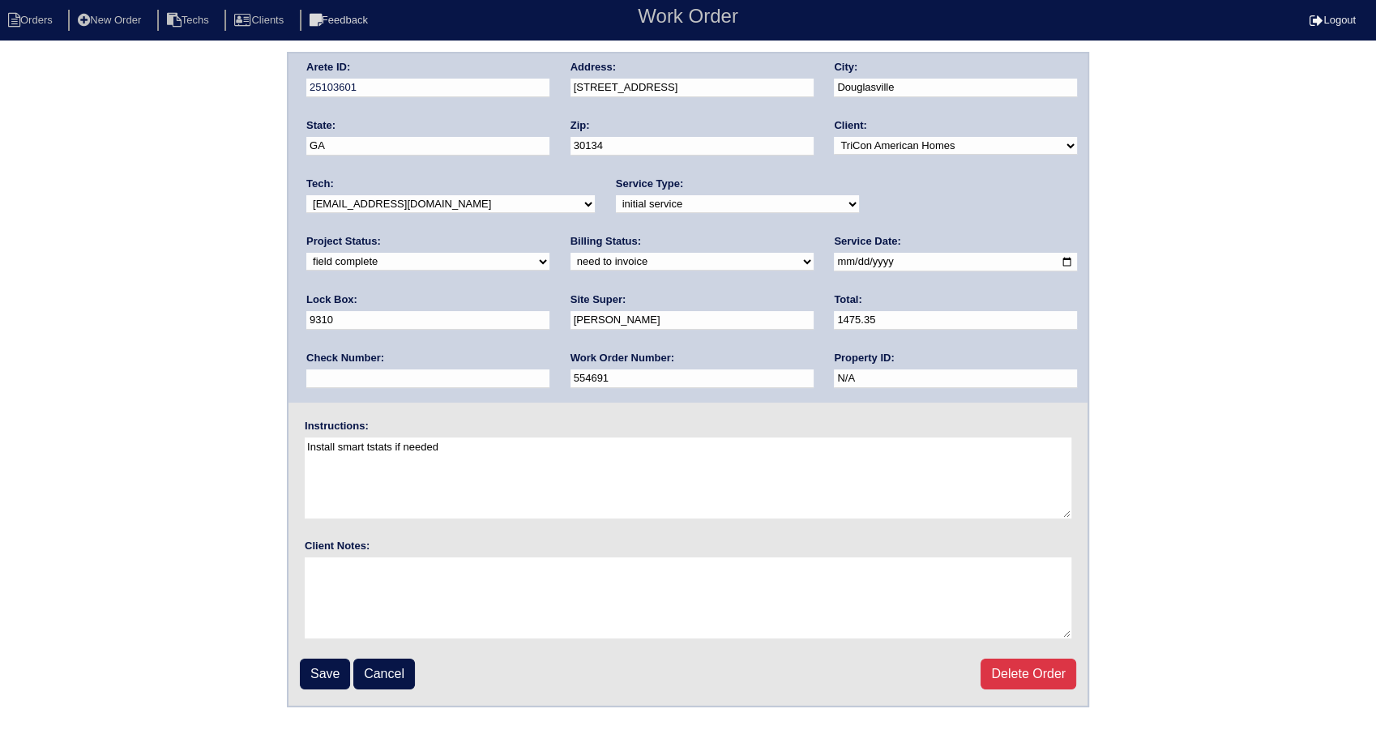
click at [571, 262] on select "need to quote quoted need to invoice invoiced paid warranty purchase order need…" at bounding box center [692, 262] width 243 height 18
select select "invoiced"
click at [571, 253] on select "need to quote quoted need to invoice invoiced paid warranty purchase order need…" at bounding box center [692, 262] width 243 height 18
click at [313, 679] on input "Save" at bounding box center [325, 674] width 50 height 31
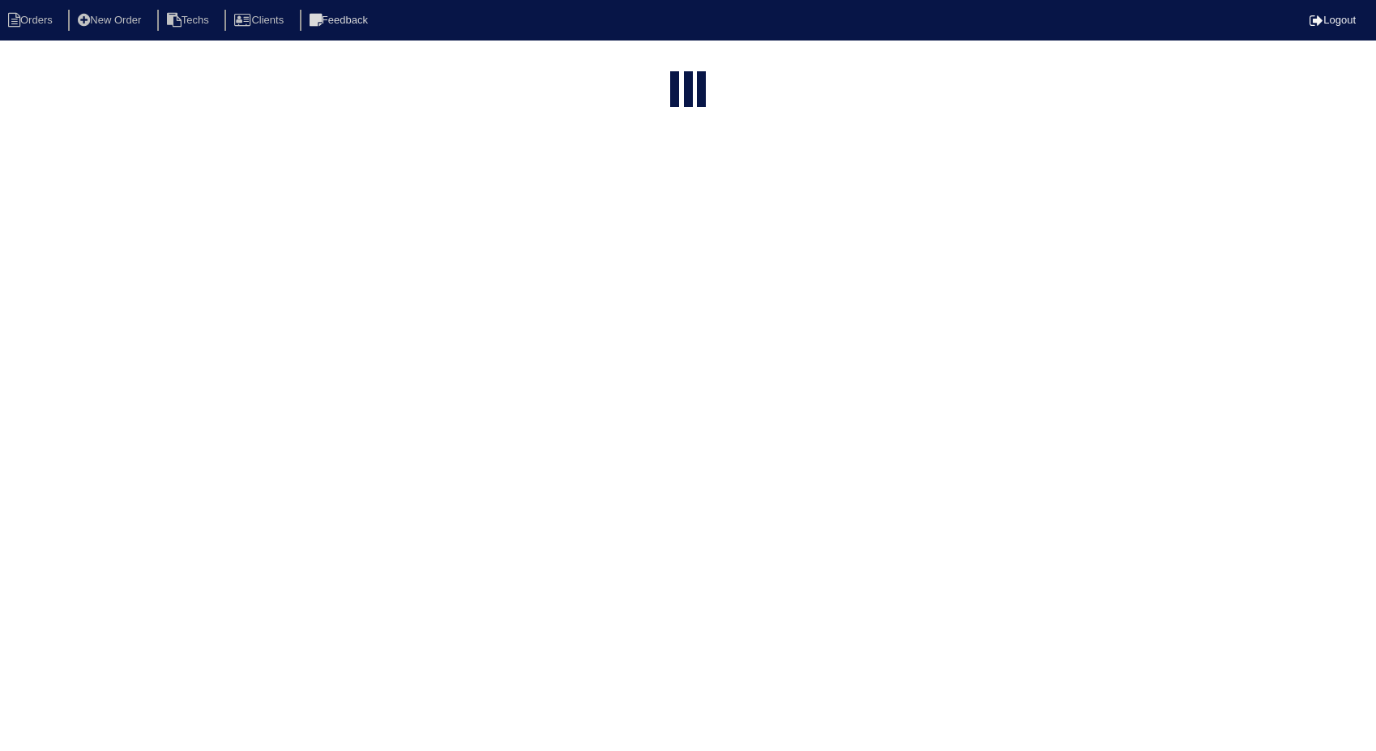
select select "15"
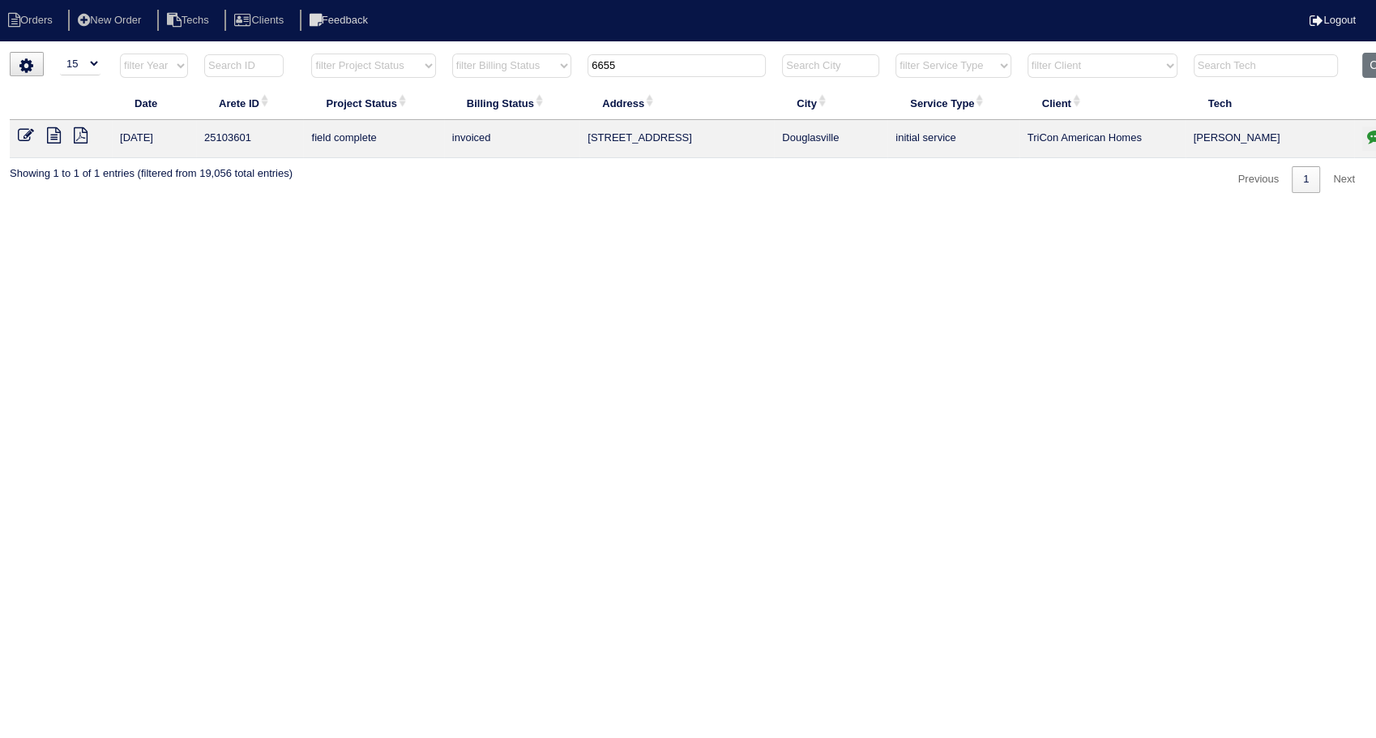
drag, startPoint x: 660, startPoint y: 75, endPoint x: 459, endPoint y: 107, distance: 203.6
click at [459, 107] on table "Date Arete ID Project Status Billing Status Address City Service Type Client Te…" at bounding box center [713, 105] width 1406 height 105
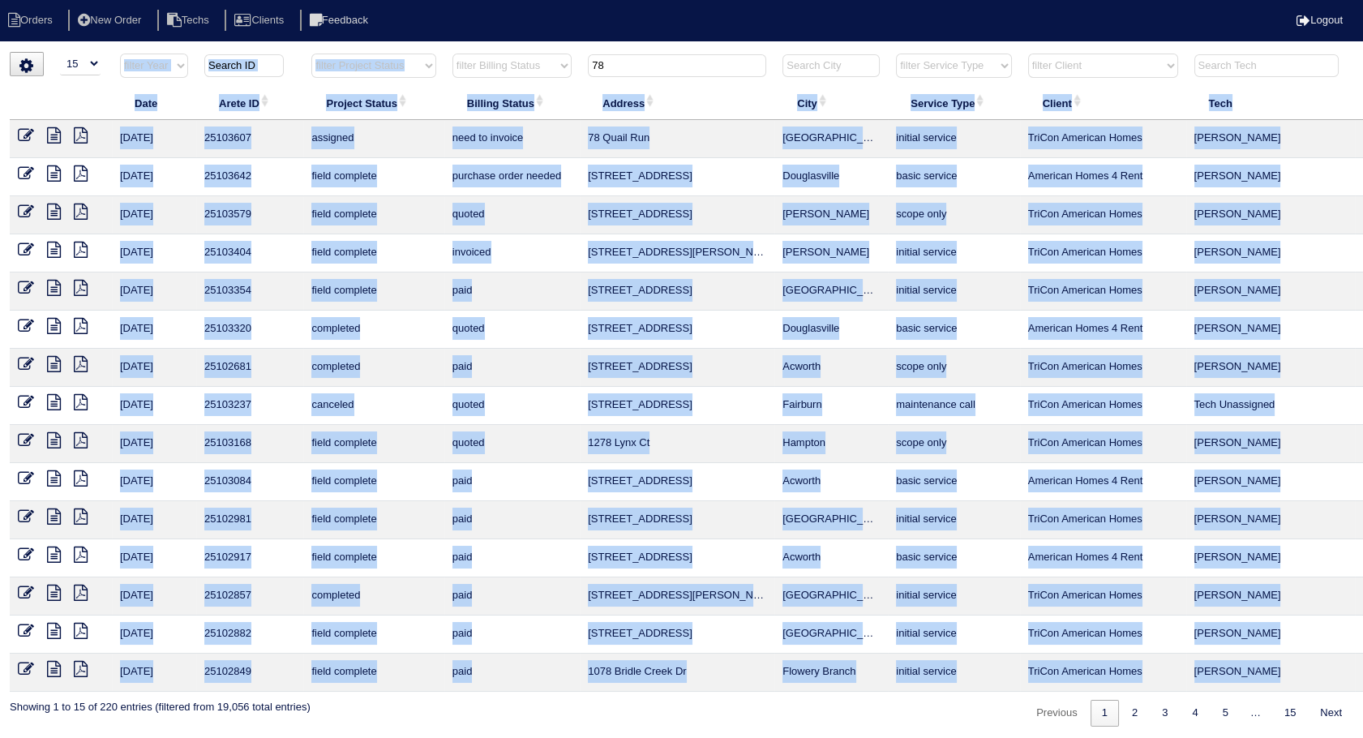
drag, startPoint x: 667, startPoint y: 52, endPoint x: 527, endPoint y: 69, distance: 141.3
click at [527, 69] on html "Orders New Order Techs Clients Feedback Logout Orders New Order Users Clients M…" at bounding box center [681, 371] width 1363 height 743
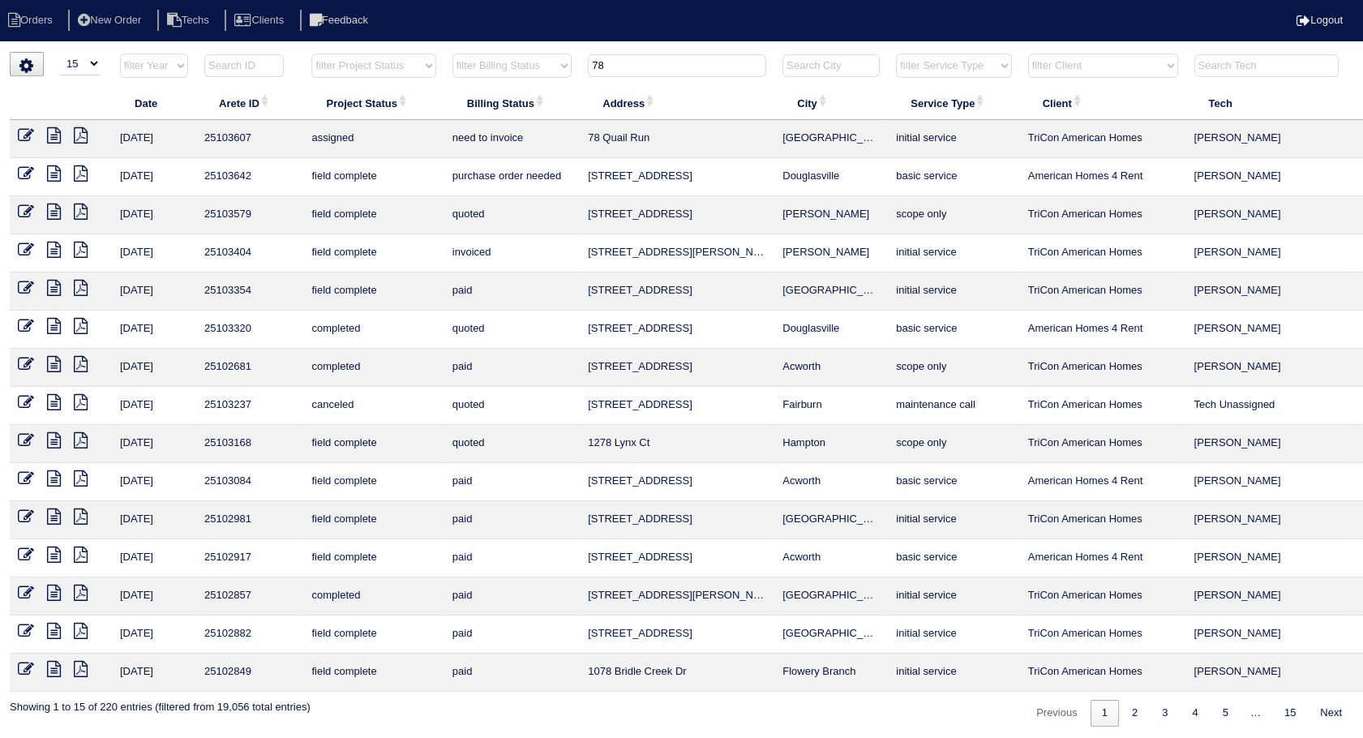
drag, startPoint x: 527, startPoint y: 69, endPoint x: 640, endPoint y: 62, distance: 113.7
click at [640, 62] on input "78" at bounding box center [677, 65] width 178 height 23
drag, startPoint x: 631, startPoint y: 66, endPoint x: 573, endPoint y: 72, distance: 57.9
click at [573, 72] on tr "filter Year -- Any Year -- 2025 2024 2023 2022 2021 2020 2019 filter Project St…" at bounding box center [713, 69] width 1406 height 33
drag, startPoint x: 627, startPoint y: 61, endPoint x: 556, endPoint y: 69, distance: 71.0
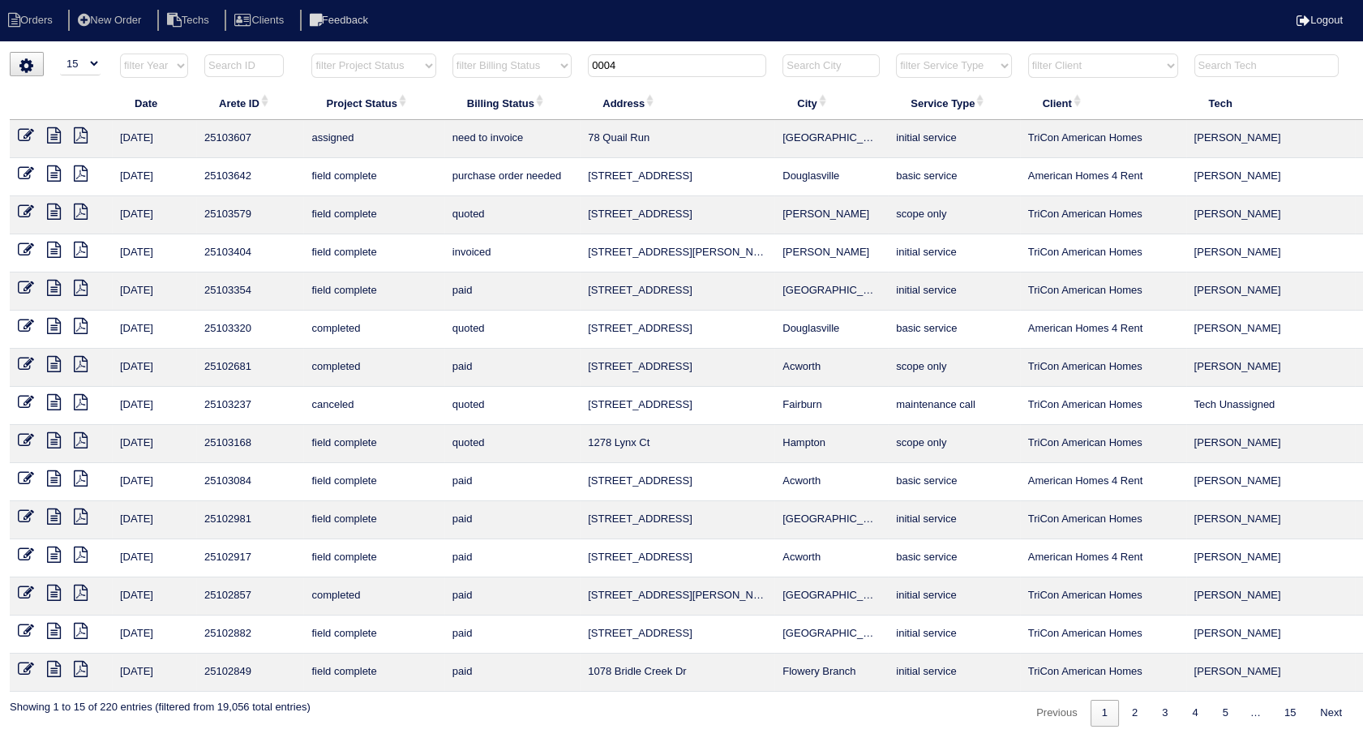
click at [556, 69] on tr "filter Year -- Any Year -- 2025 2024 2023 2022 2021 2020 2019 filter Project St…" at bounding box center [713, 69] width 1406 height 33
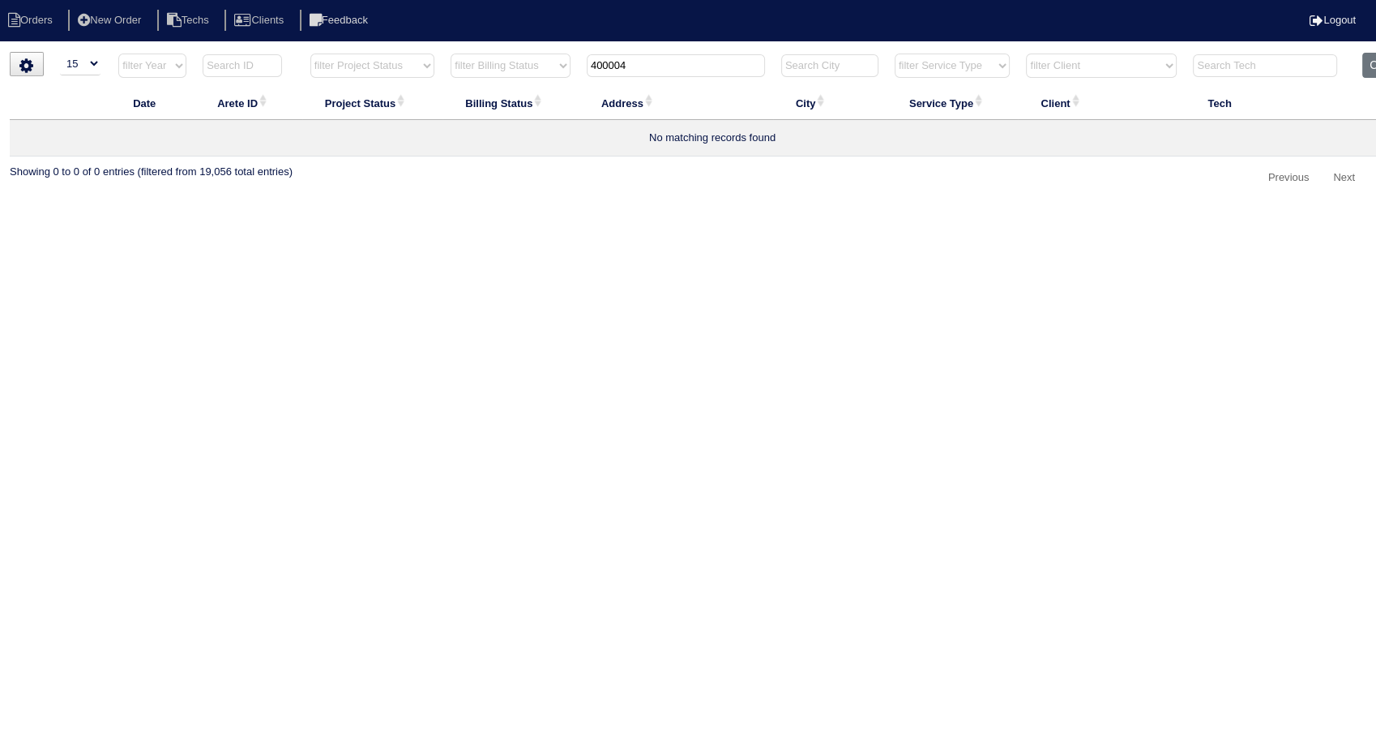
click at [646, 66] on input "400004" at bounding box center [676, 65] width 178 height 23
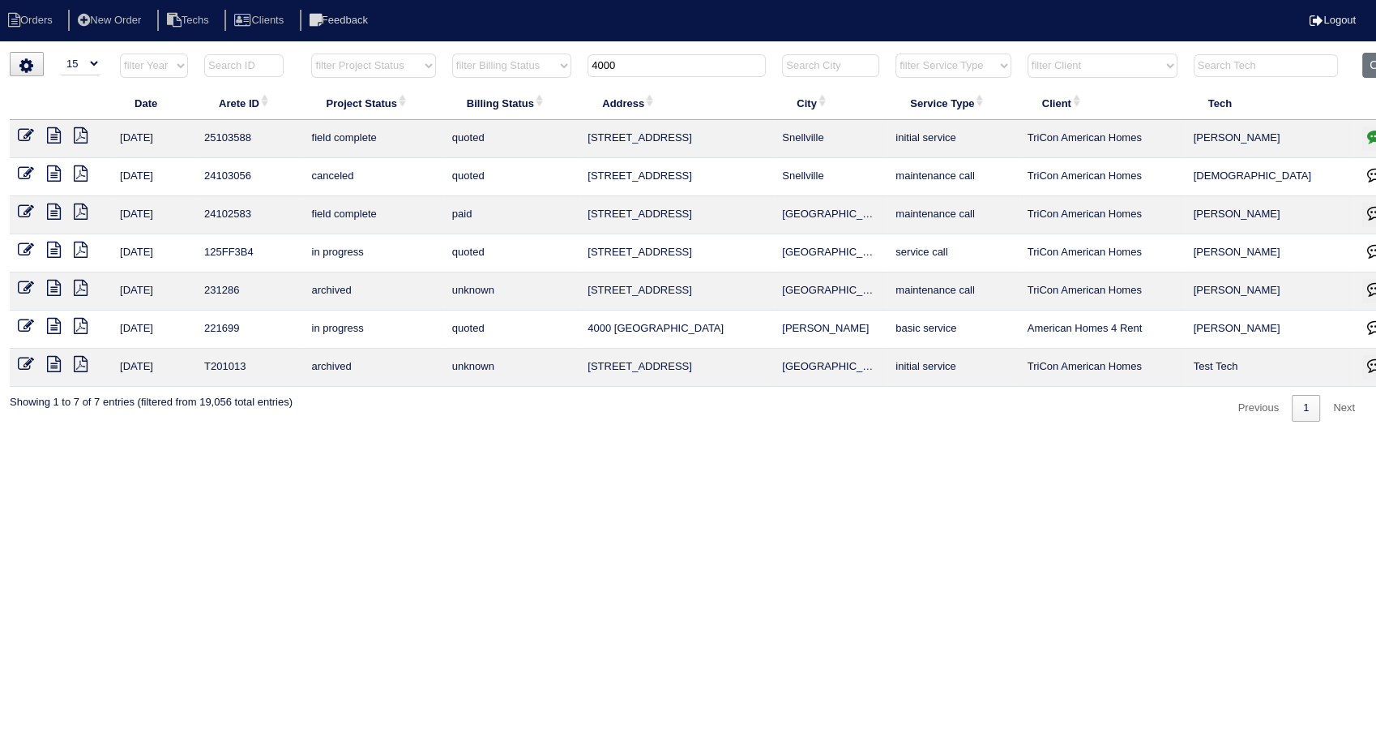
type input "4000"
click at [59, 127] on icon at bounding box center [54, 135] width 14 height 16
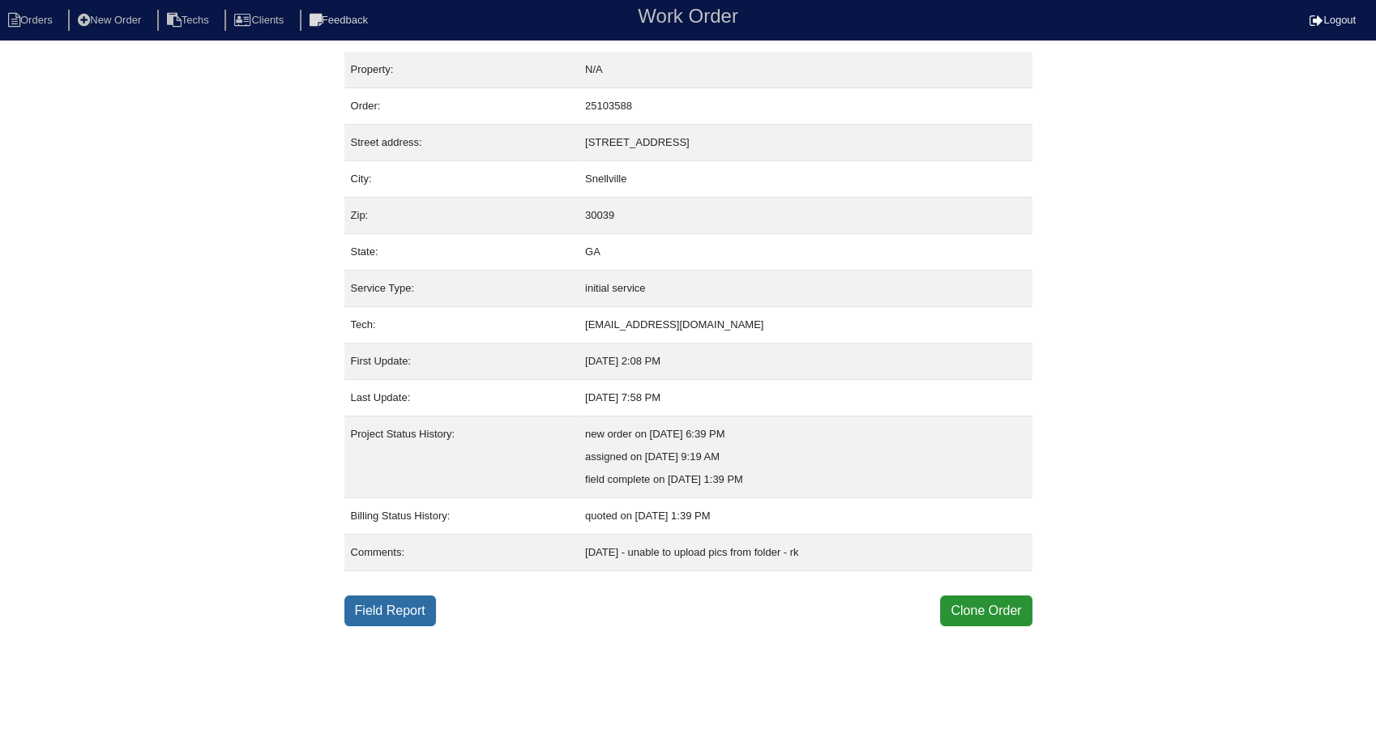
click at [393, 603] on link "Field Report" at bounding box center [391, 611] width 92 height 31
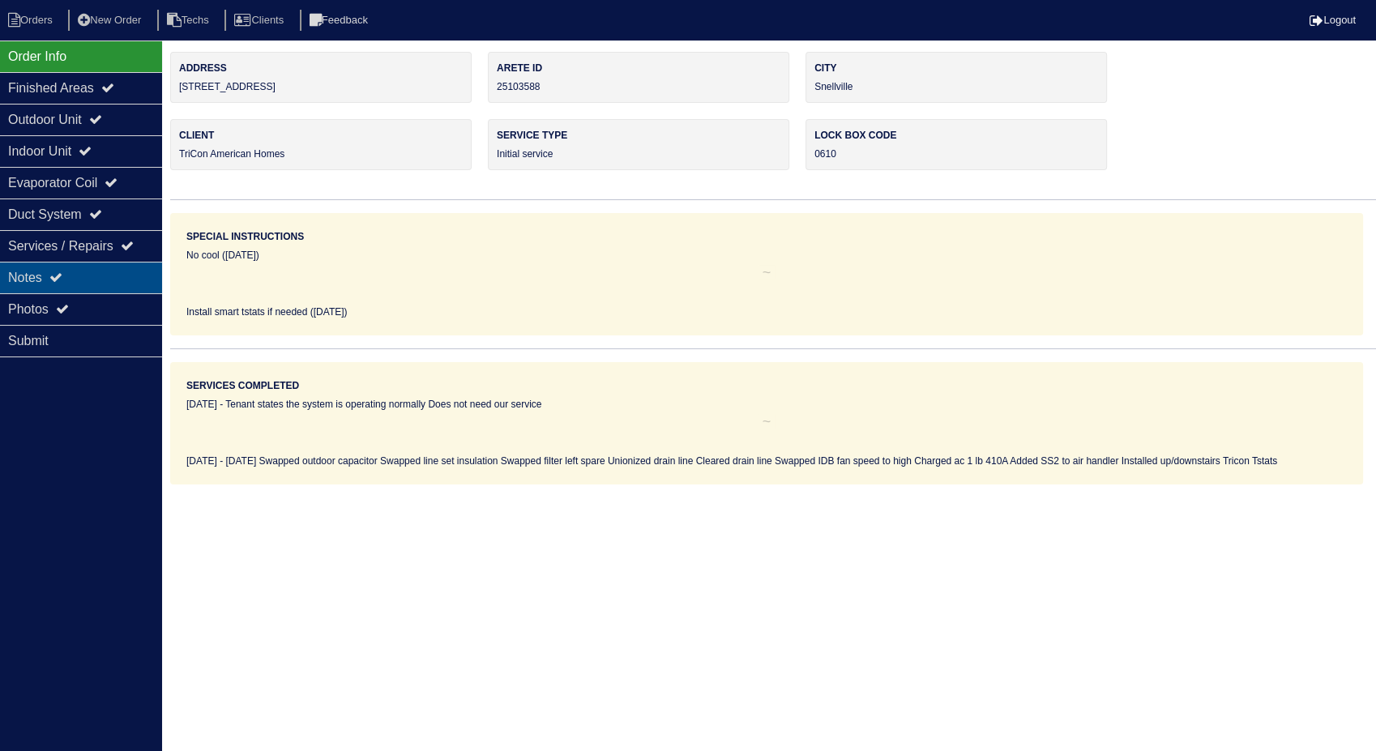
click at [58, 279] on icon at bounding box center [55, 277] width 13 height 13
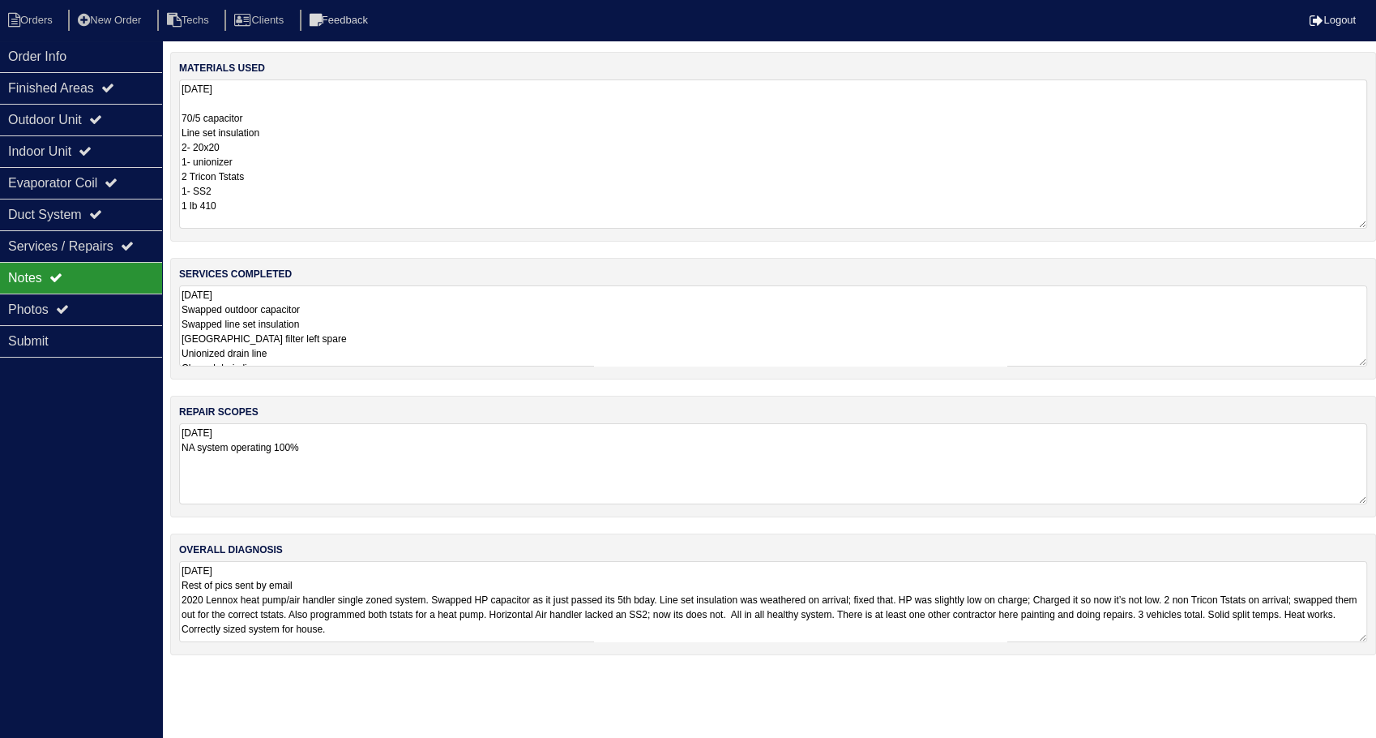
click at [318, 107] on textarea "[DATE] 70/5 capacitor Line set insulation 2- 20x20 1- unionizer 2 Tricon Tstats…" at bounding box center [773, 153] width 1188 height 149
click at [334, 319] on textarea "[DATE] Swapped outdoor capacitor Swapped line set insulation [GEOGRAPHIC_DATA] …" at bounding box center [773, 325] width 1188 height 81
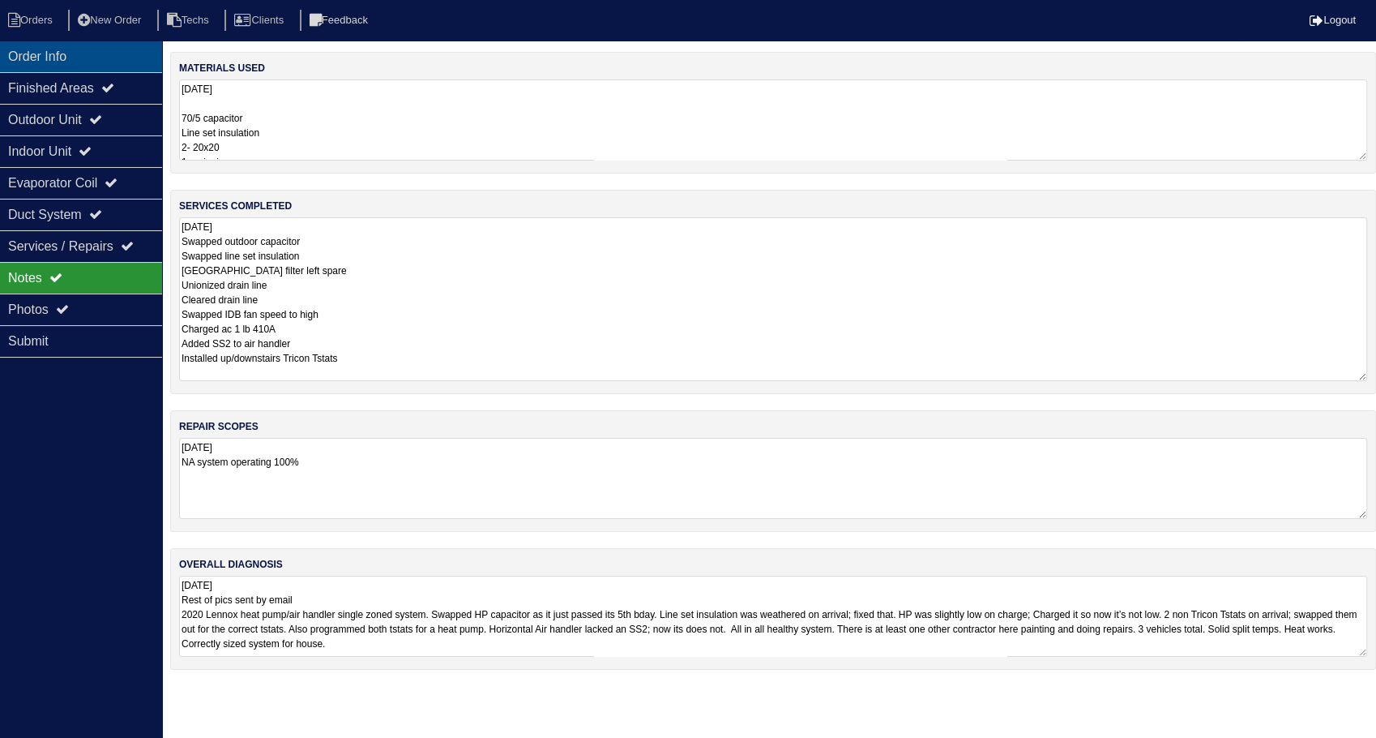
click at [35, 63] on div "Order Info" at bounding box center [81, 57] width 162 height 32
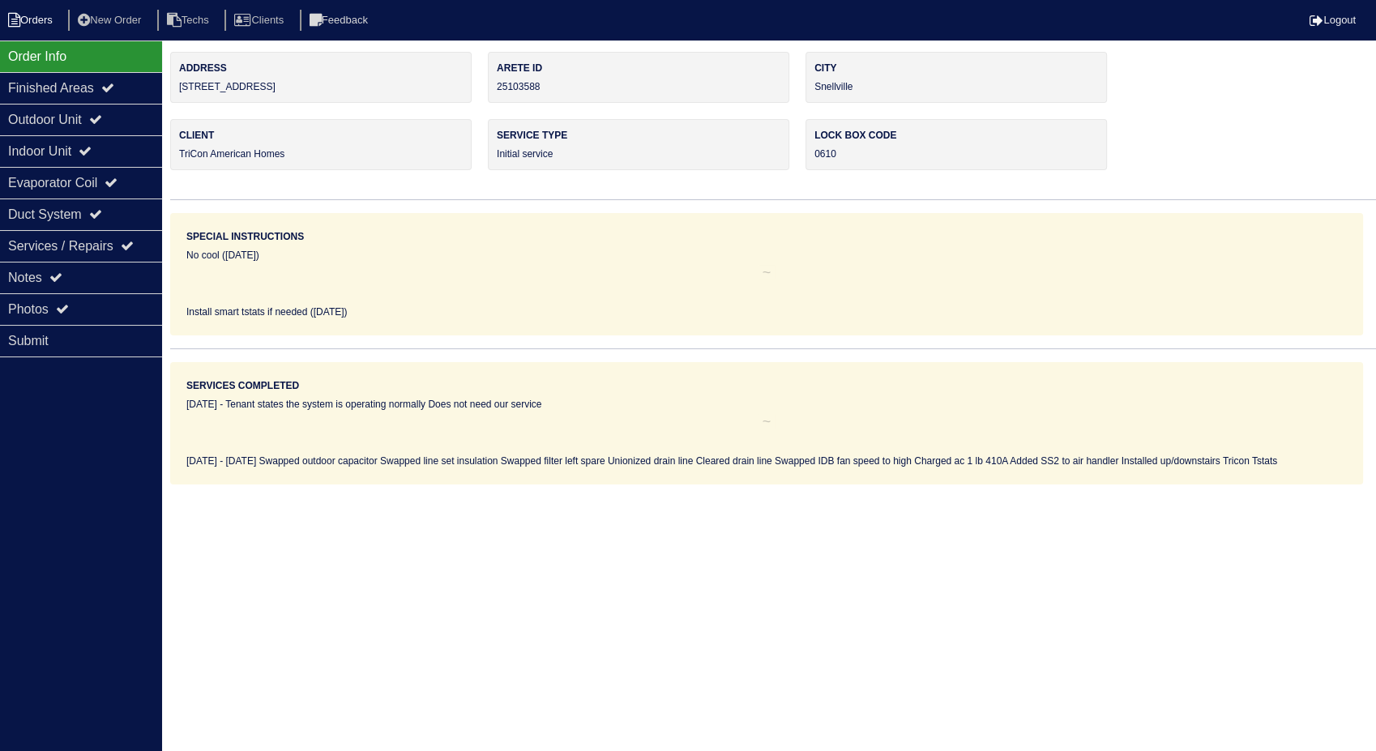
click at [39, 23] on li "Orders" at bounding box center [33, 21] width 66 height 22
select select "15"
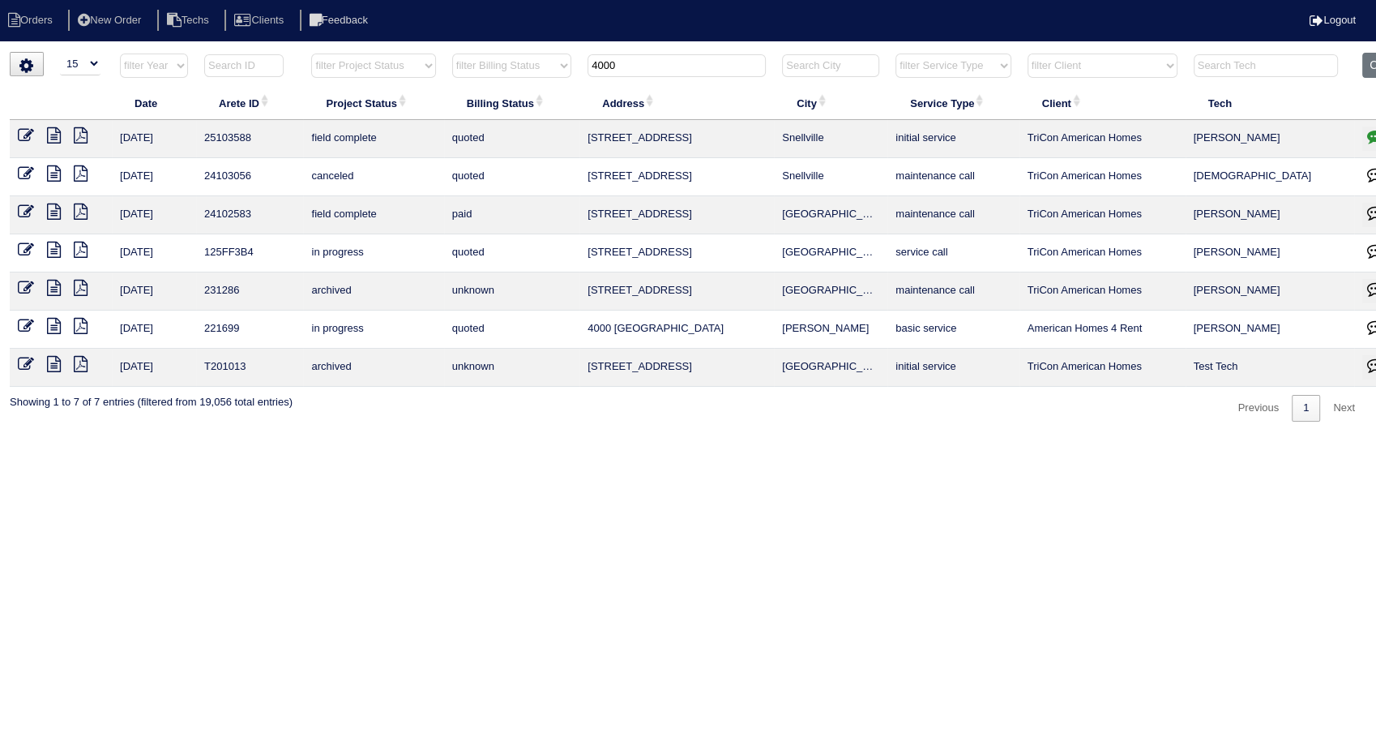
click at [56, 141] on icon at bounding box center [54, 135] width 14 height 16
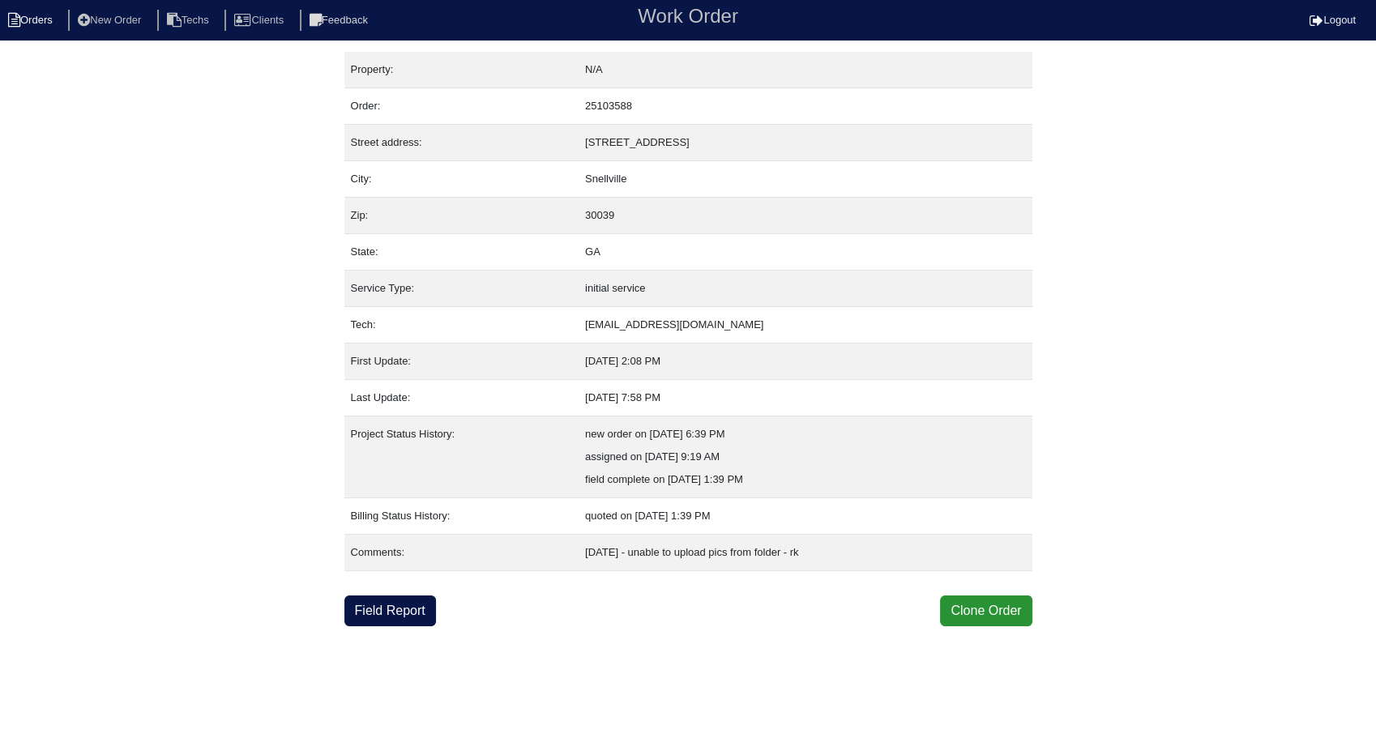
click at [58, 23] on li "Orders" at bounding box center [33, 21] width 66 height 22
select select "15"
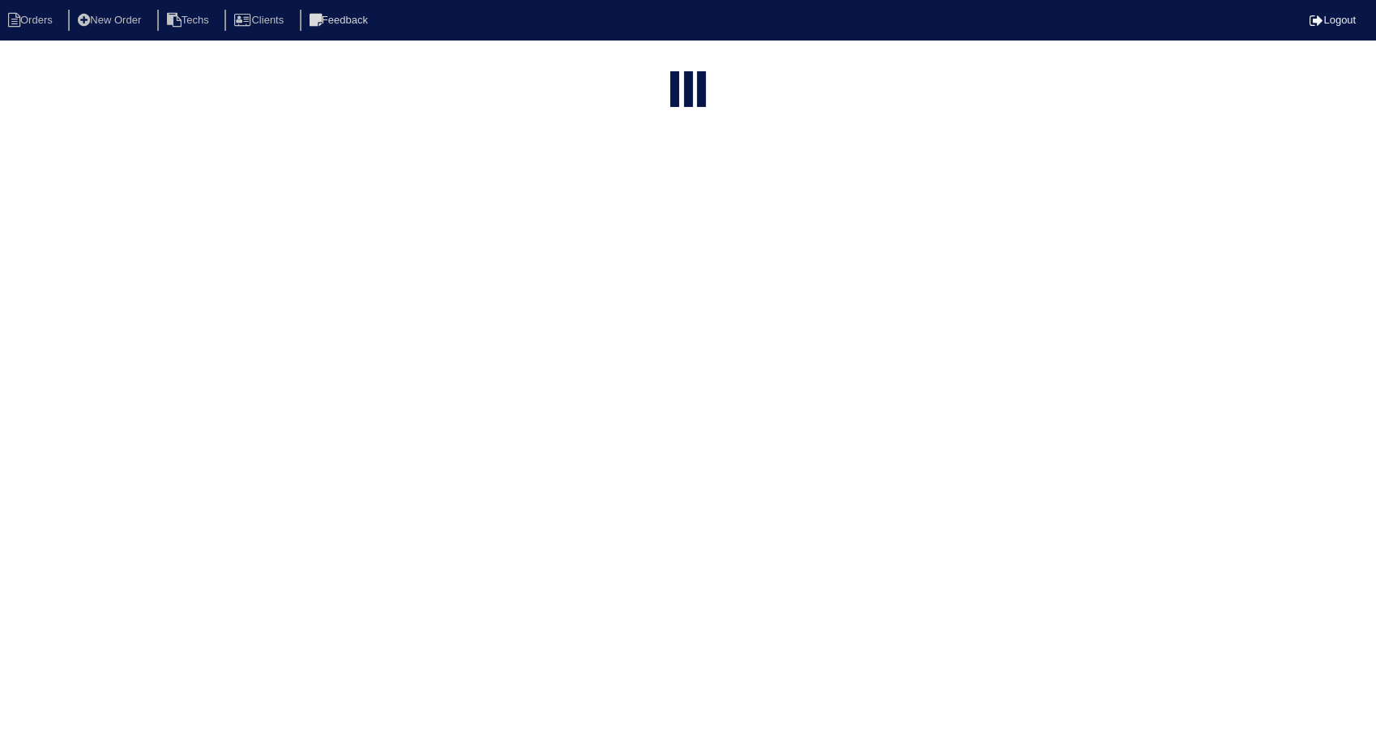
type input "4000"
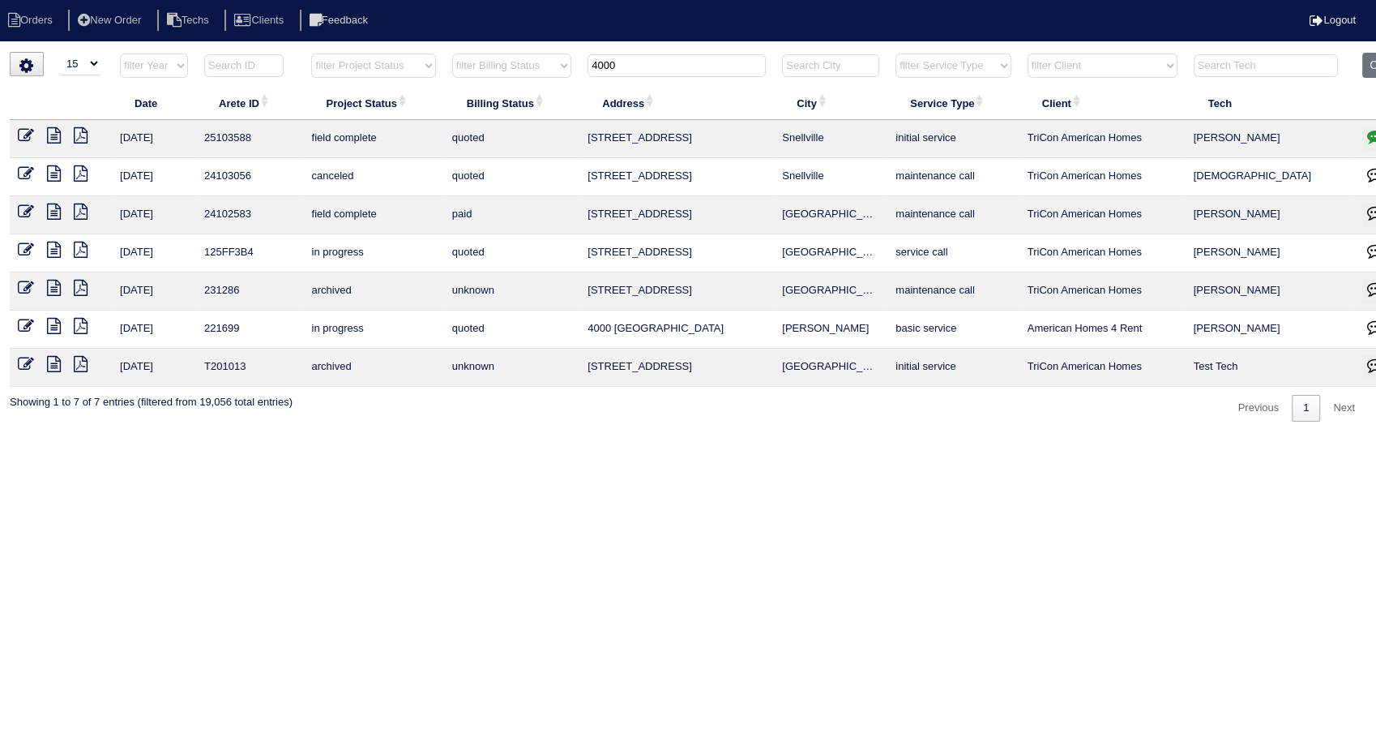
click at [84, 134] on icon at bounding box center [81, 135] width 14 height 16
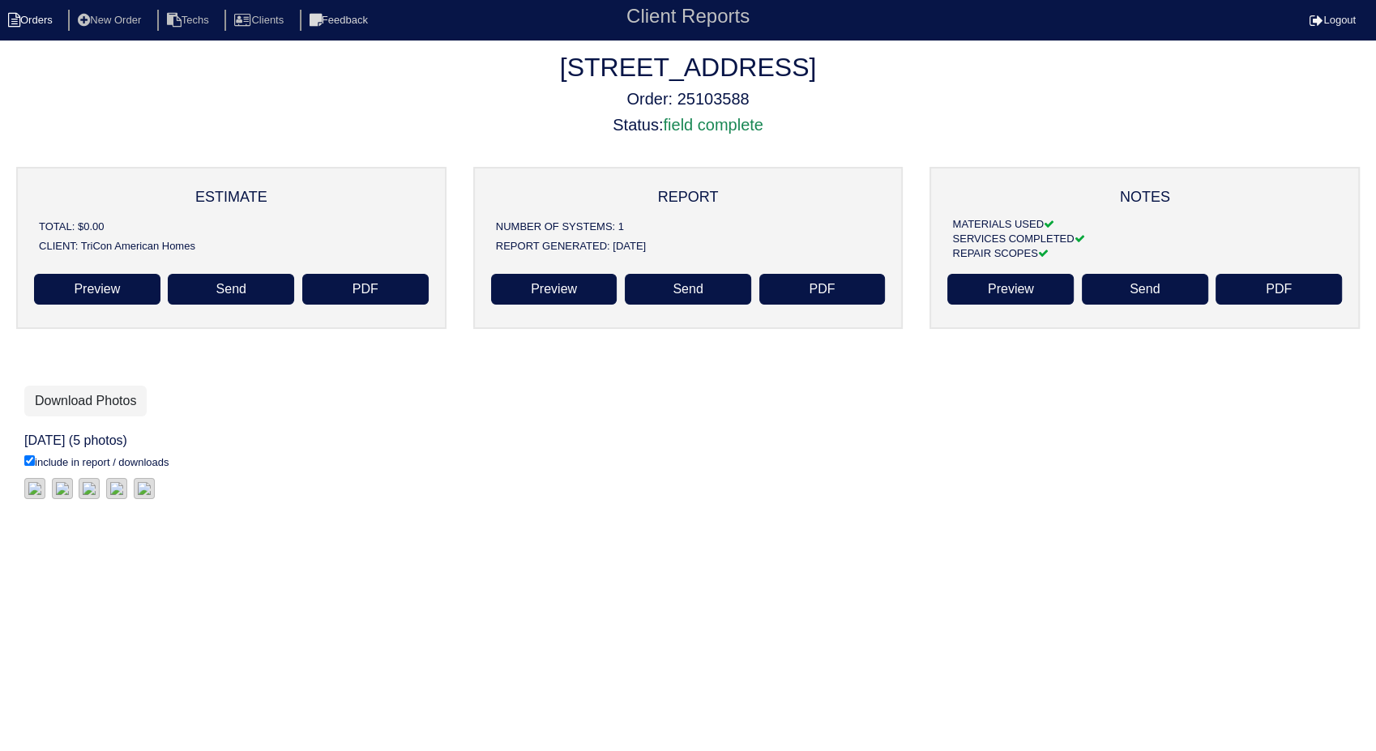
click at [47, 17] on li "Orders" at bounding box center [33, 21] width 66 height 22
select select "15"
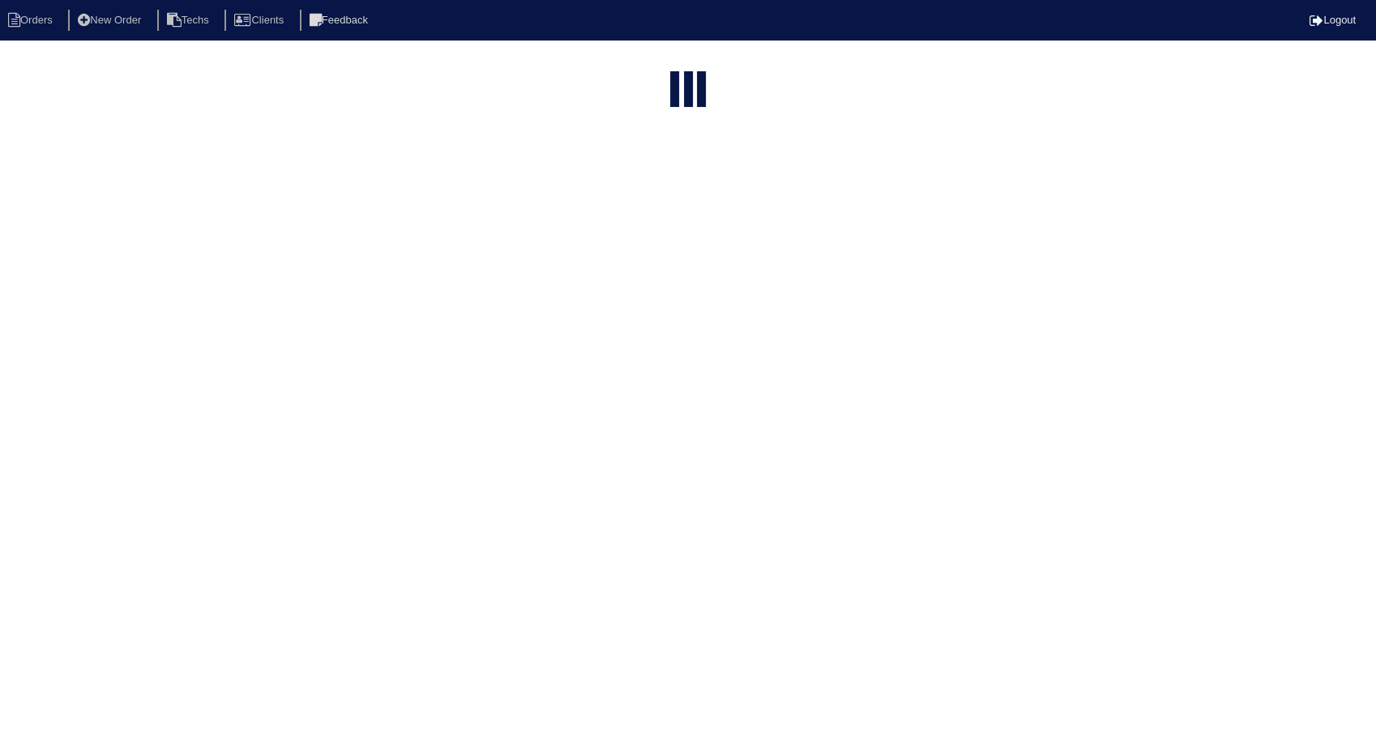
type input "4000"
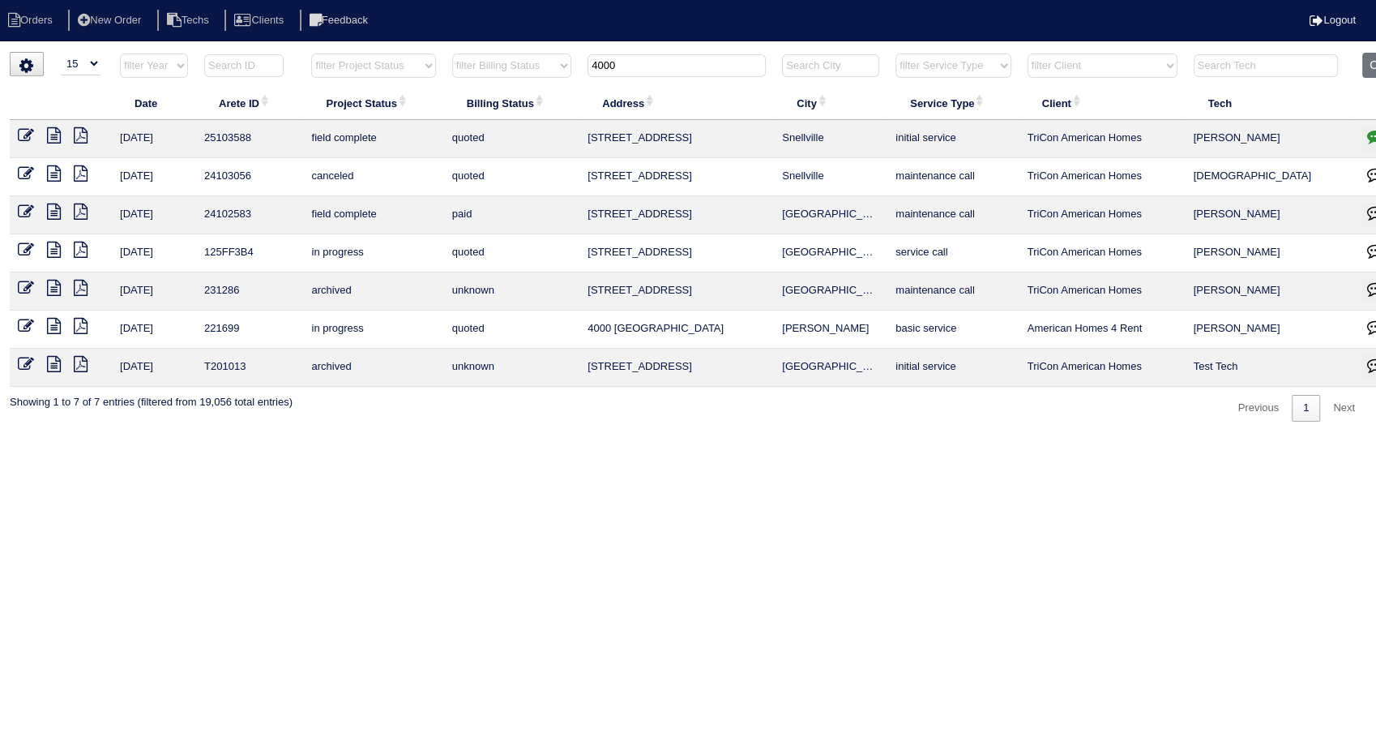
click at [26, 132] on icon at bounding box center [26, 135] width 16 height 16
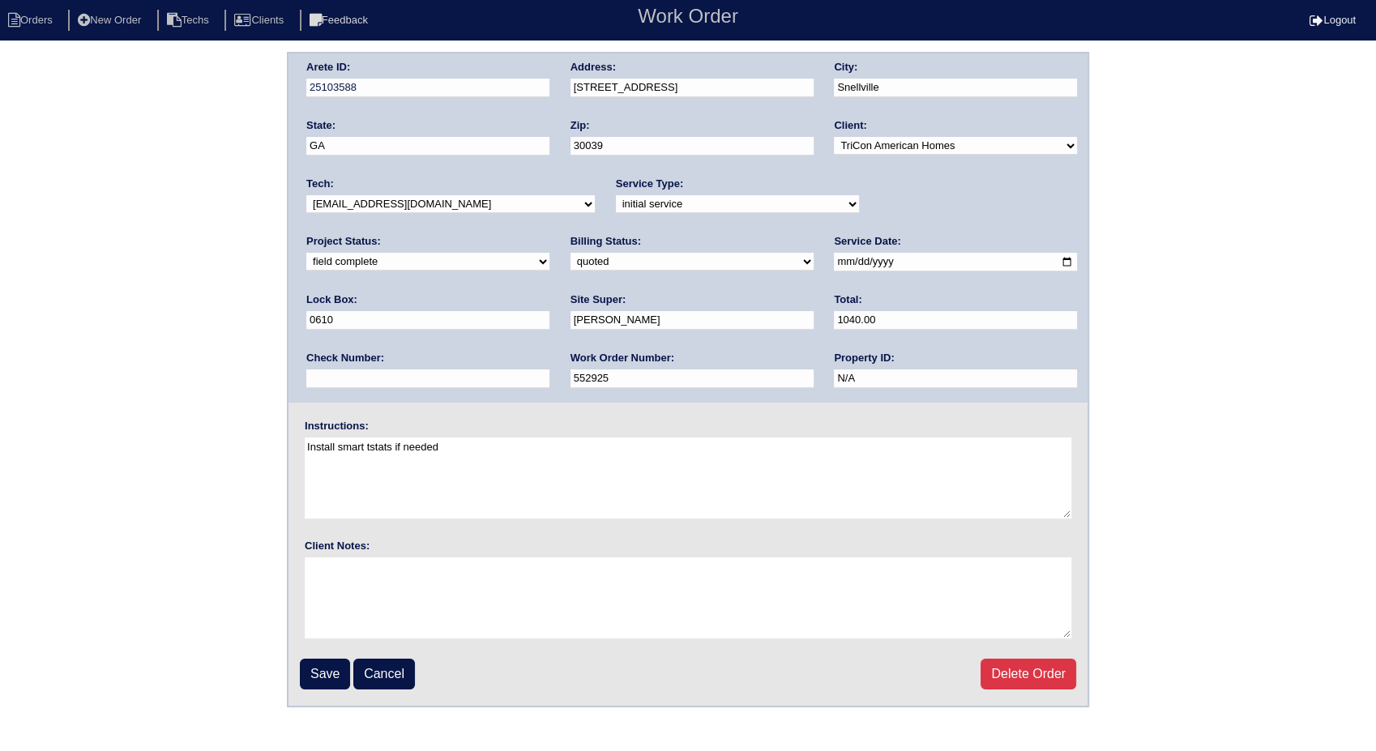
click at [571, 261] on select "need to quote quoted need to invoice invoiced paid warranty purchase order need…" at bounding box center [692, 262] width 243 height 18
select select "invoiced"
click at [571, 253] on select "need to quote quoted need to invoice invoiced paid warranty purchase order need…" at bounding box center [692, 262] width 243 height 18
click at [330, 671] on input "Save" at bounding box center [325, 674] width 50 height 31
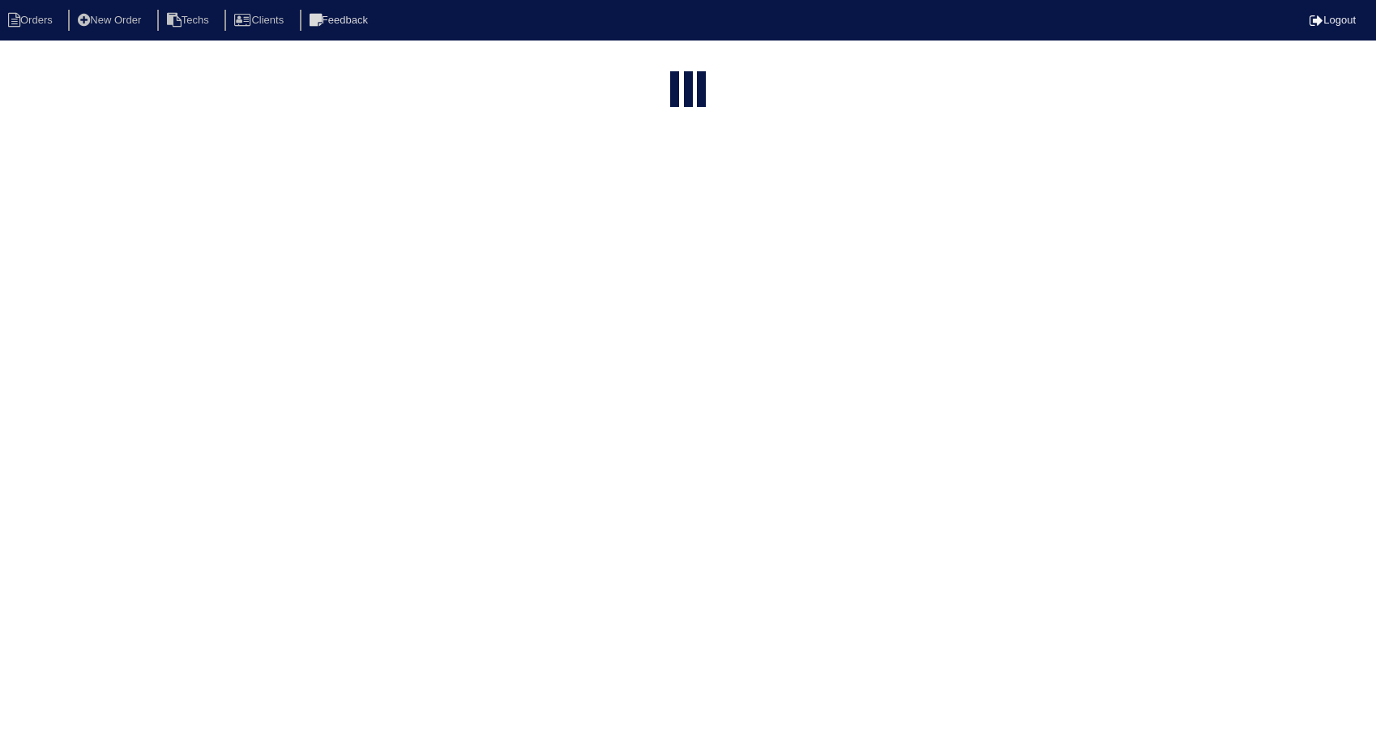
select select "15"
type input "4000"
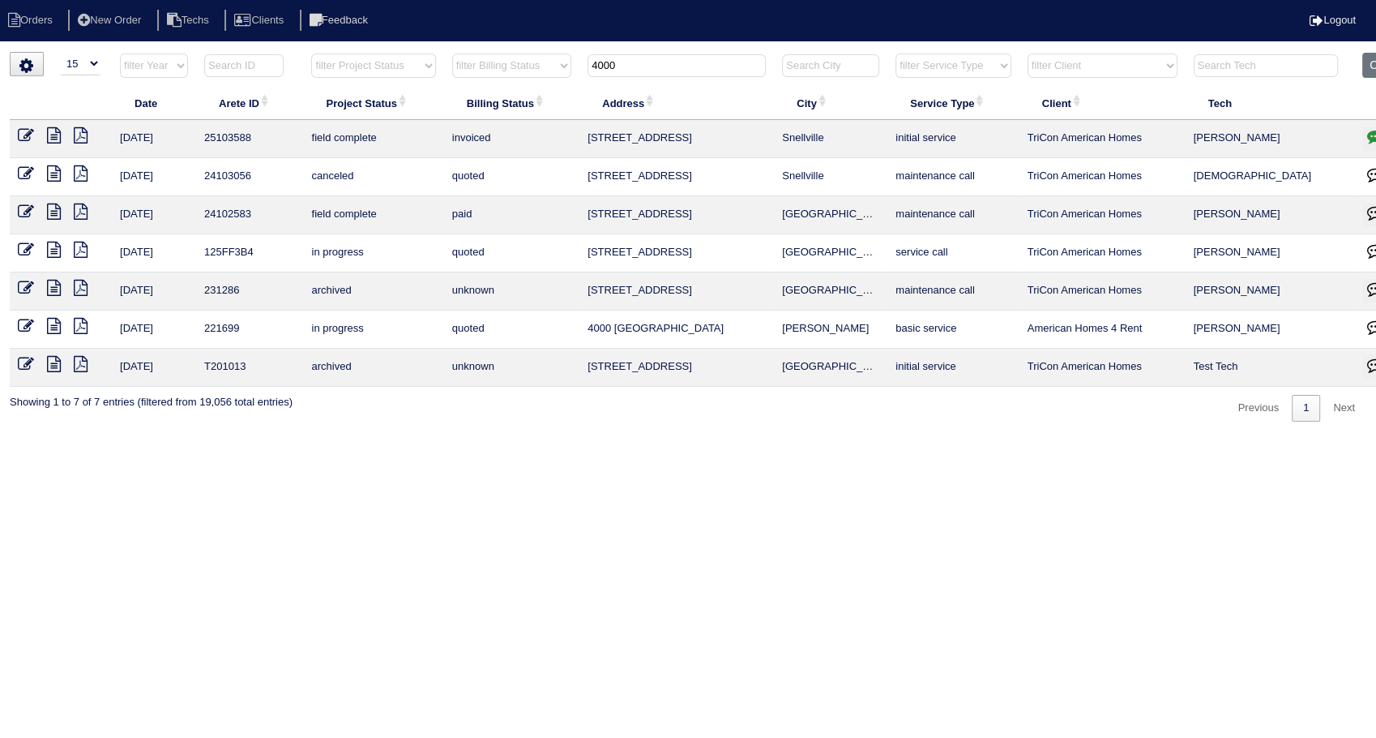
click at [54, 132] on icon at bounding box center [54, 135] width 14 height 16
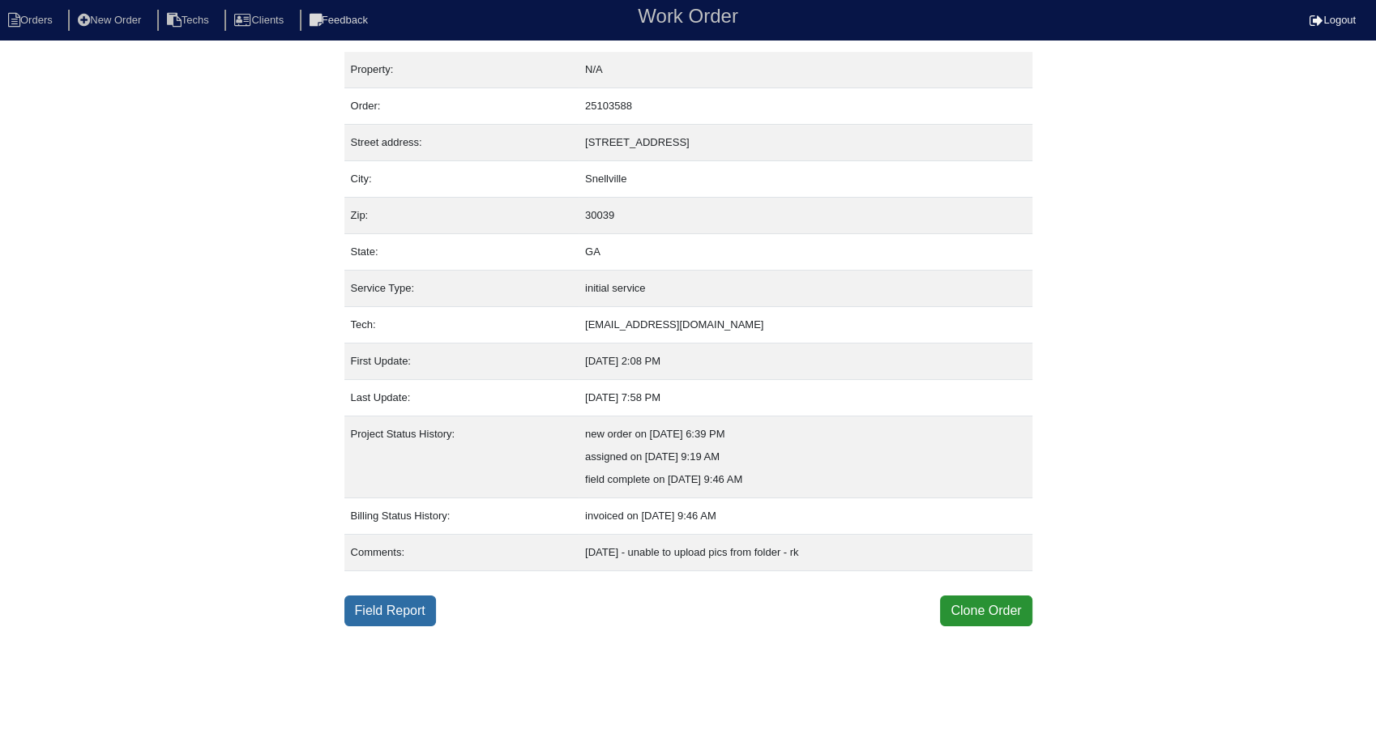
click at [398, 613] on link "Field Report" at bounding box center [391, 611] width 92 height 31
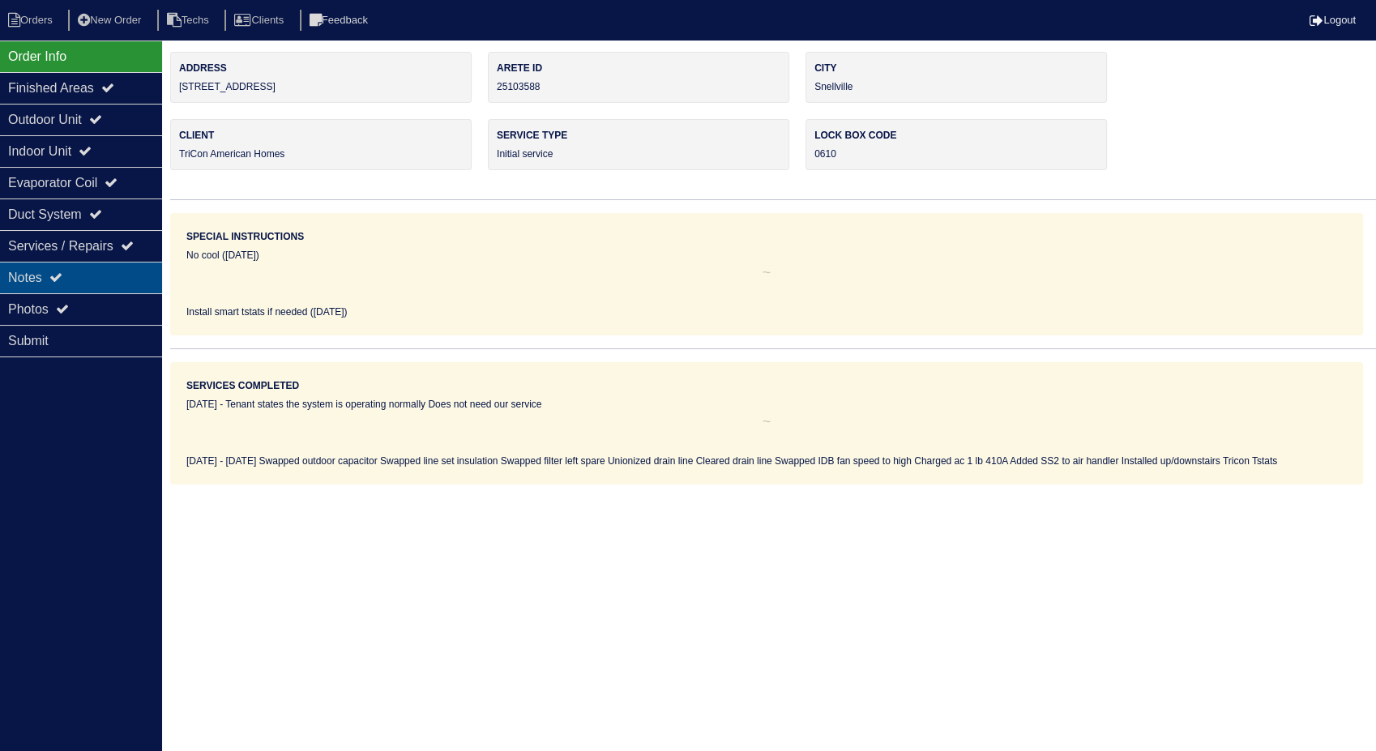
click at [29, 266] on div "Notes" at bounding box center [81, 278] width 162 height 32
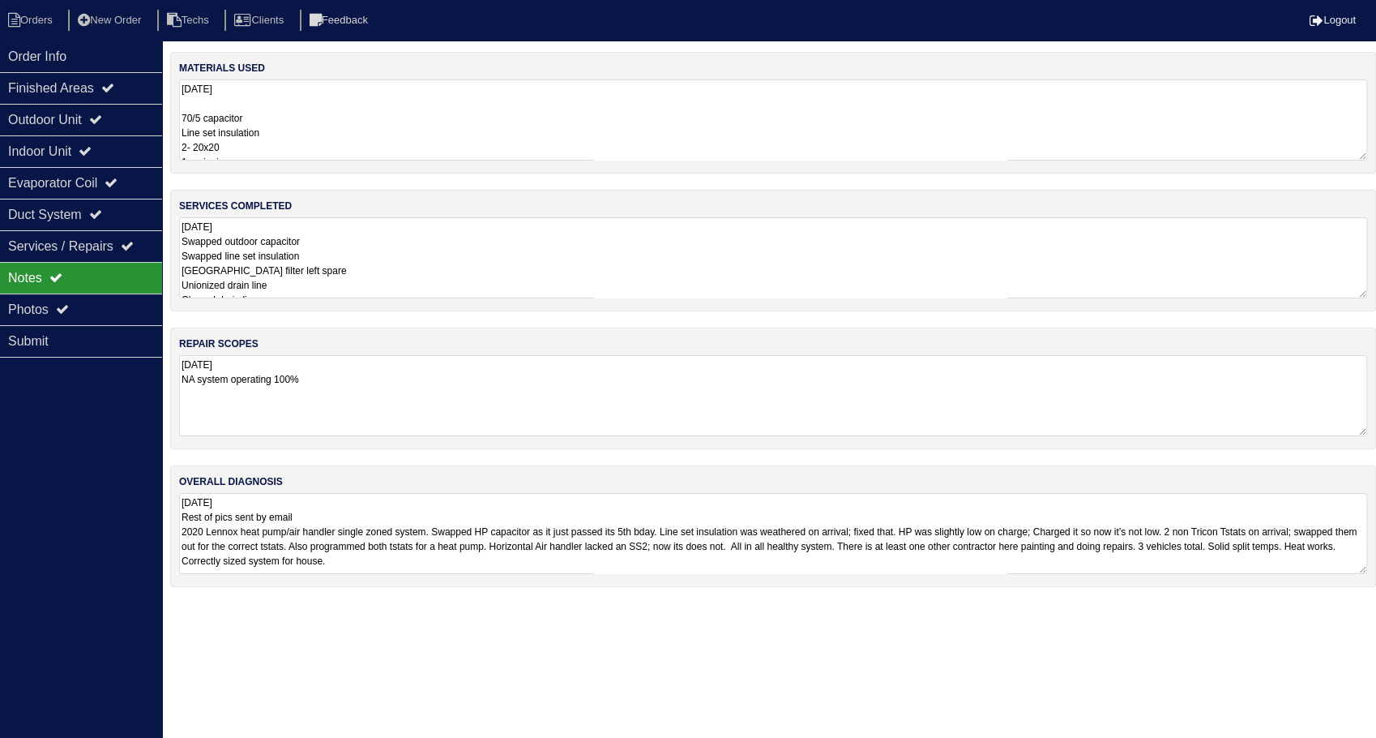
click at [279, 118] on textarea "10.1.25 70/5 capacitor Line set insulation 2- 20x20 1- unionizer 2 Tricon Tstat…" at bounding box center [773, 119] width 1188 height 81
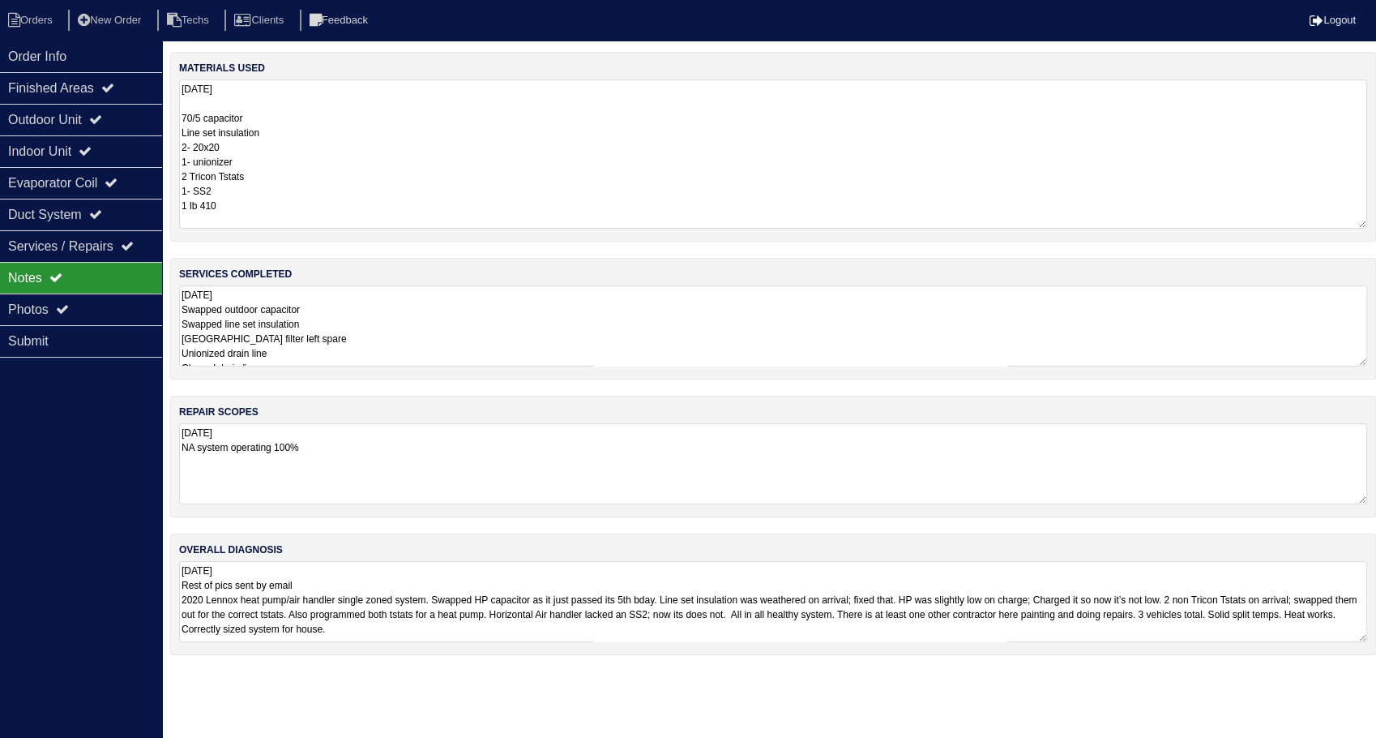
click at [371, 330] on textarea "10.1.25 Swapped outdoor capacitor Swapped line set insulation Swapped filter le…" at bounding box center [773, 325] width 1188 height 81
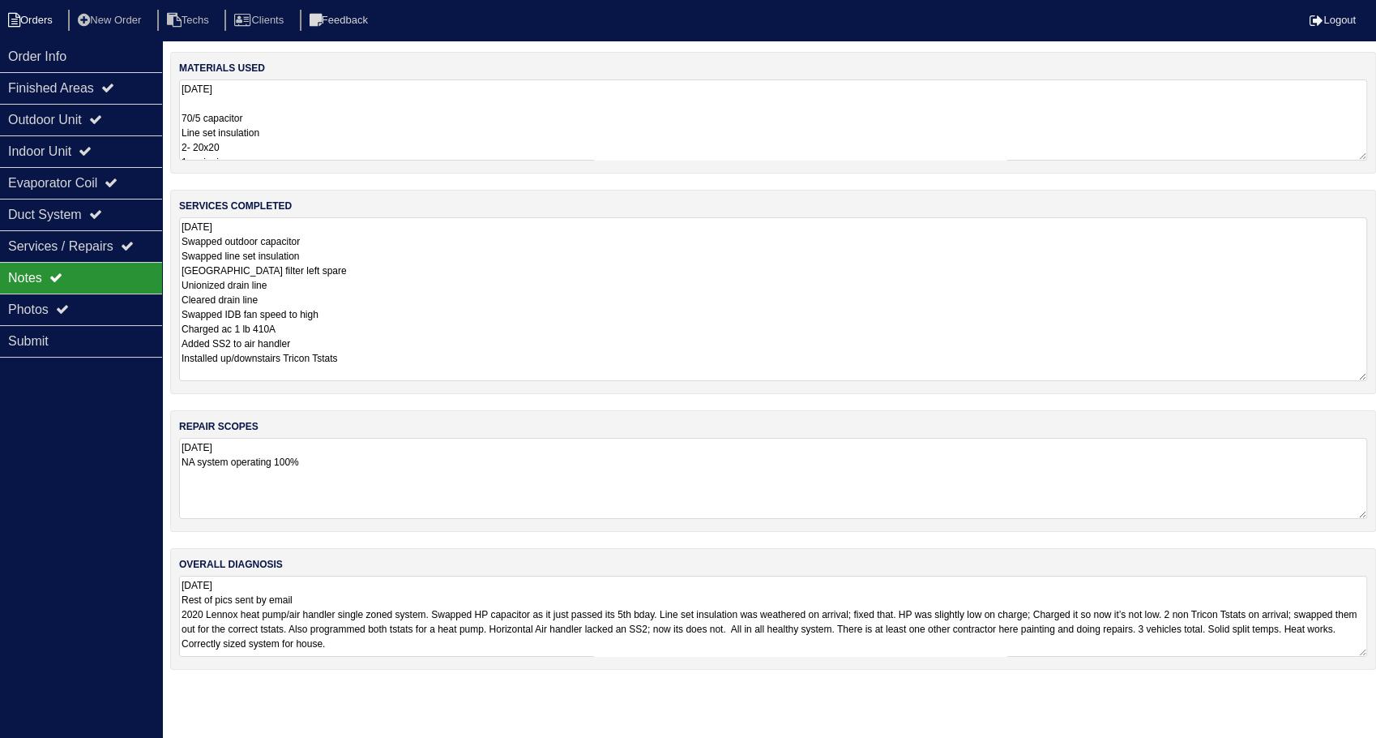
click at [45, 26] on li "Orders" at bounding box center [33, 21] width 66 height 22
select select "15"
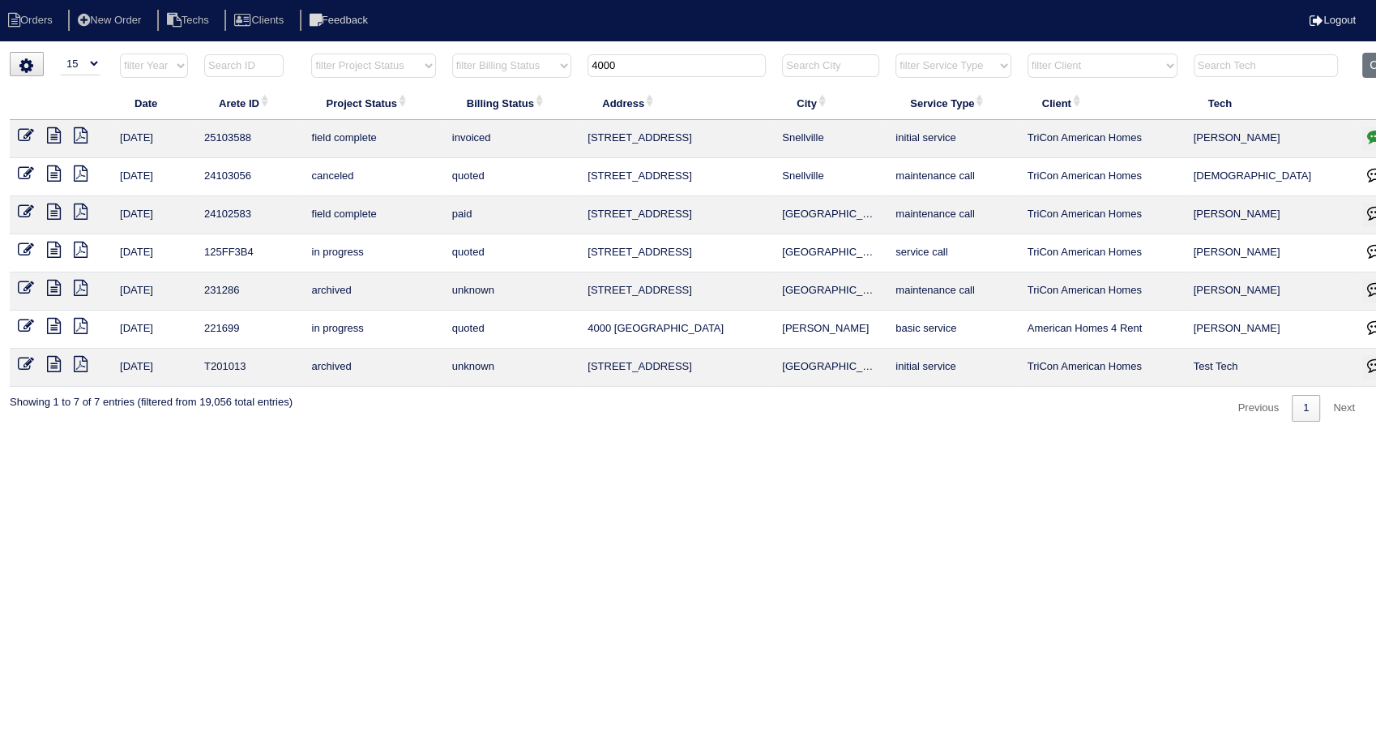
drag, startPoint x: 632, startPoint y: 64, endPoint x: 475, endPoint y: 125, distance: 168.6
click at [475, 118] on table "Date Arete ID Project Status Billing Status Address City Service Type Client Te…" at bounding box center [713, 220] width 1406 height 334
type input "2311"
click at [1372, 62] on button "Clear" at bounding box center [1383, 65] width 41 height 25
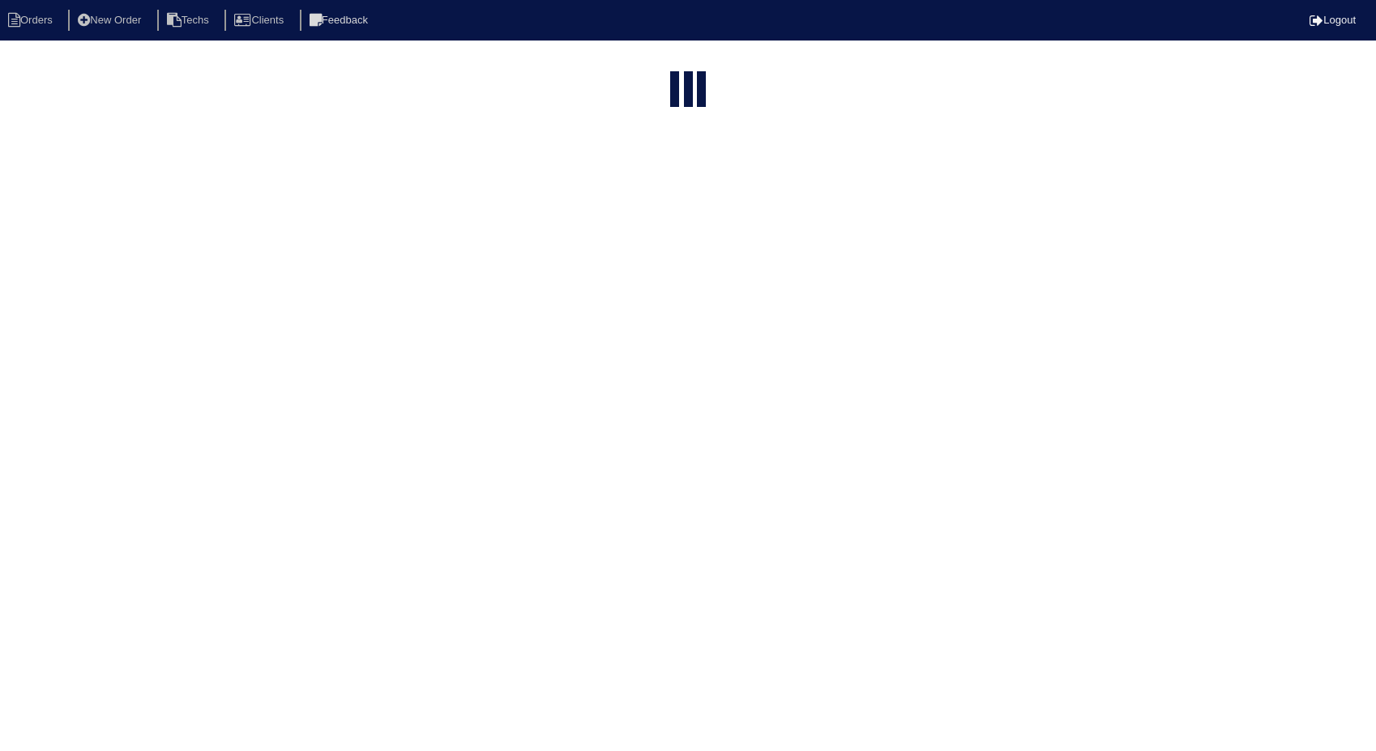
select select "15"
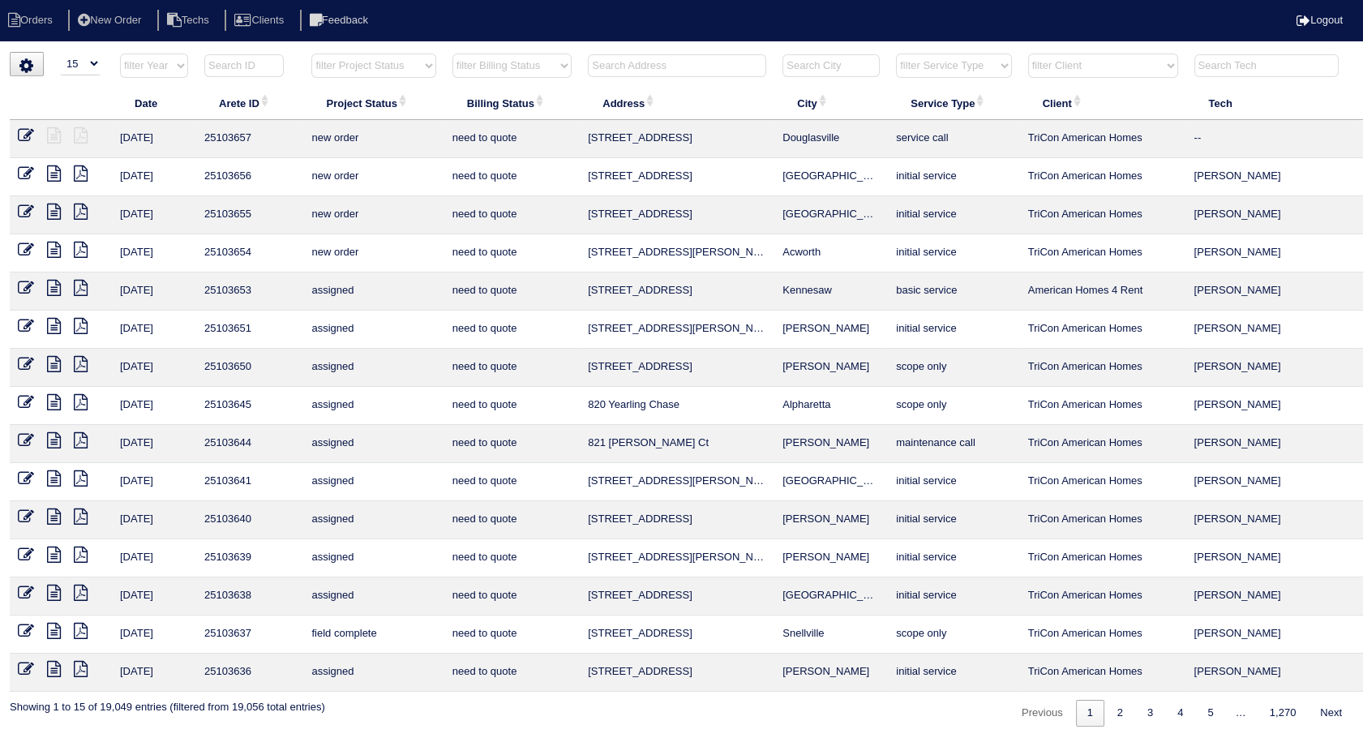
click at [538, 67] on select "filter Billing Status -- Any Billing Status -- need to quote quoted need to inv…" at bounding box center [511, 66] width 119 height 24
click at [452, 54] on select "filter Billing Status -- Any Billing Status -- need to quote quoted need to inv…" at bounding box center [511, 66] width 119 height 24
select select "need to invoice"
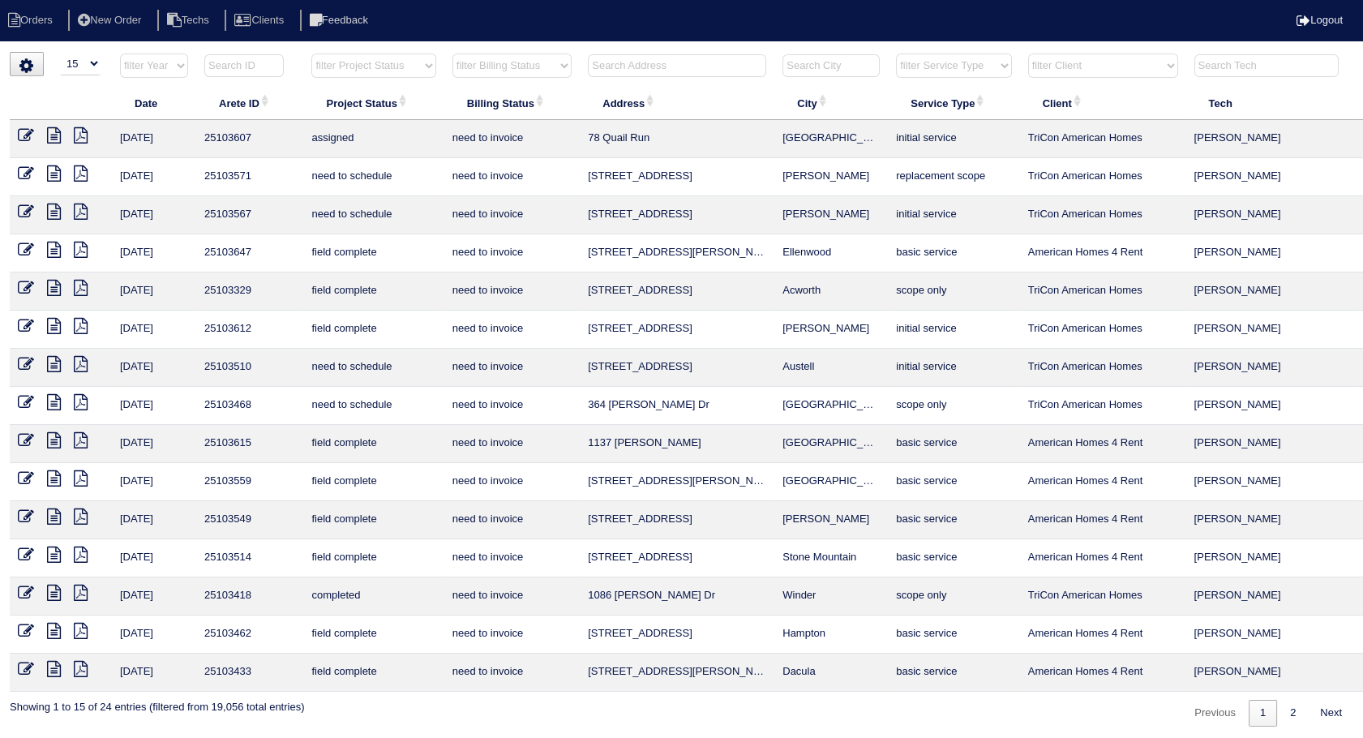
click at [25, 289] on icon at bounding box center [26, 288] width 16 height 16
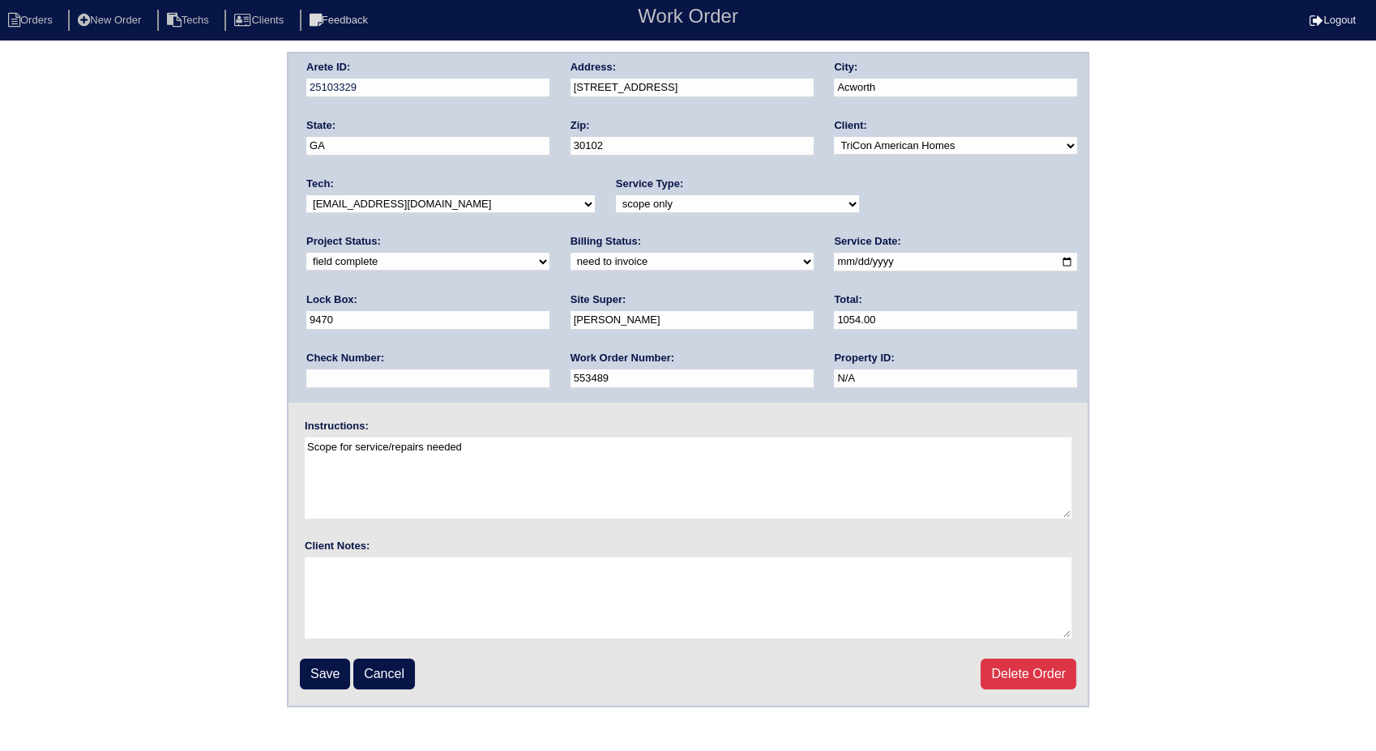
click at [571, 261] on select "need to quote quoted need to invoice invoiced paid warranty purchase order need…" at bounding box center [692, 262] width 243 height 18
select select "invoiced"
click at [571, 253] on select "need to quote quoted need to invoice invoiced paid warranty purchase order need…" at bounding box center [692, 262] width 243 height 18
click at [328, 670] on input "Save" at bounding box center [325, 674] width 50 height 31
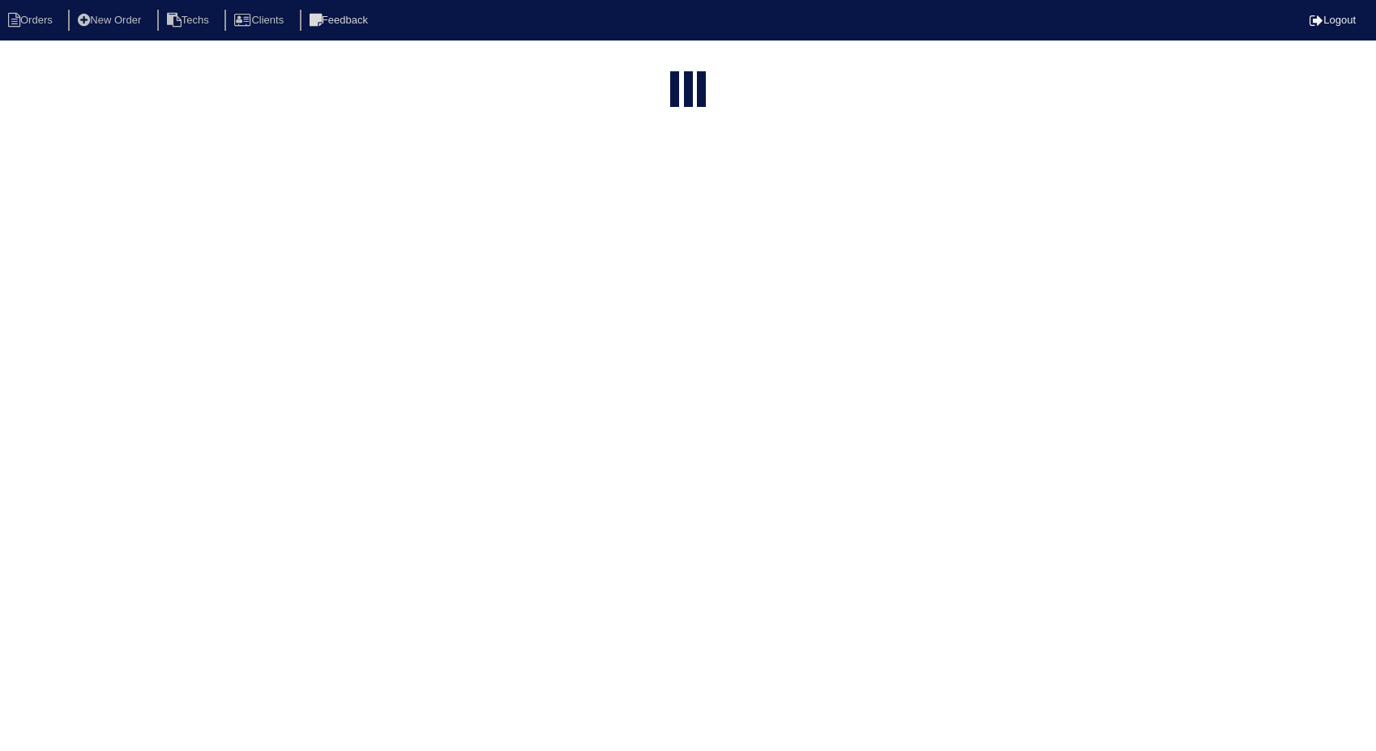
select select "15"
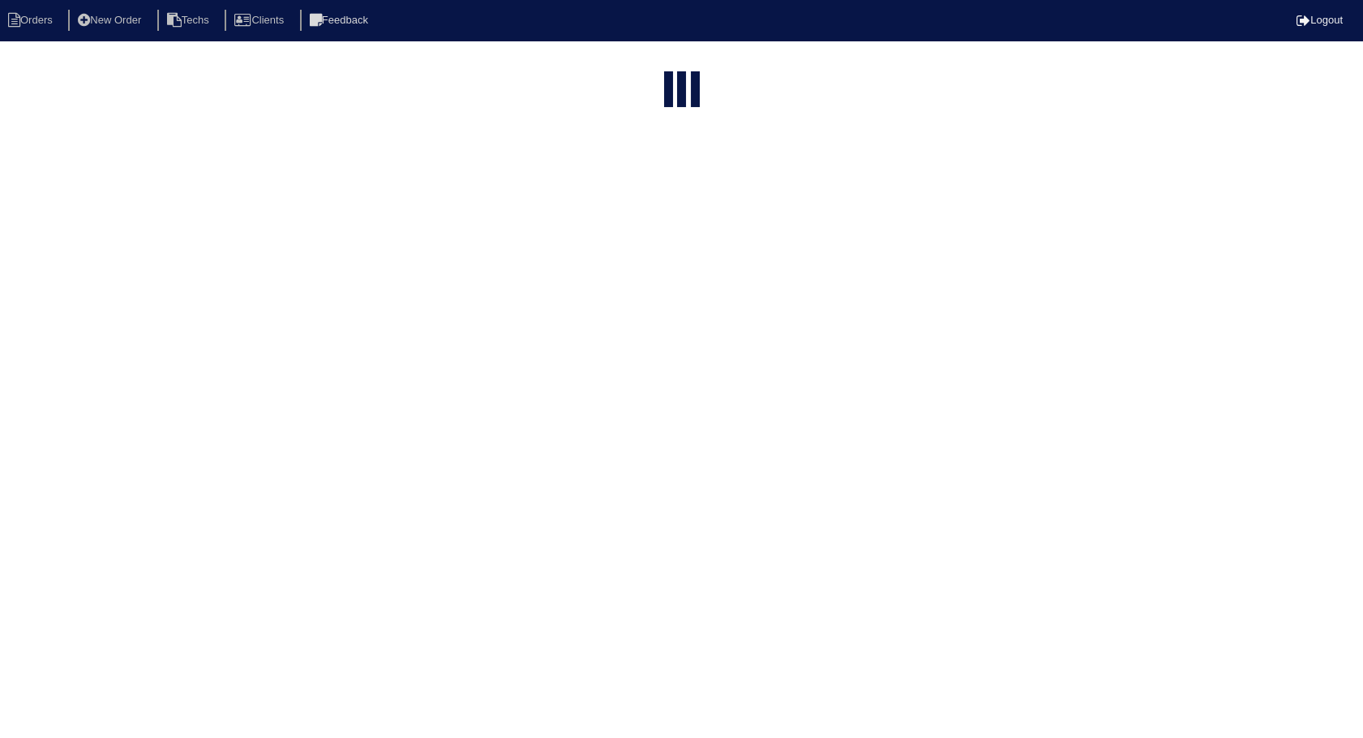
select select "need to invoice"
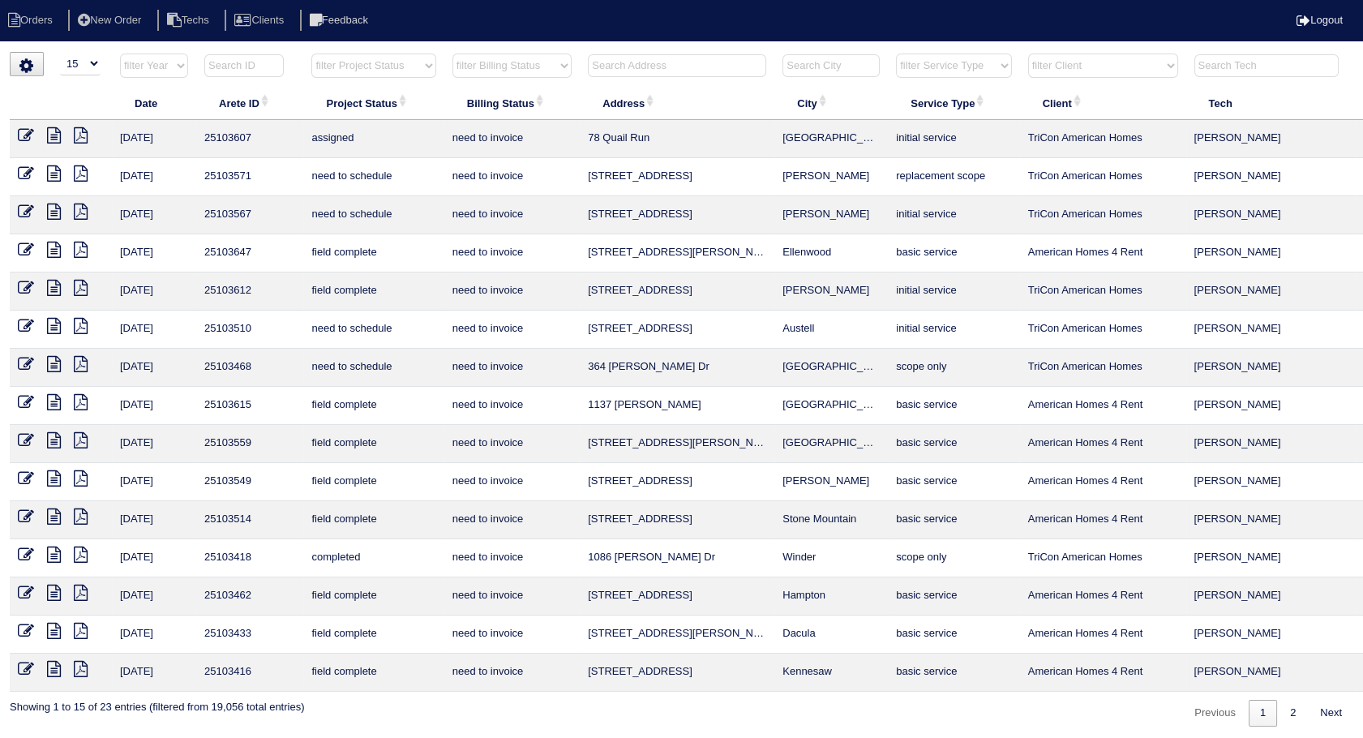
scroll to position [0, 52]
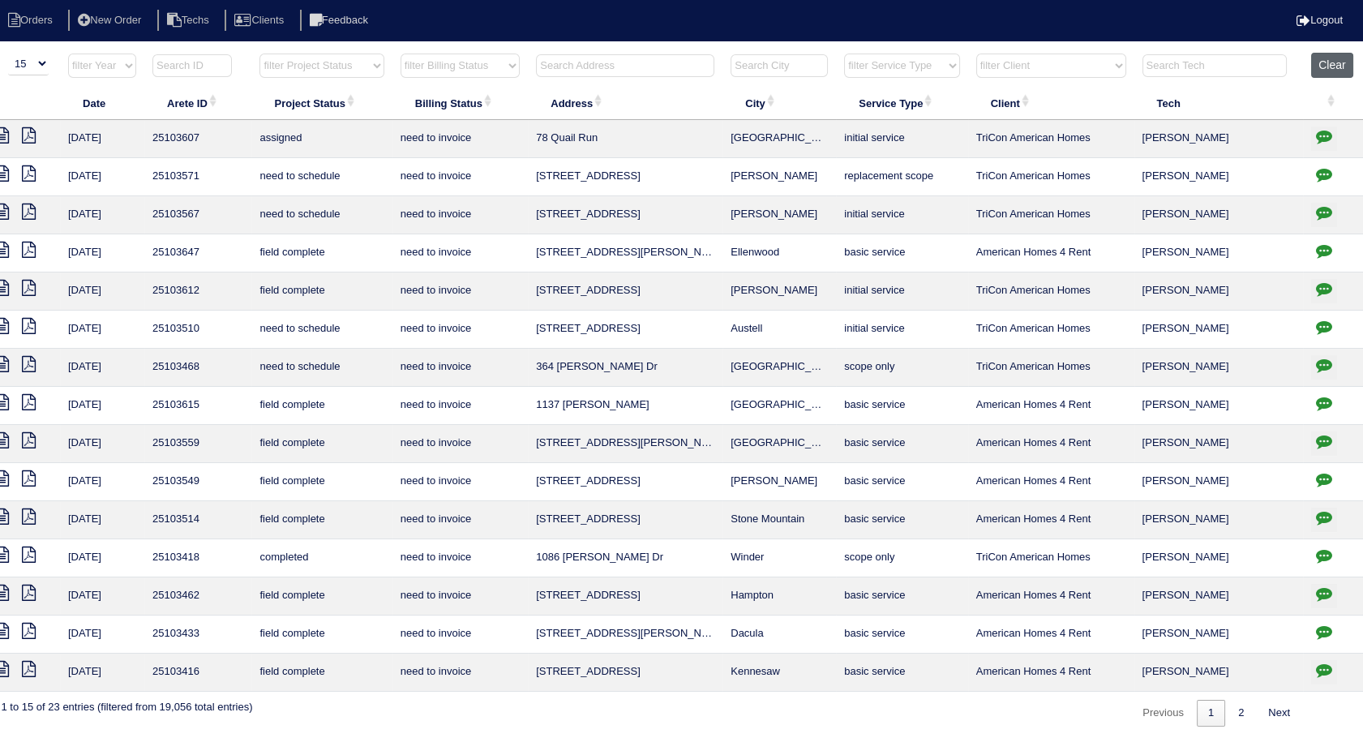
click at [1323, 65] on button "Clear" at bounding box center [1331, 65] width 41 height 25
select select
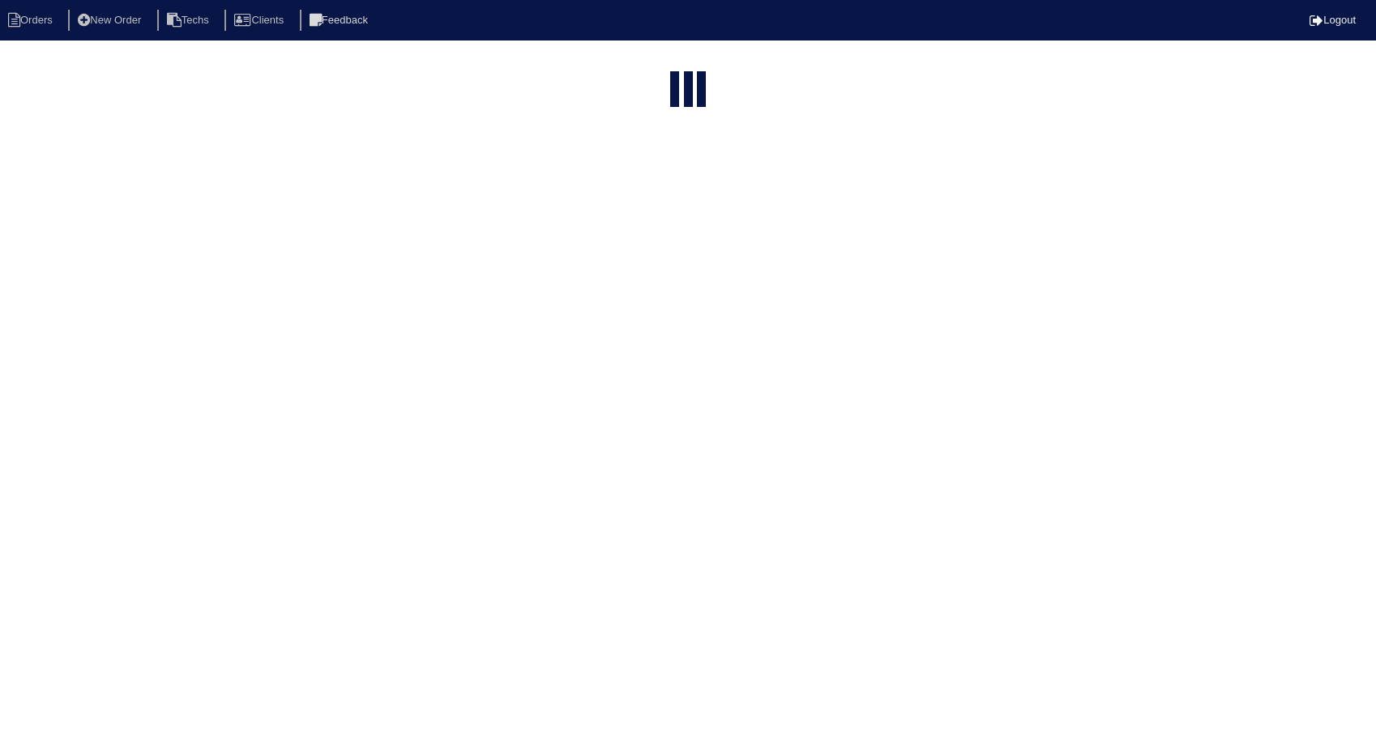
select select "15"
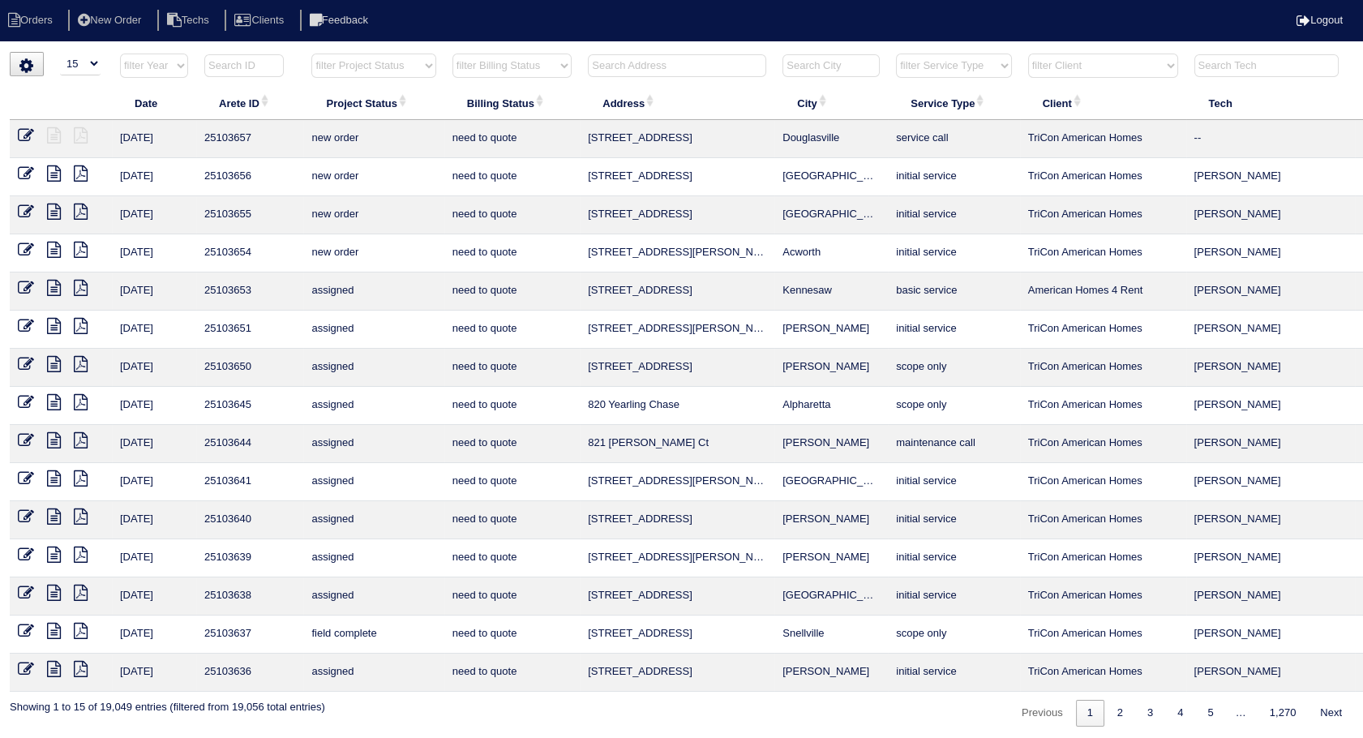
click at [606, 54] on input "text" at bounding box center [677, 65] width 178 height 23
click at [607, 58] on input "text" at bounding box center [677, 65] width 178 height 23
type input "14"
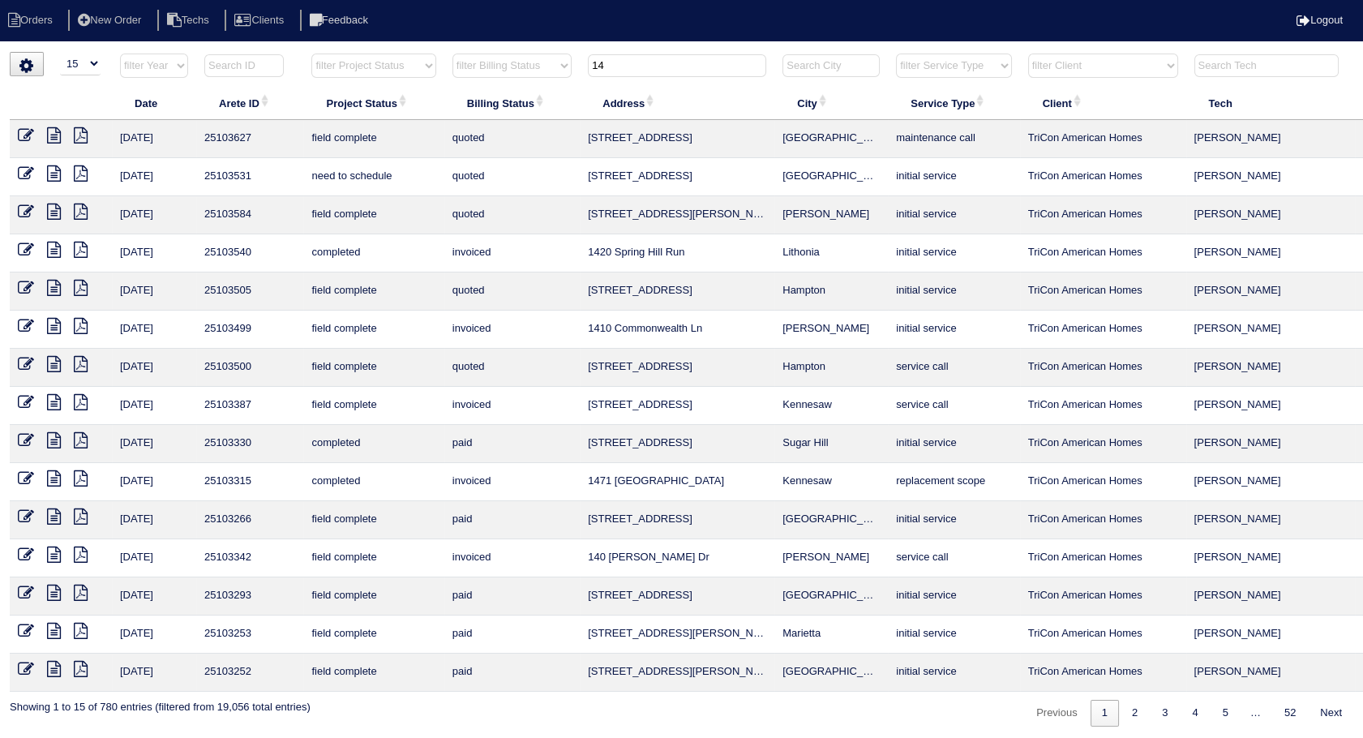
click at [50, 133] on icon at bounding box center [54, 135] width 14 height 16
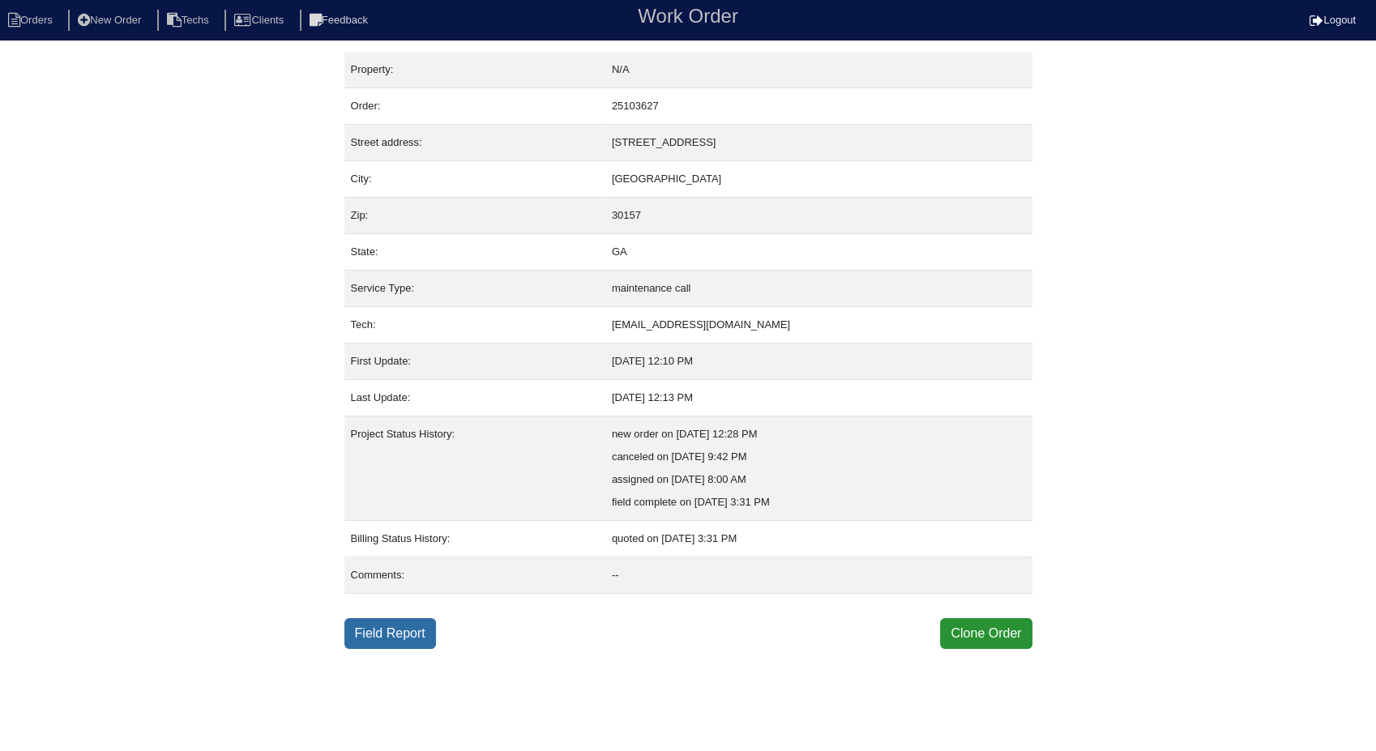
click at [401, 631] on link "Field Report" at bounding box center [391, 634] width 92 height 31
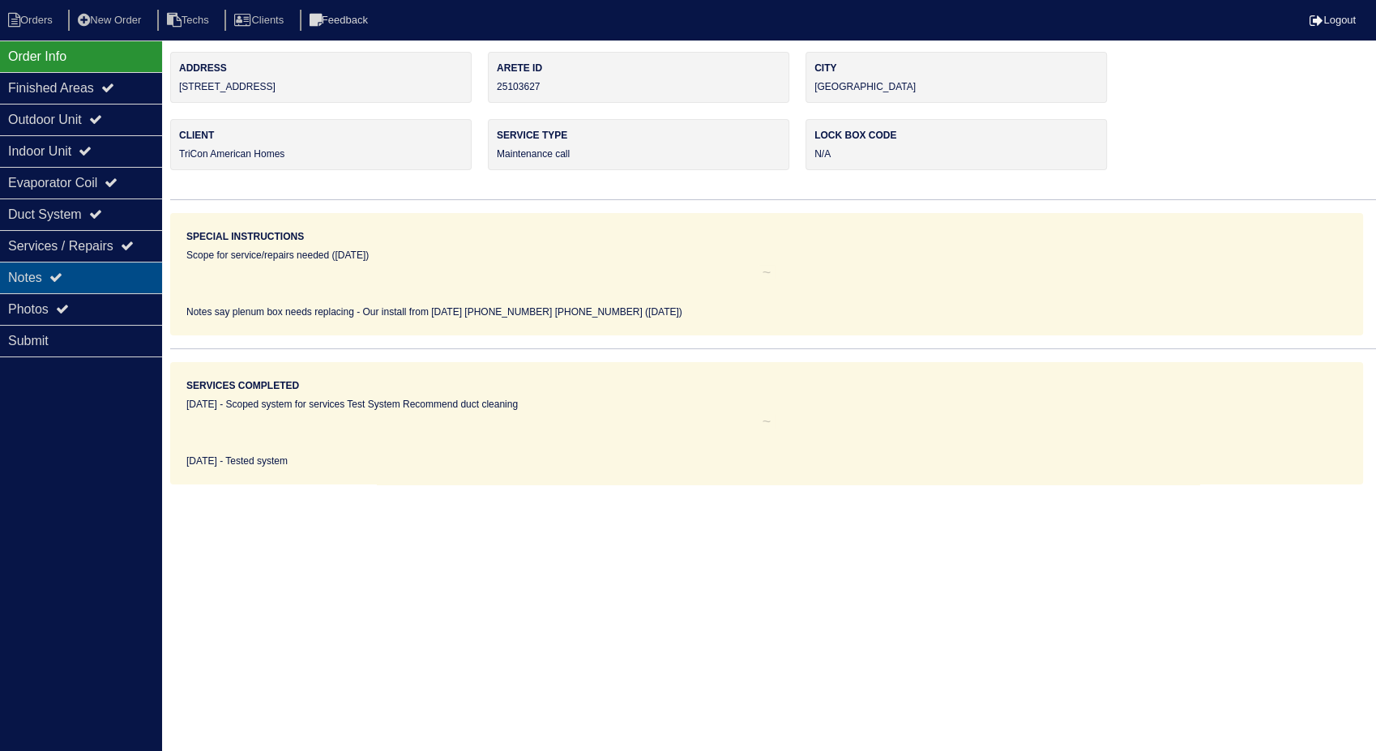
click at [27, 271] on div "Notes" at bounding box center [81, 278] width 162 height 32
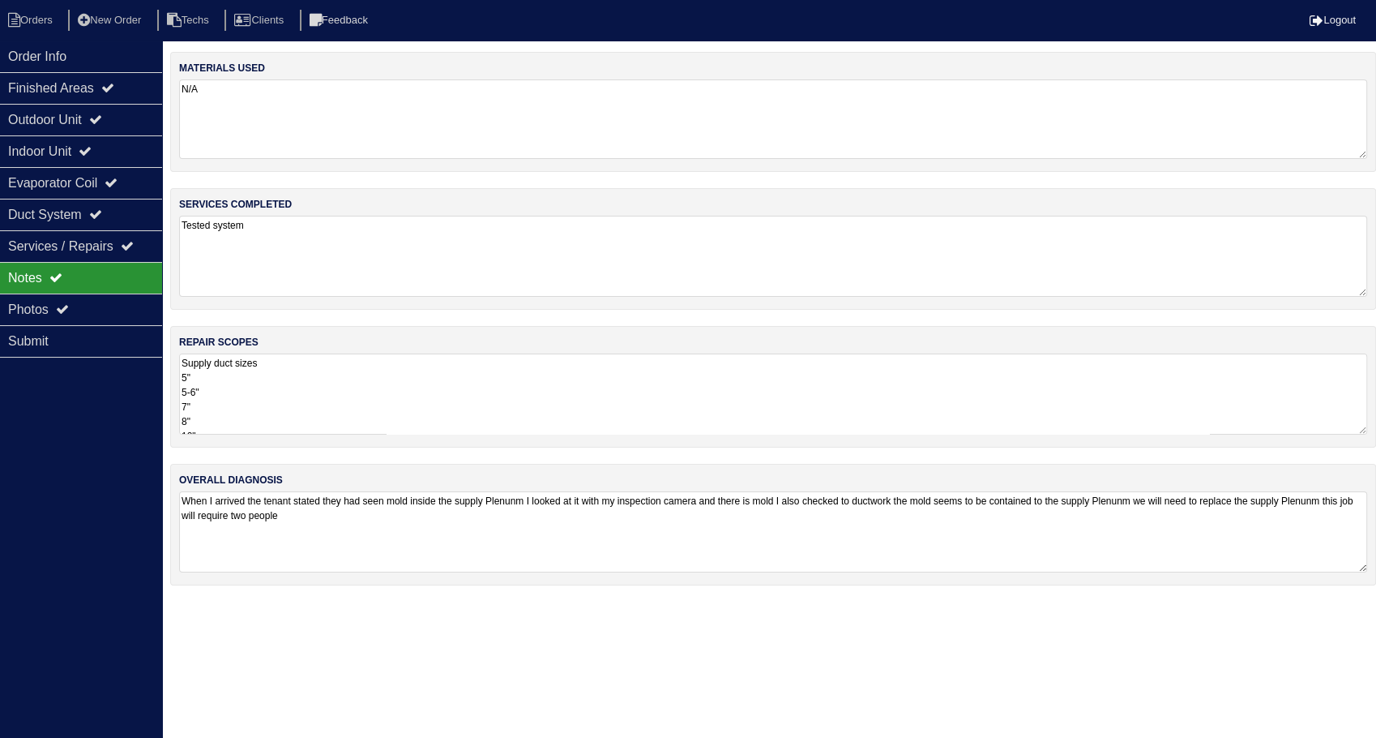
click at [272, 104] on textarea "N/A" at bounding box center [773, 118] width 1188 height 79
drag, startPoint x: 337, startPoint y: 242, endPoint x: 343, endPoint y: 274, distance: 32.9
click at [337, 242] on textarea "Tested system" at bounding box center [773, 256] width 1188 height 81
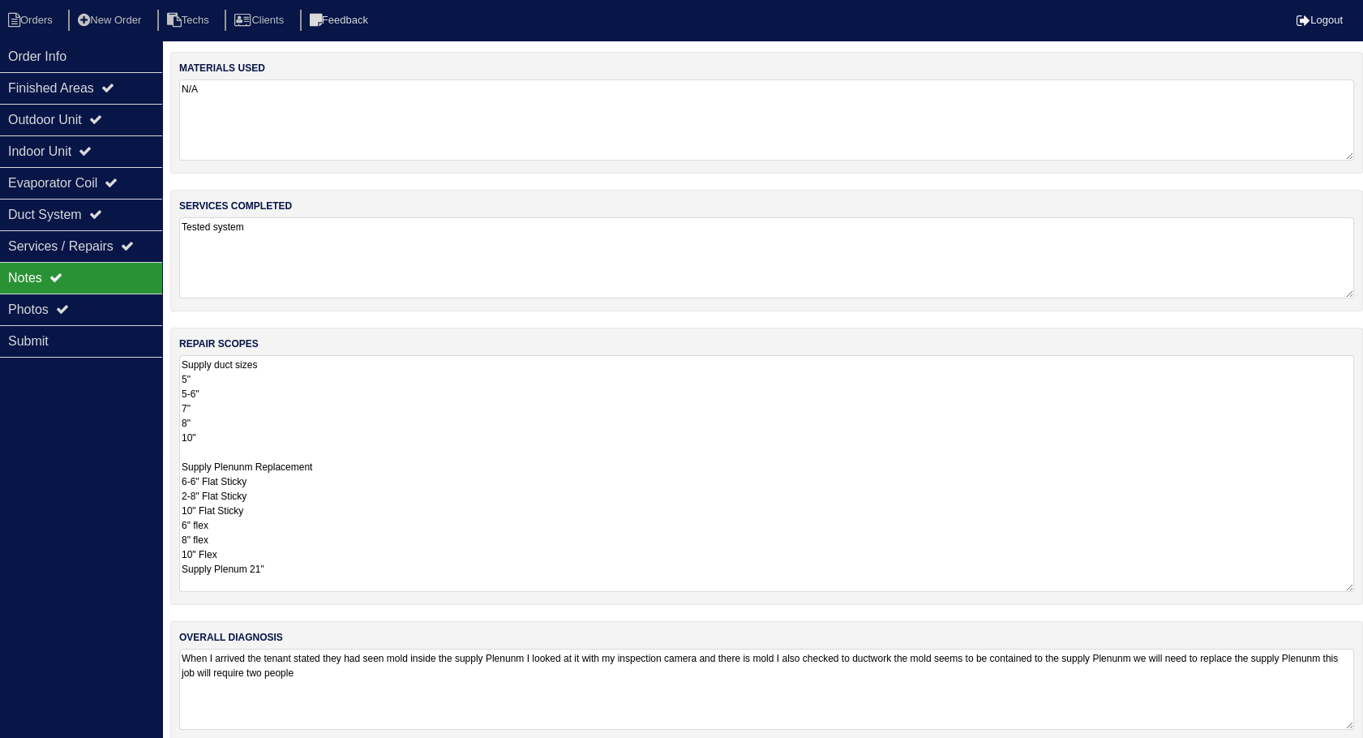
click at [208, 417] on textarea "Supply duct sizes 5" 5-6" 7" 8" 10" Supply Plenunm Replacement 6-6" Flat Sticky…" at bounding box center [766, 473] width 1175 height 237
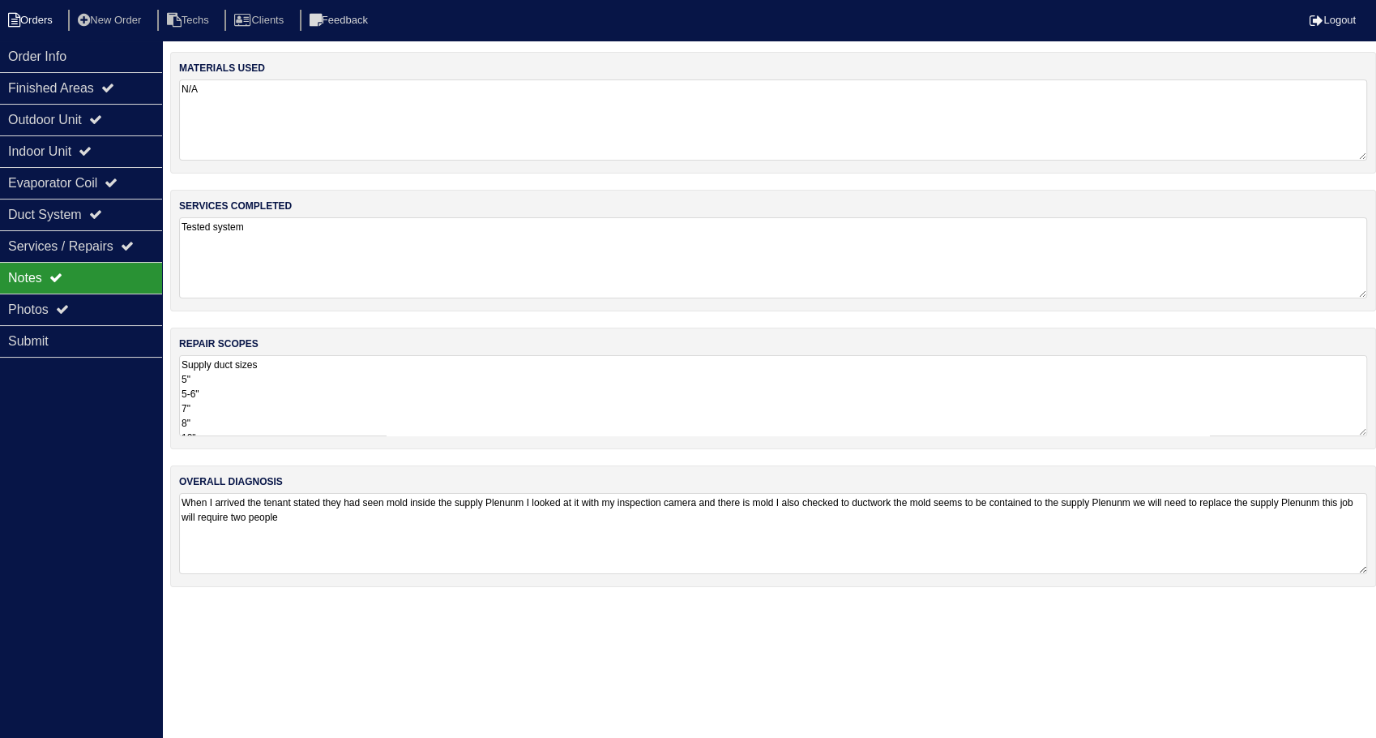
click at [26, 21] on li "Orders" at bounding box center [33, 21] width 66 height 22
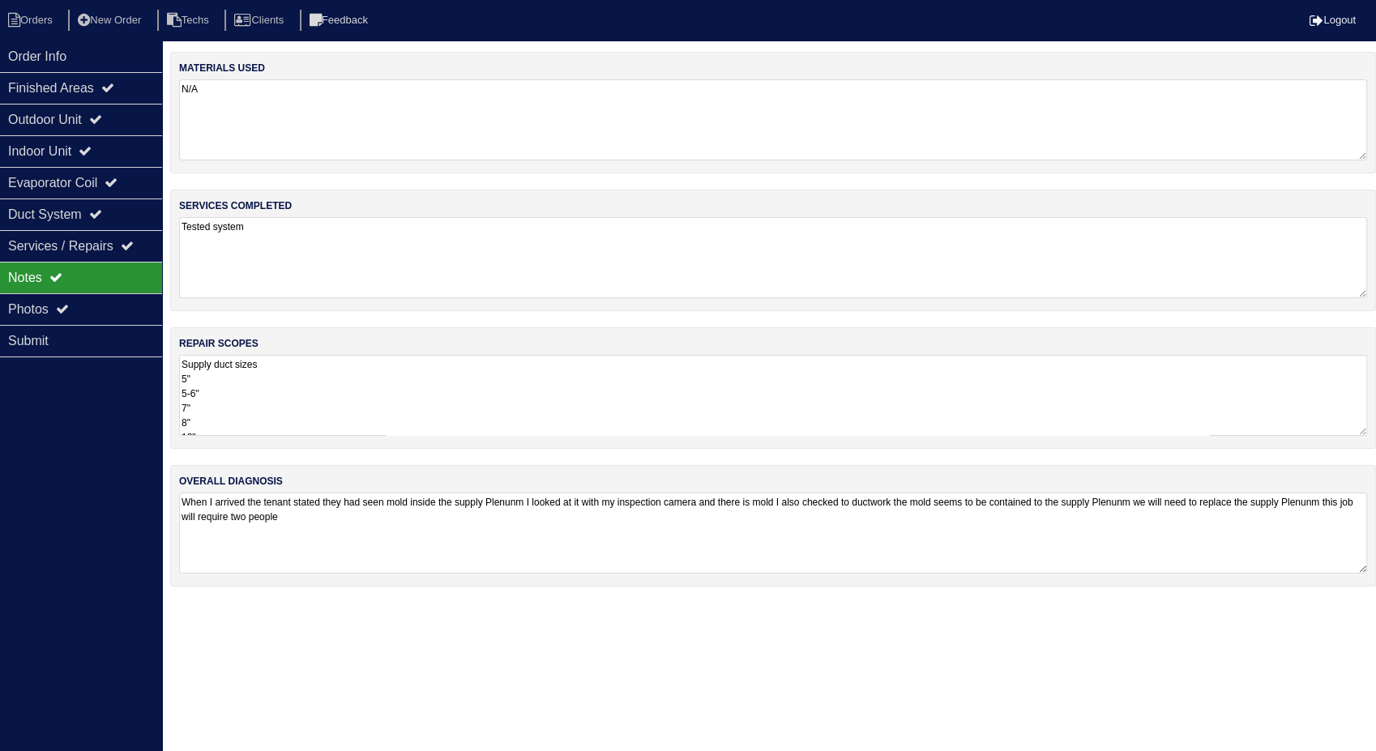
select select "15"
